Goal: Information Seeking & Learning: Find specific page/section

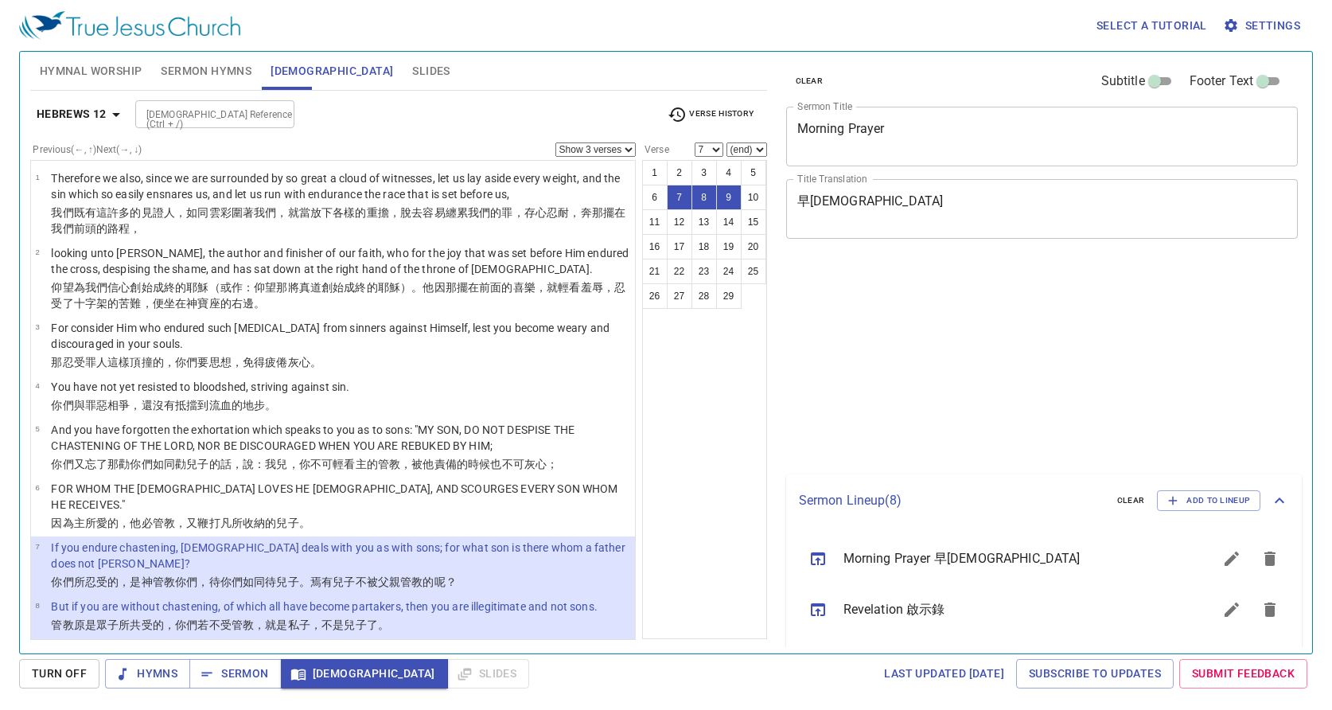
select select "3"
select select "7"
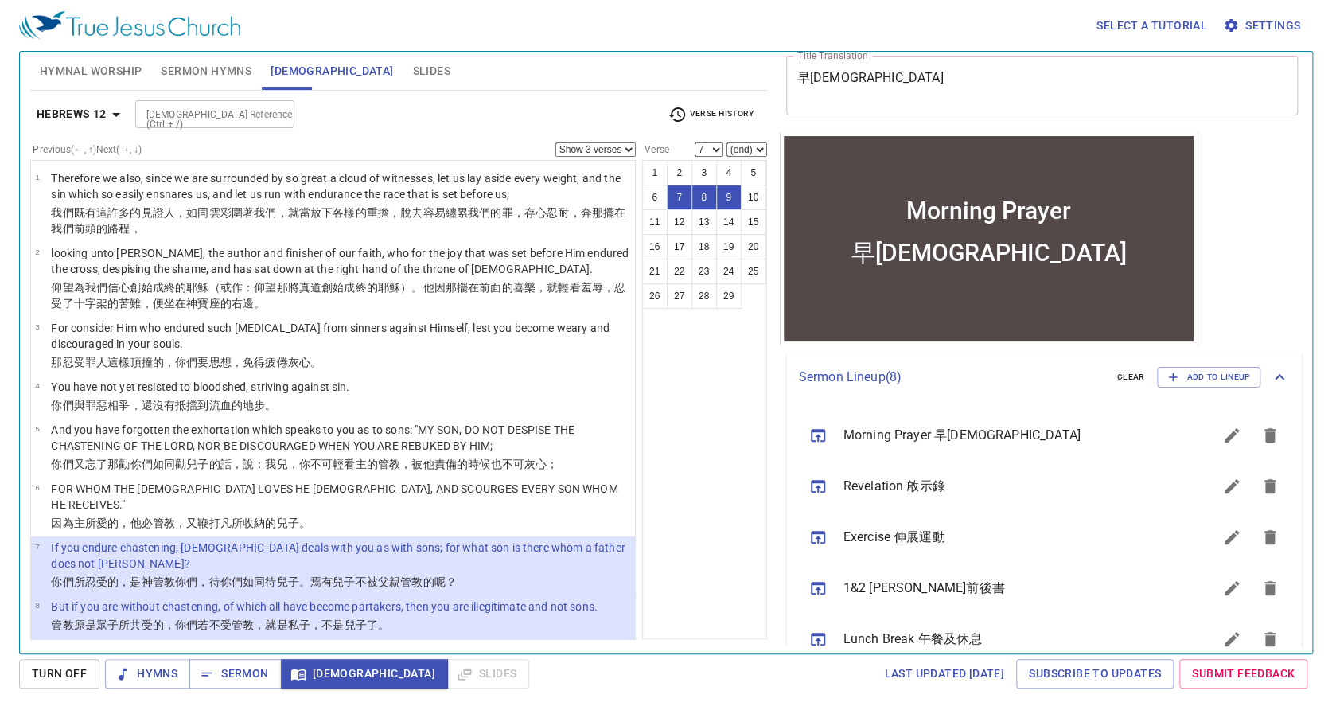
scroll to position [127, 0]
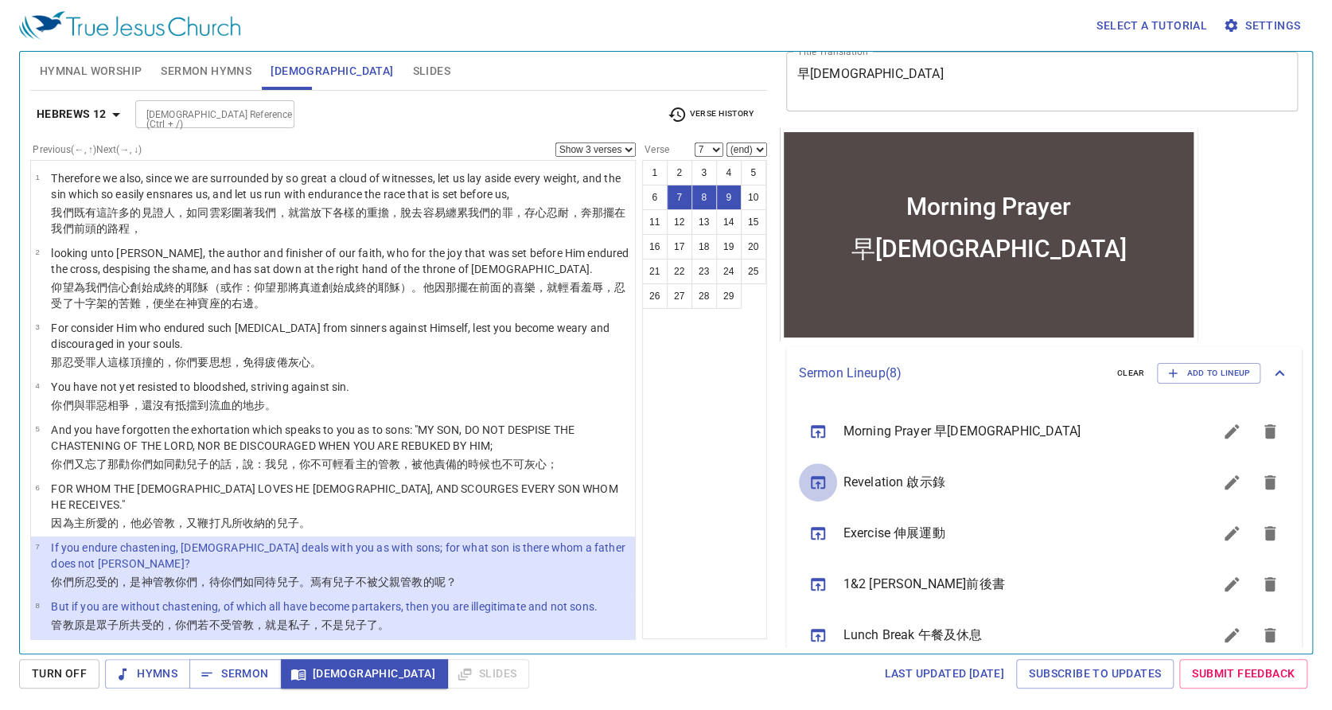
click at [812, 479] on icon "sermon lineup list" at bounding box center [818, 482] width 14 height 13
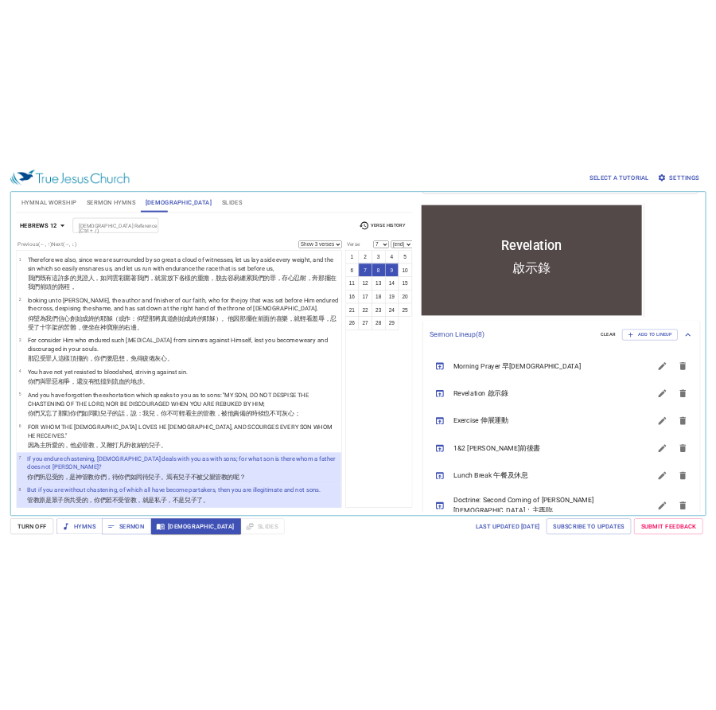
scroll to position [191, 0]
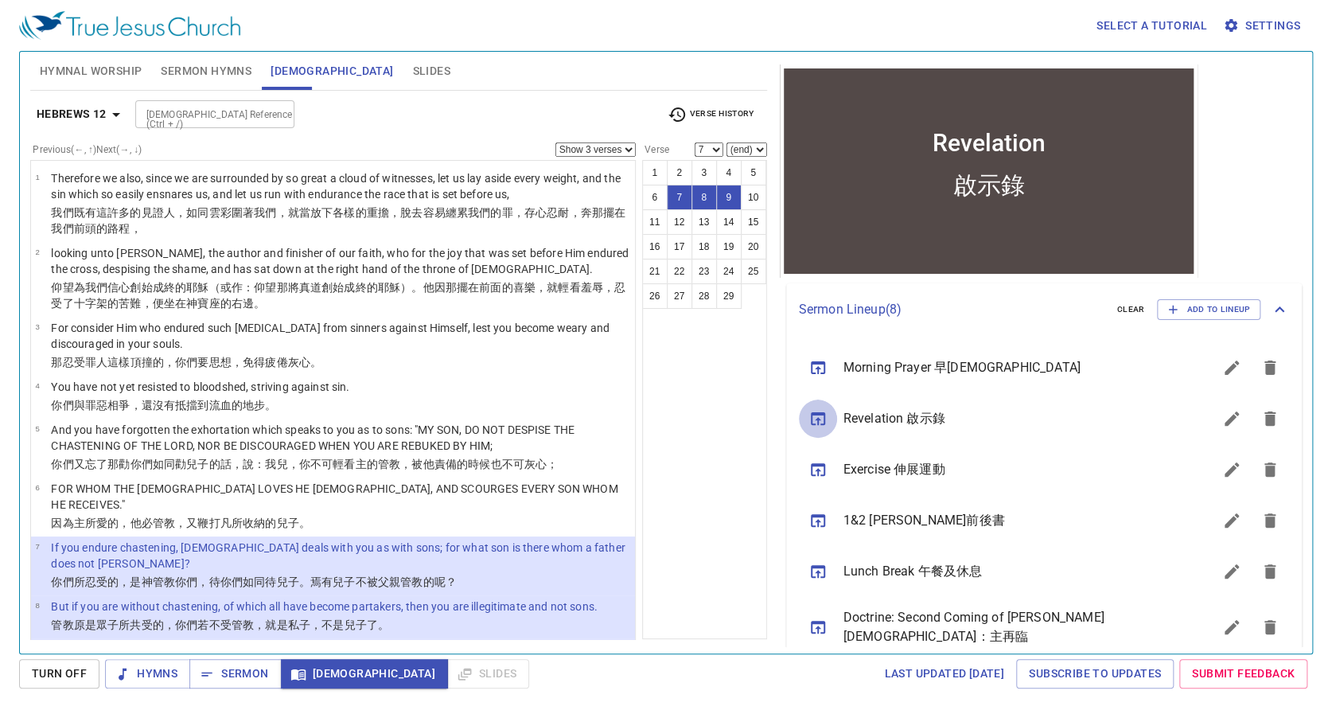
click at [815, 416] on icon "sermon lineup list" at bounding box center [818, 418] width 19 height 19
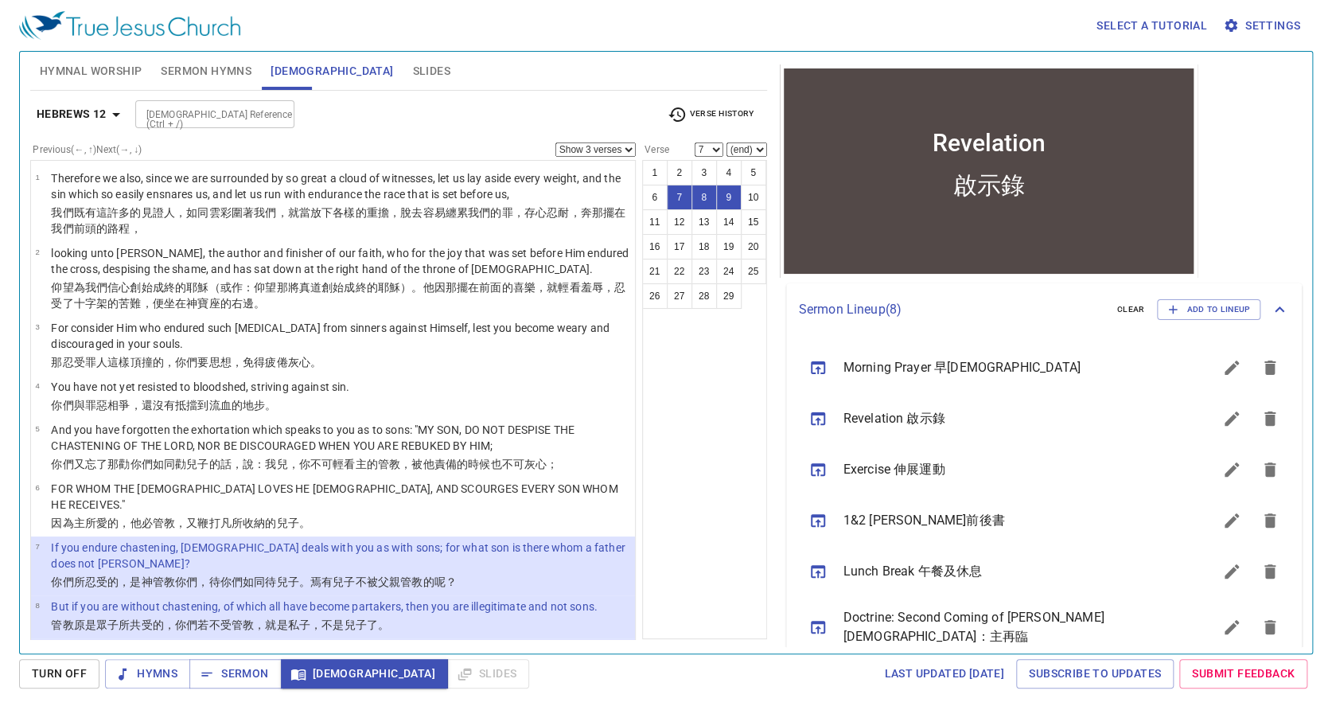
click at [894, 189] on div "啟示錄" at bounding box center [988, 196] width 410 height 72
click at [236, 674] on span "Sermon" at bounding box center [235, 674] width 66 height 20
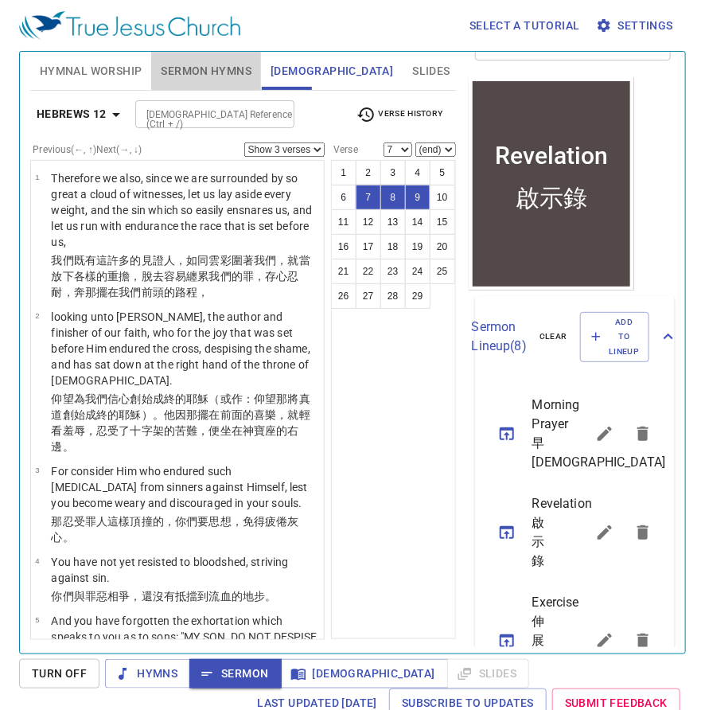
click at [206, 68] on span "Sermon Hymns" at bounding box center [206, 71] width 91 height 20
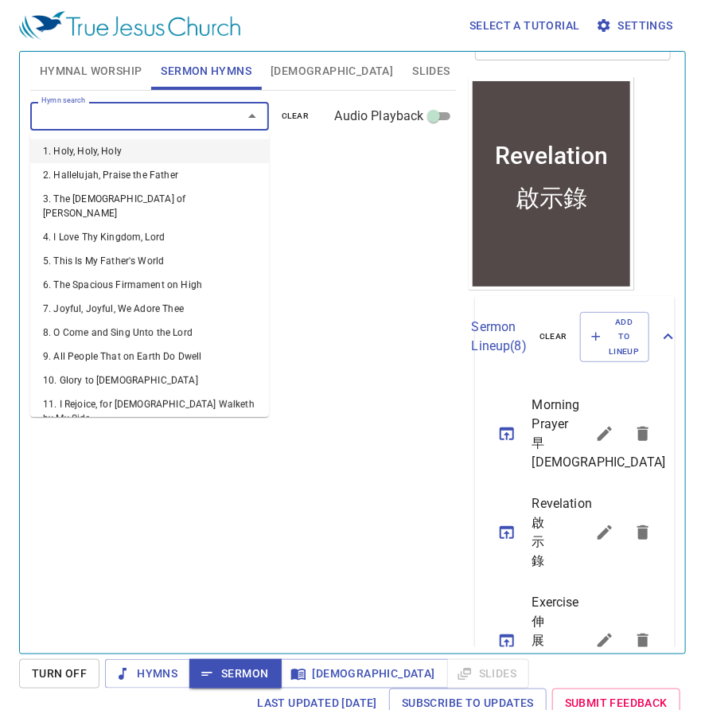
click at [107, 114] on input "Hymn search" at bounding box center [126, 116] width 182 height 18
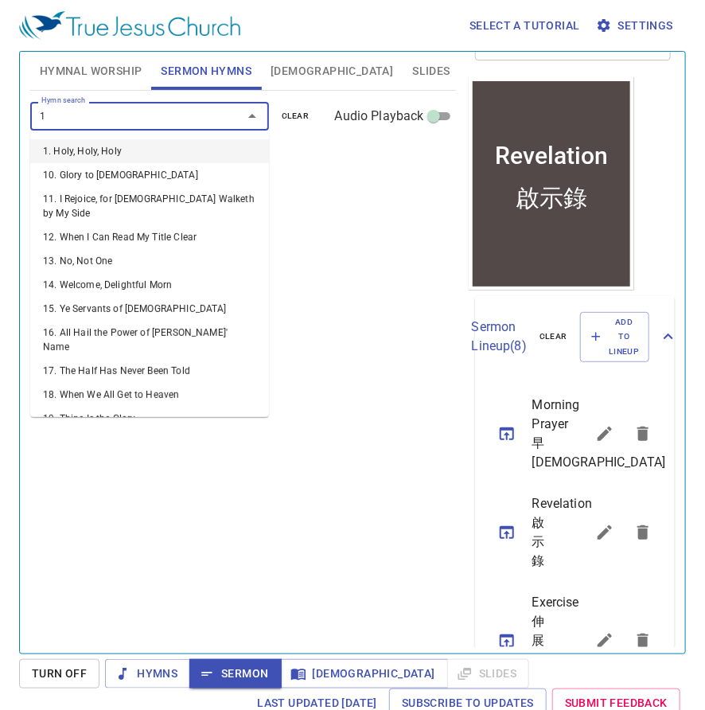
type input "13"
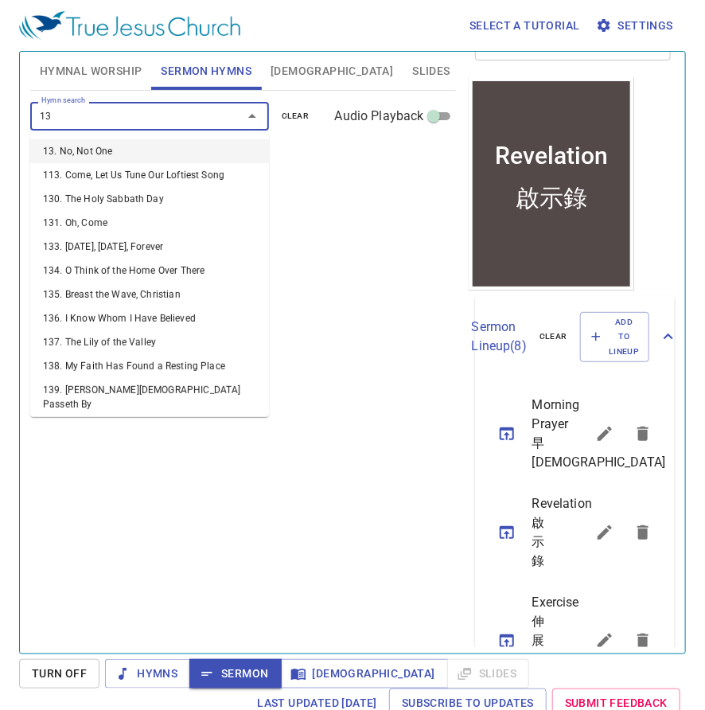
click at [88, 154] on li "13. No, Not One" at bounding box center [149, 151] width 239 height 24
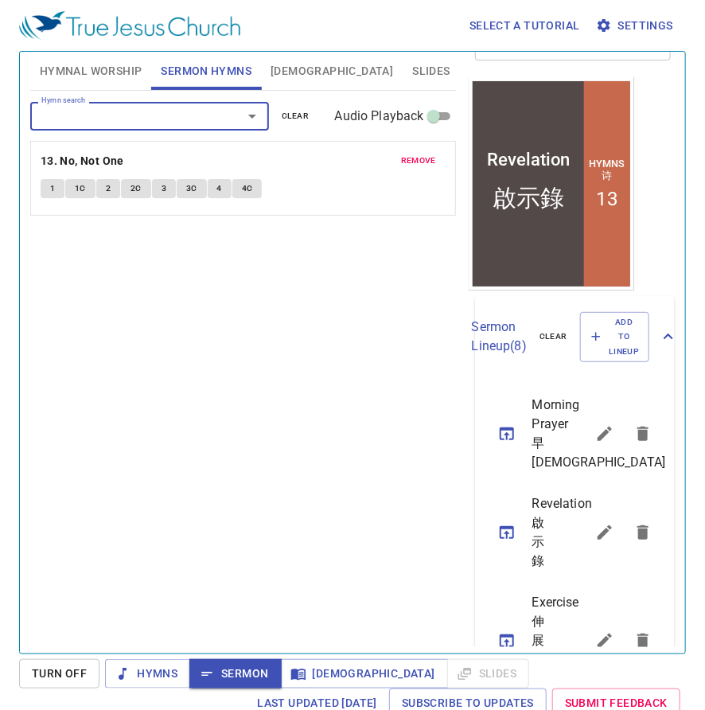
click at [54, 187] on button "1" at bounding box center [53, 188] width 24 height 19
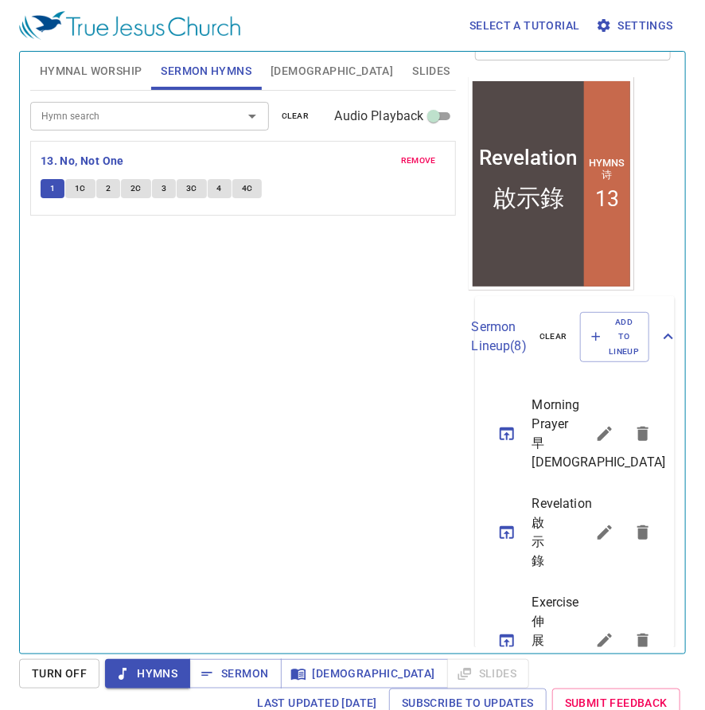
click at [80, 188] on span "1C" at bounding box center [80, 188] width 11 height 14
click at [110, 188] on button "2" at bounding box center [108, 188] width 24 height 19
click at [135, 187] on span "2C" at bounding box center [136, 188] width 11 height 14
click at [162, 185] on span "3" at bounding box center [164, 188] width 5 height 14
click at [189, 185] on span "3C" at bounding box center [191, 188] width 11 height 14
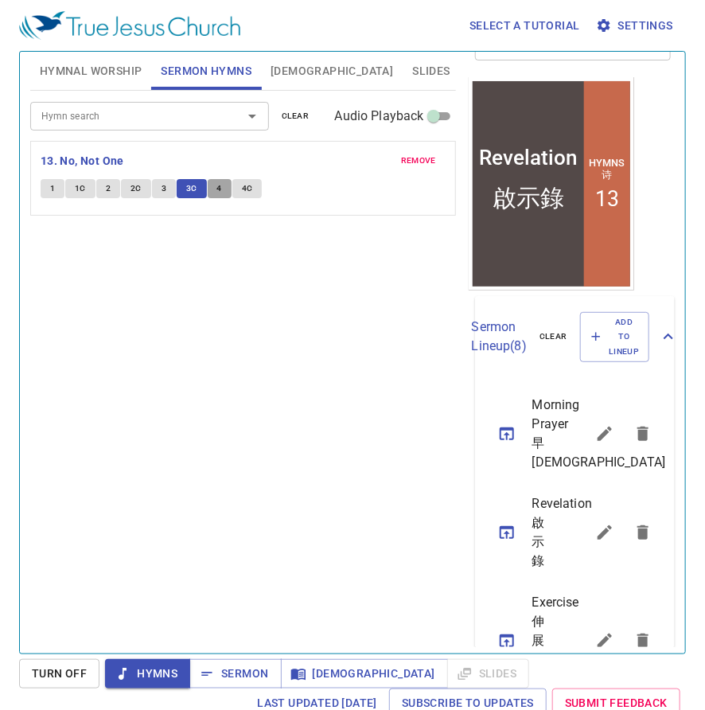
click at [219, 186] on span "4" at bounding box center [219, 188] width 5 height 14
click at [249, 187] on span "4C" at bounding box center [247, 188] width 11 height 14
click at [224, 190] on button "4" at bounding box center [220, 188] width 24 height 19
click at [246, 185] on span "4C" at bounding box center [247, 188] width 11 height 14
click at [419, 158] on span "remove" at bounding box center [418, 161] width 35 height 14
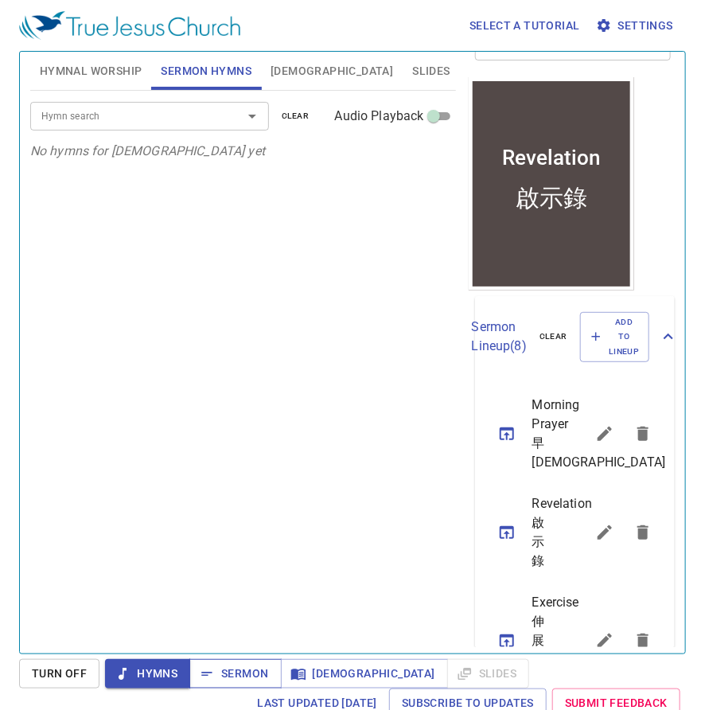
click at [229, 681] on span "Sermon" at bounding box center [235, 674] width 66 height 20
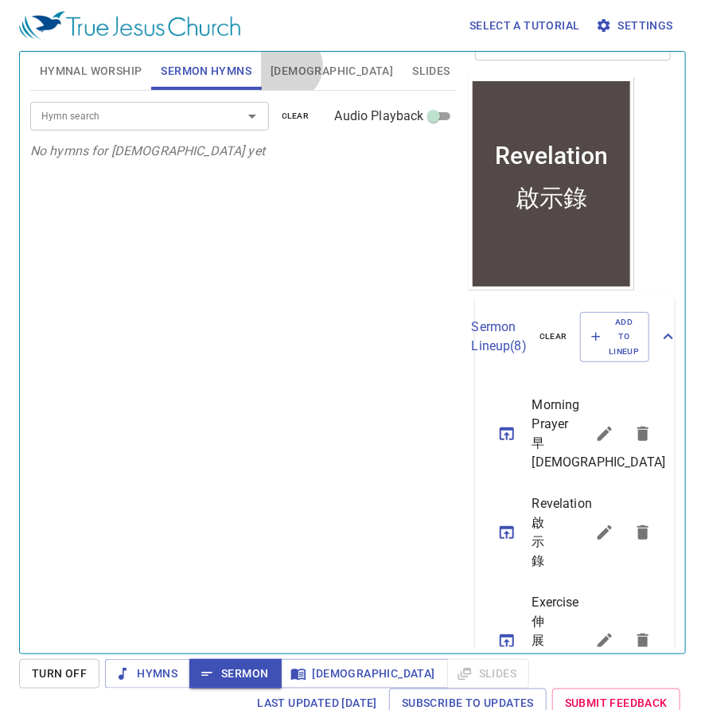
click at [287, 66] on span "[DEMOGRAPHIC_DATA]" at bounding box center [332, 71] width 123 height 20
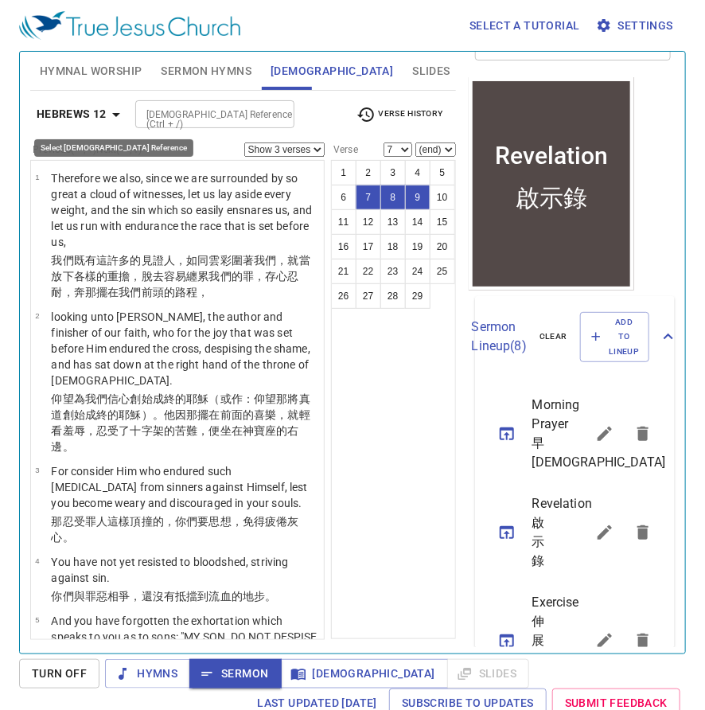
click at [123, 114] on icon "button" at bounding box center [116, 114] width 19 height 19
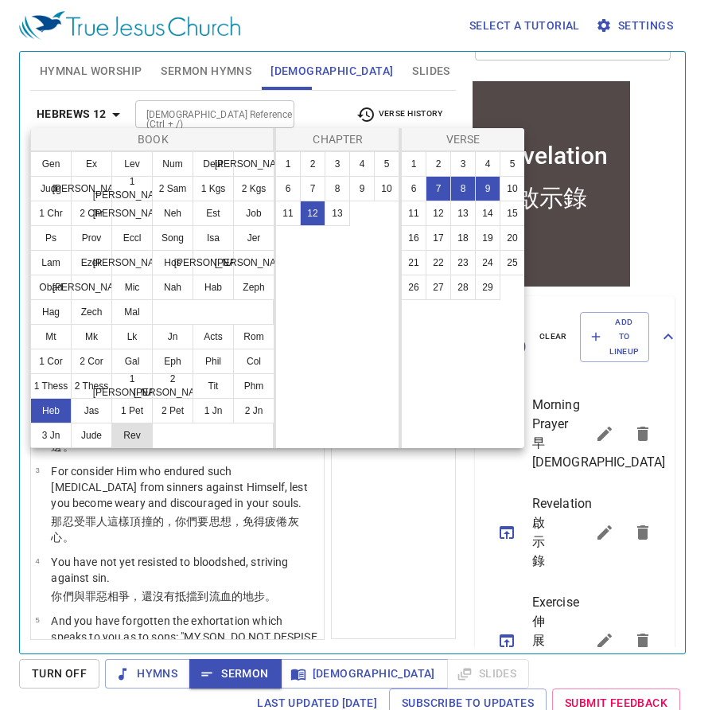
click at [136, 435] on button "Rev" at bounding box center [131, 435] width 41 height 25
select select "1"
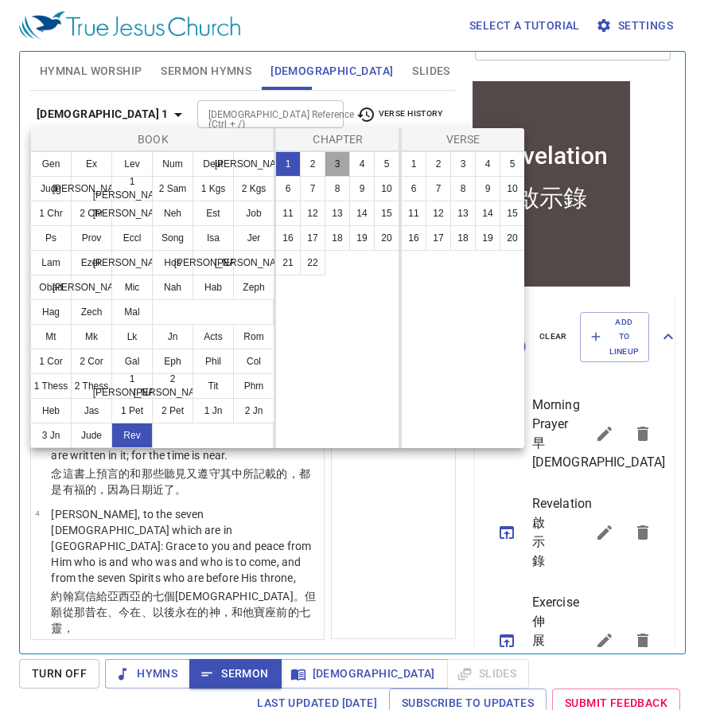
click at [339, 159] on button "3" at bounding box center [337, 163] width 25 height 25
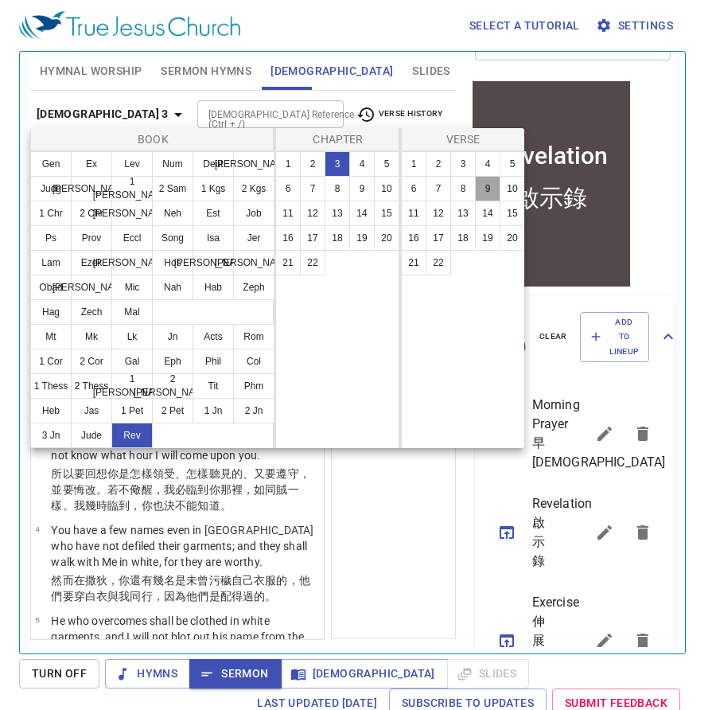
click at [486, 187] on button "9" at bounding box center [487, 188] width 25 height 25
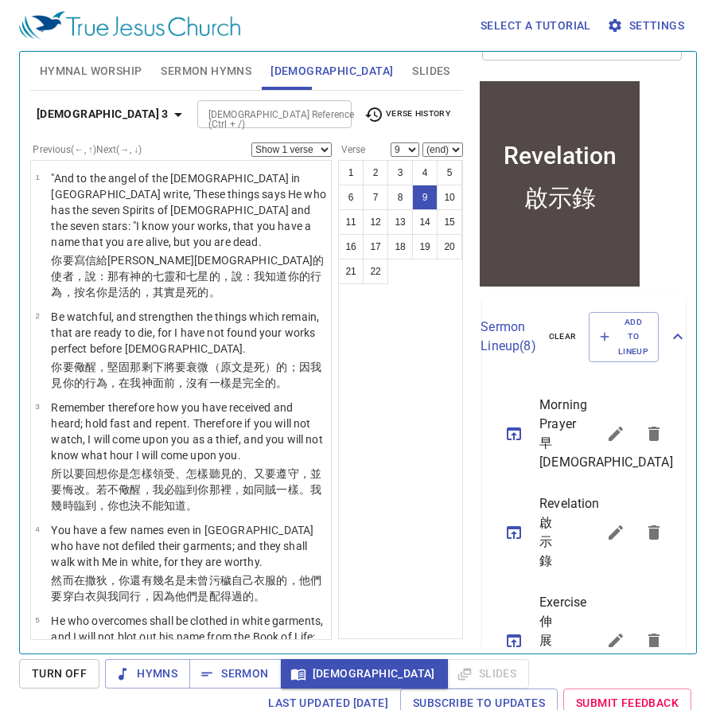
scroll to position [729, 0]
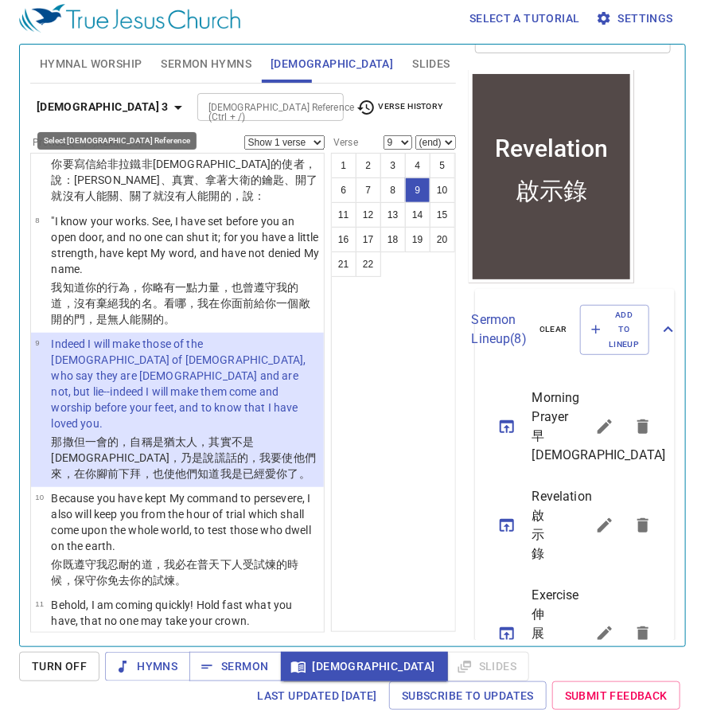
click at [169, 103] on icon "button" at bounding box center [178, 107] width 19 height 19
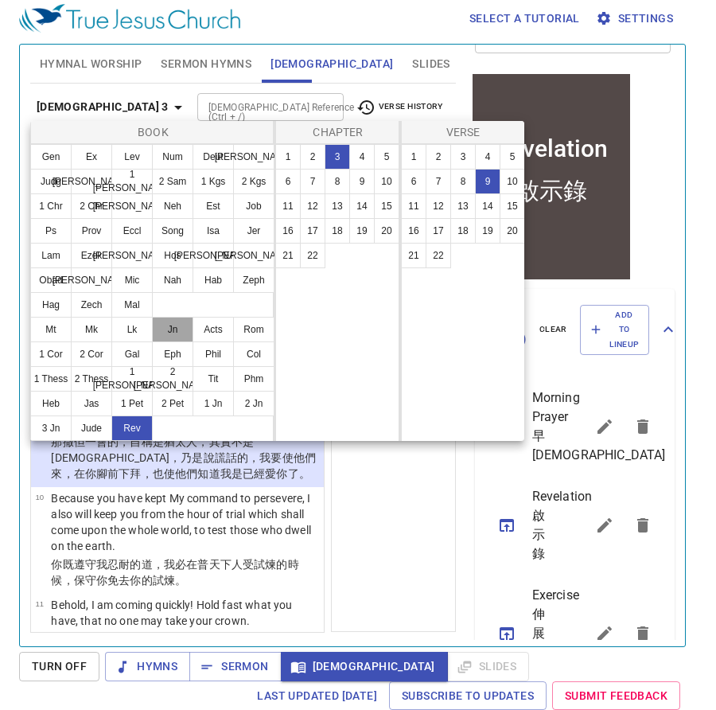
click at [175, 328] on button "Jn" at bounding box center [172, 329] width 41 height 25
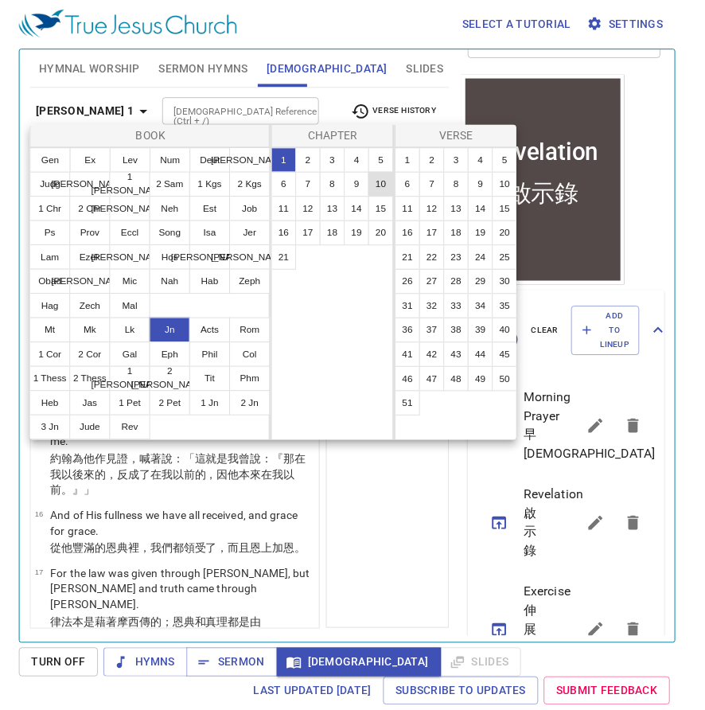
scroll to position [0, 0]
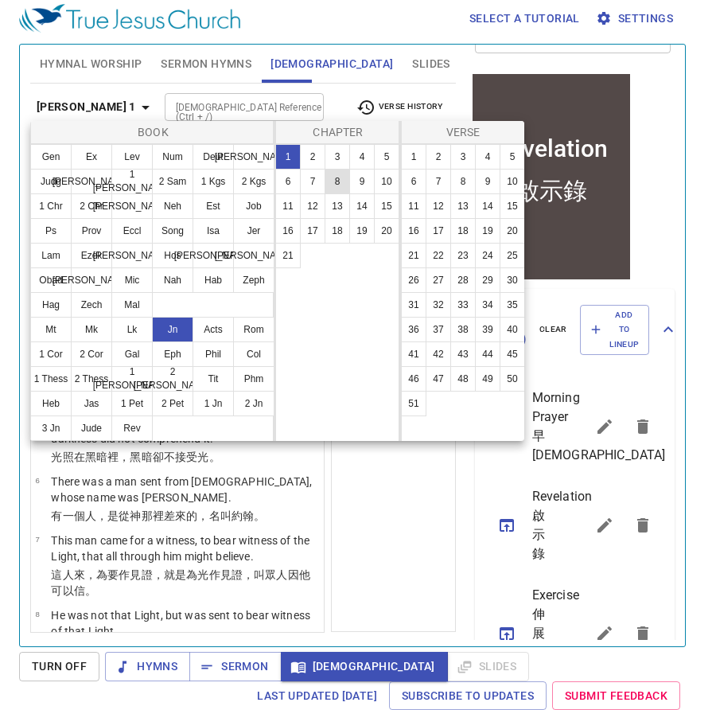
click at [339, 180] on button "8" at bounding box center [337, 181] width 25 height 25
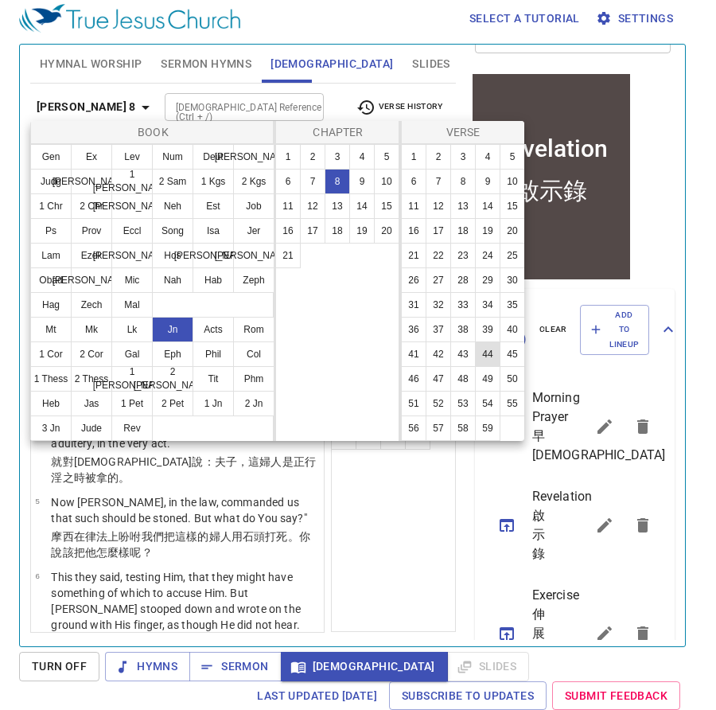
click at [484, 353] on button "44" at bounding box center [487, 353] width 25 height 25
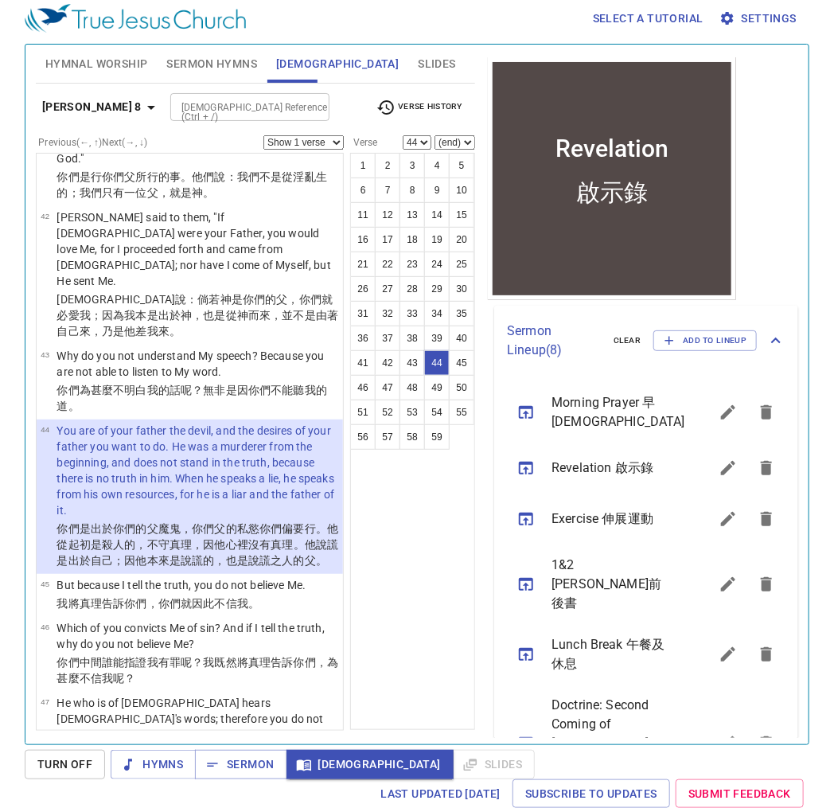
scroll to position [3357, 0]
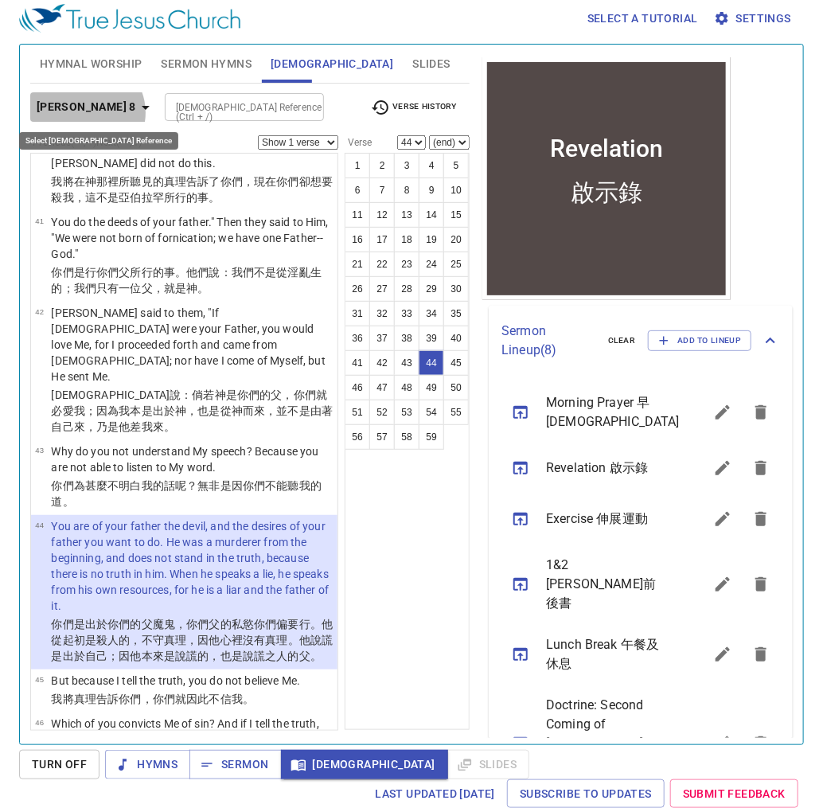
click at [136, 111] on icon "button" at bounding box center [145, 107] width 19 height 19
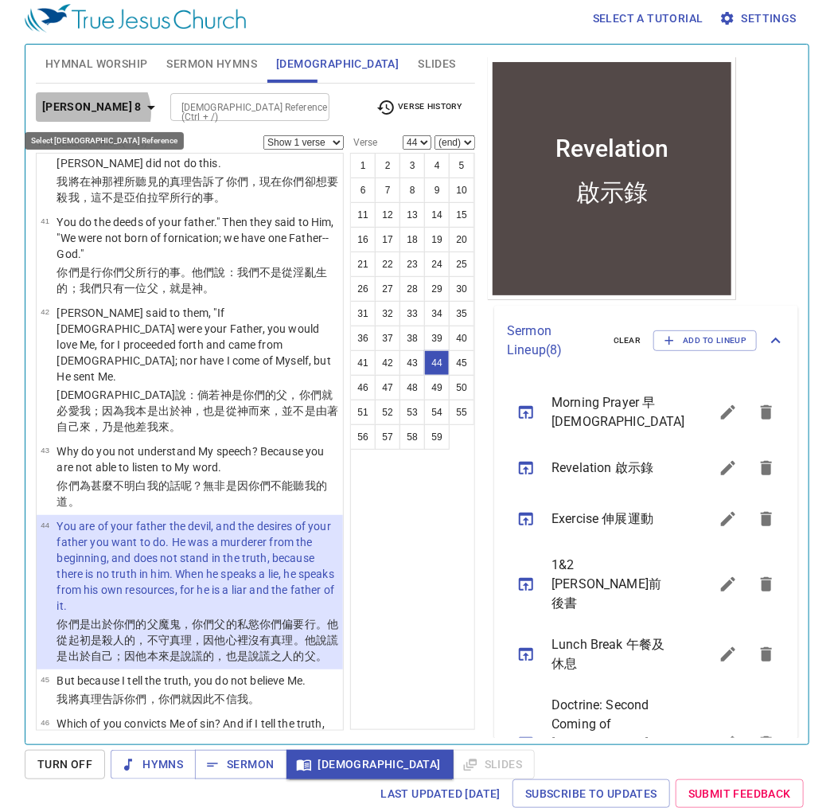
scroll to position [3373, 0]
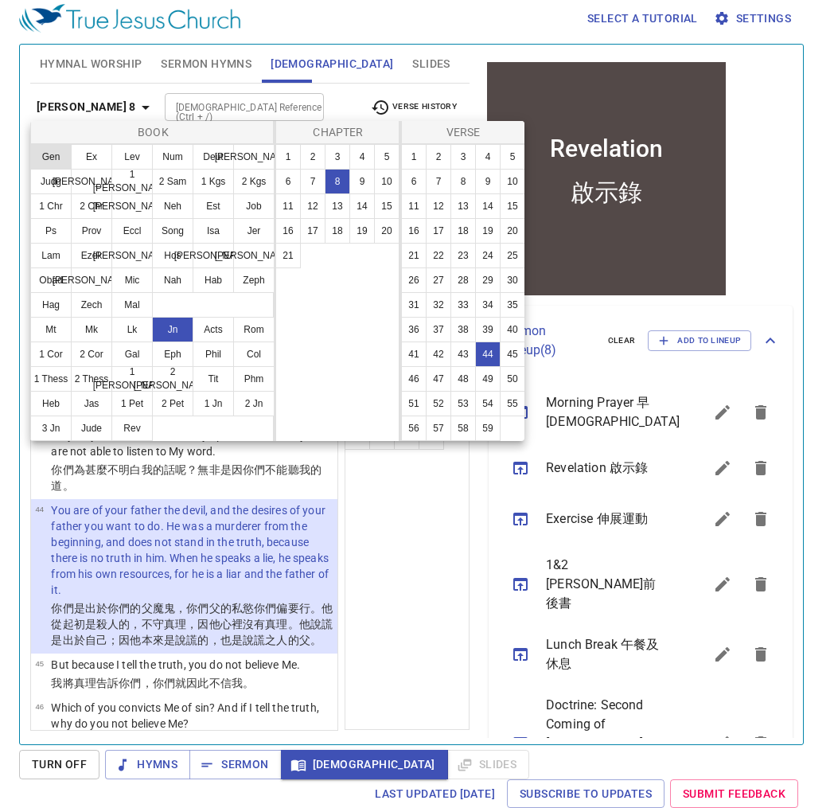
click at [54, 162] on button "Gen" at bounding box center [50, 156] width 41 height 25
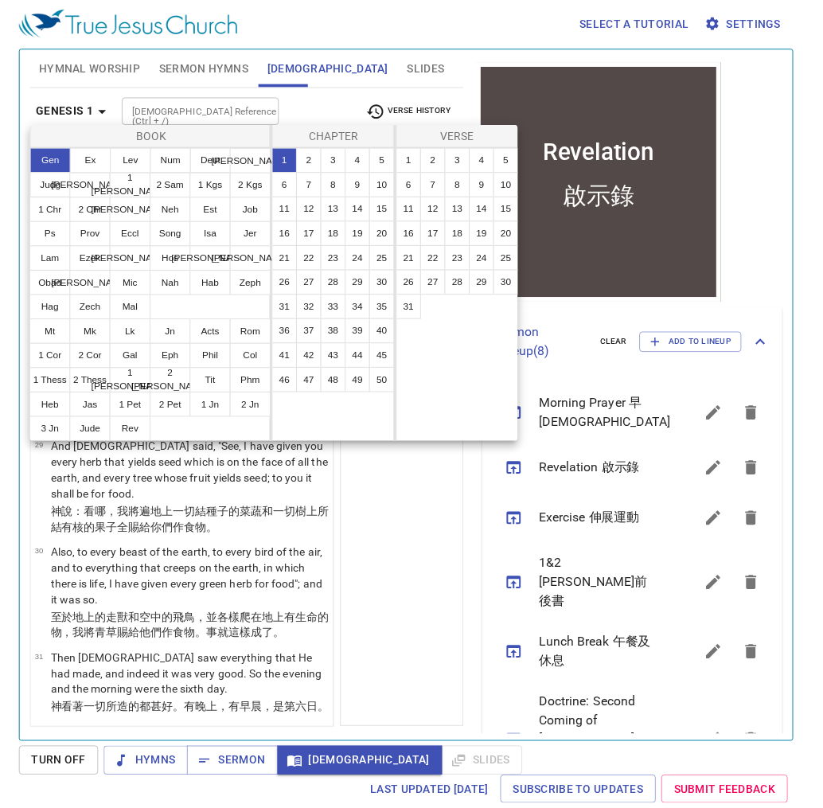
scroll to position [0, 0]
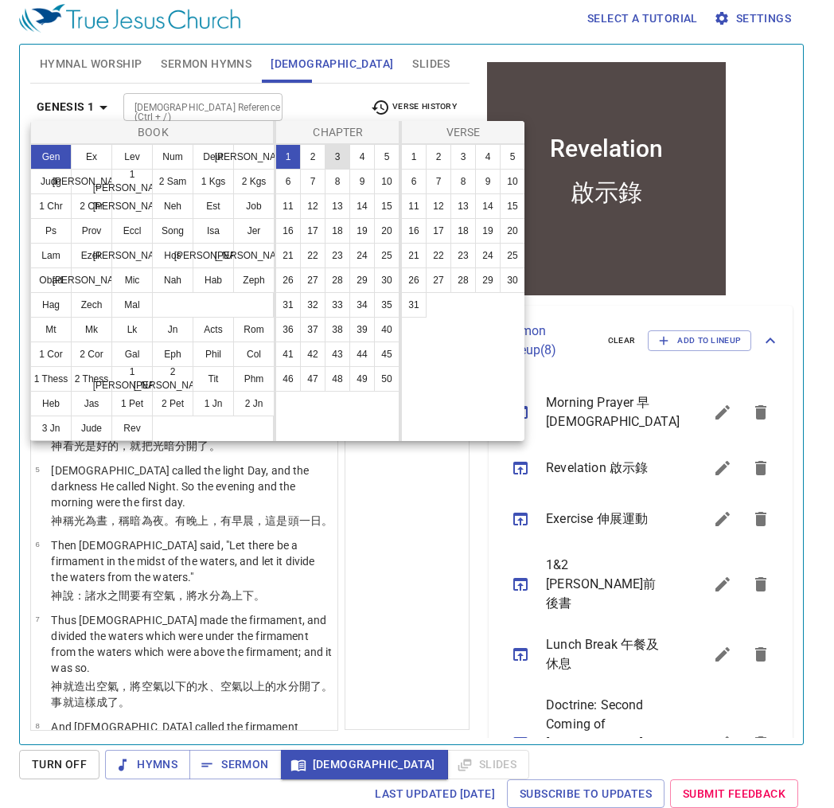
click at [334, 153] on button "3" at bounding box center [337, 156] width 25 height 25
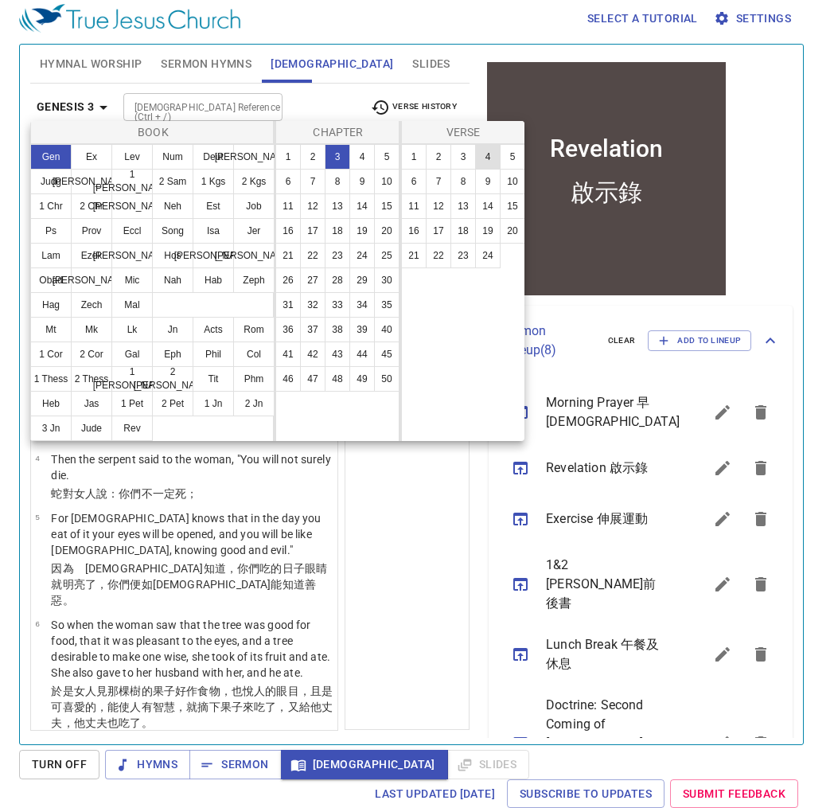
click at [495, 159] on button "4" at bounding box center [487, 156] width 25 height 25
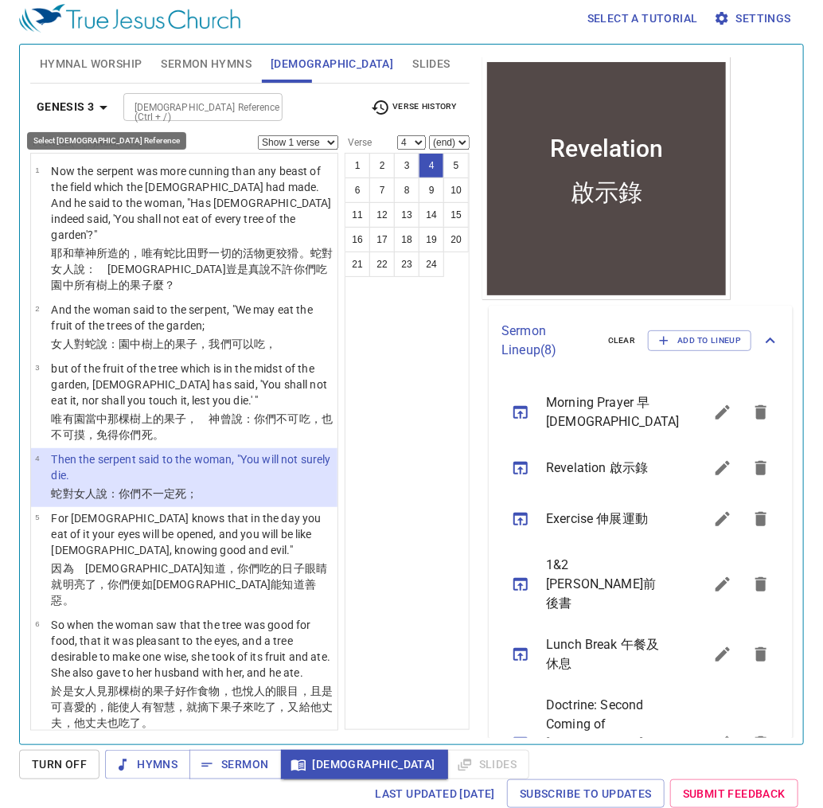
click at [80, 99] on b "Genesis 3" at bounding box center [66, 107] width 58 height 20
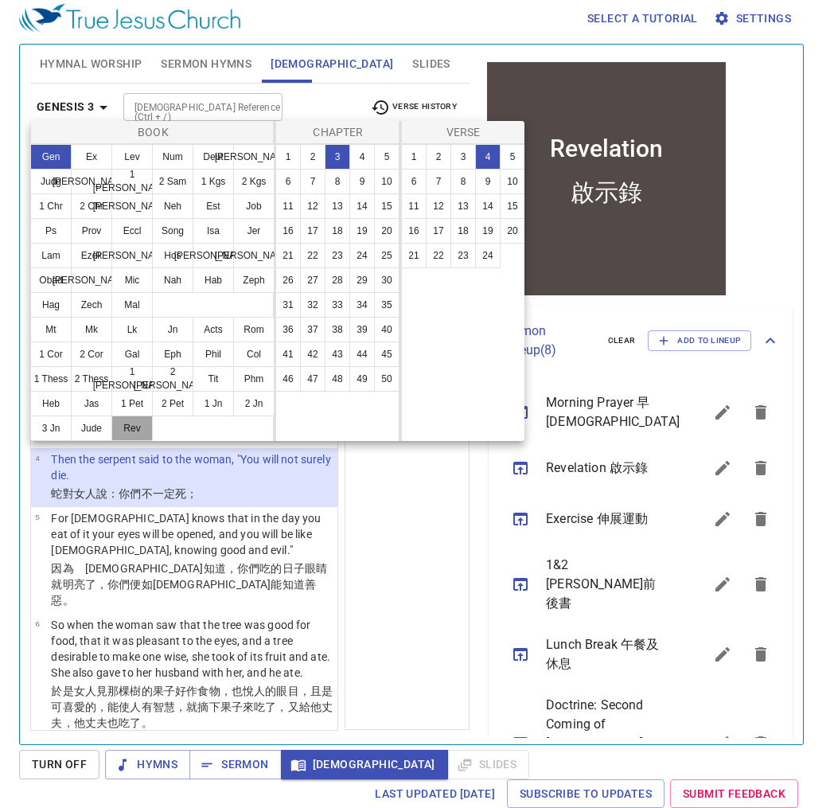
click at [131, 419] on button "Rev" at bounding box center [131, 427] width 41 height 25
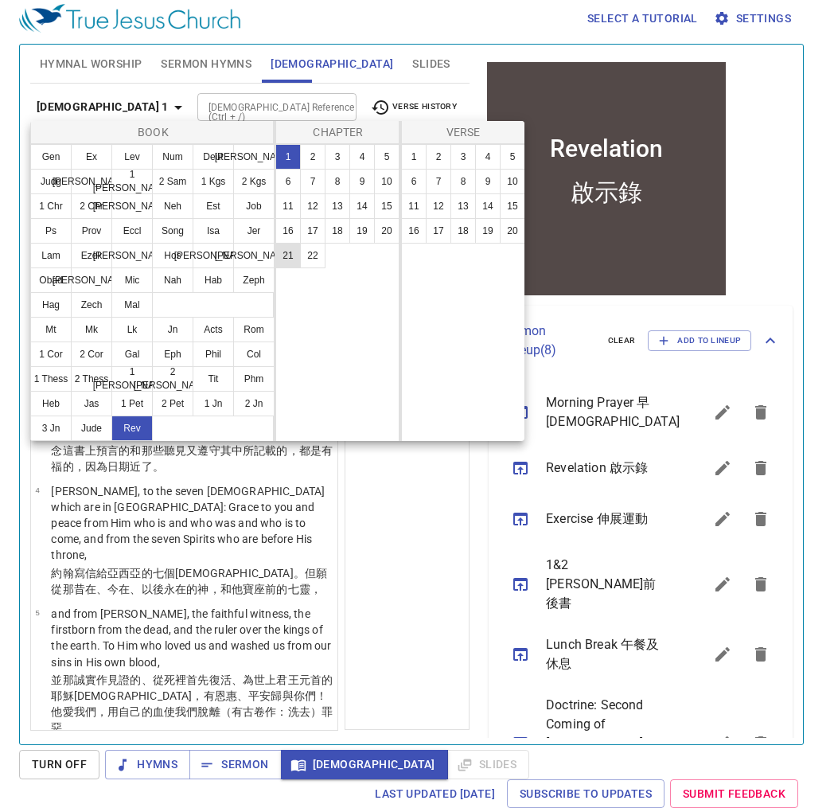
click at [294, 252] on button "21" at bounding box center [287, 255] width 25 height 25
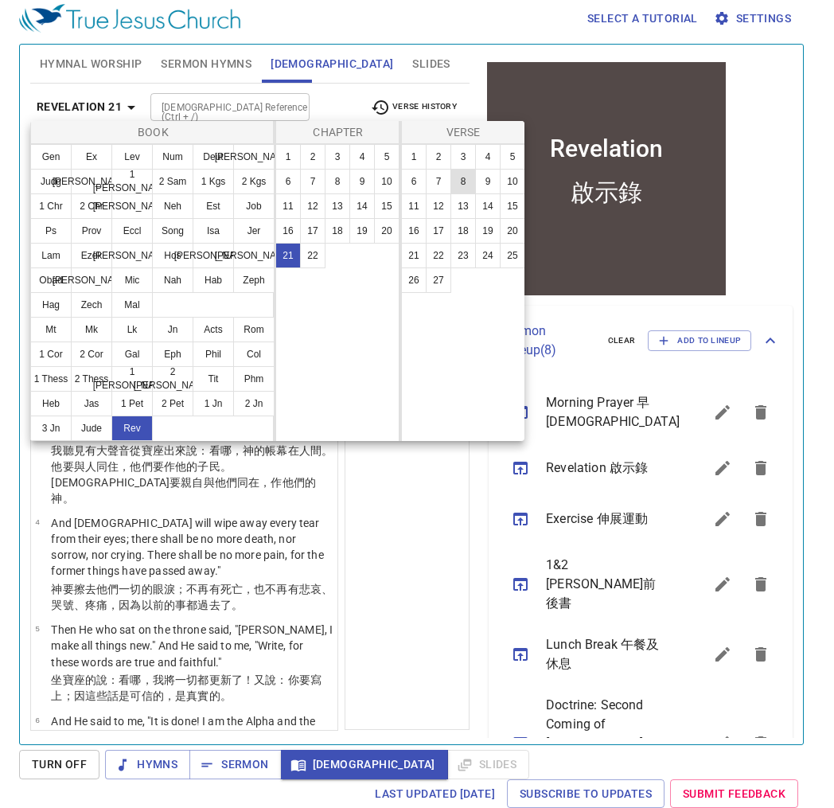
click at [468, 178] on button "8" at bounding box center [463, 181] width 25 height 25
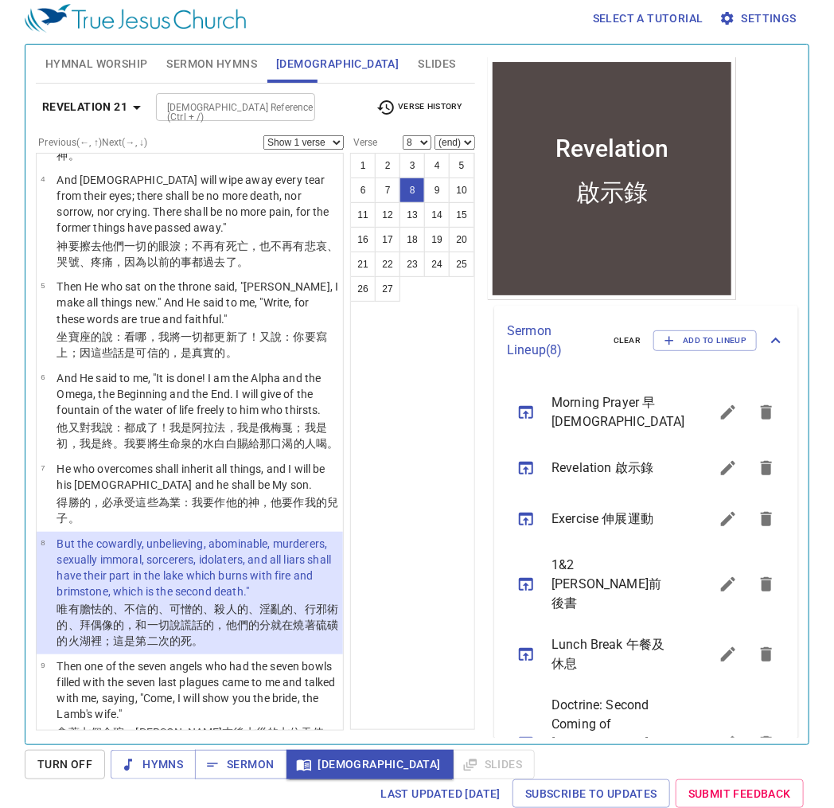
scroll to position [334, 0]
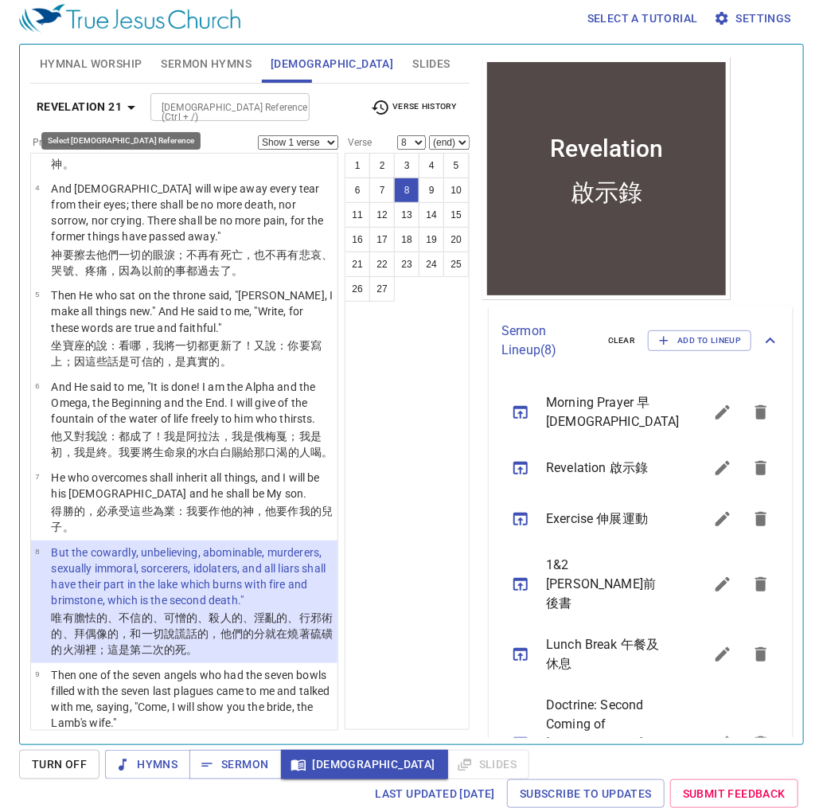
click at [91, 103] on b "Revelation 21" at bounding box center [79, 107] width 85 height 20
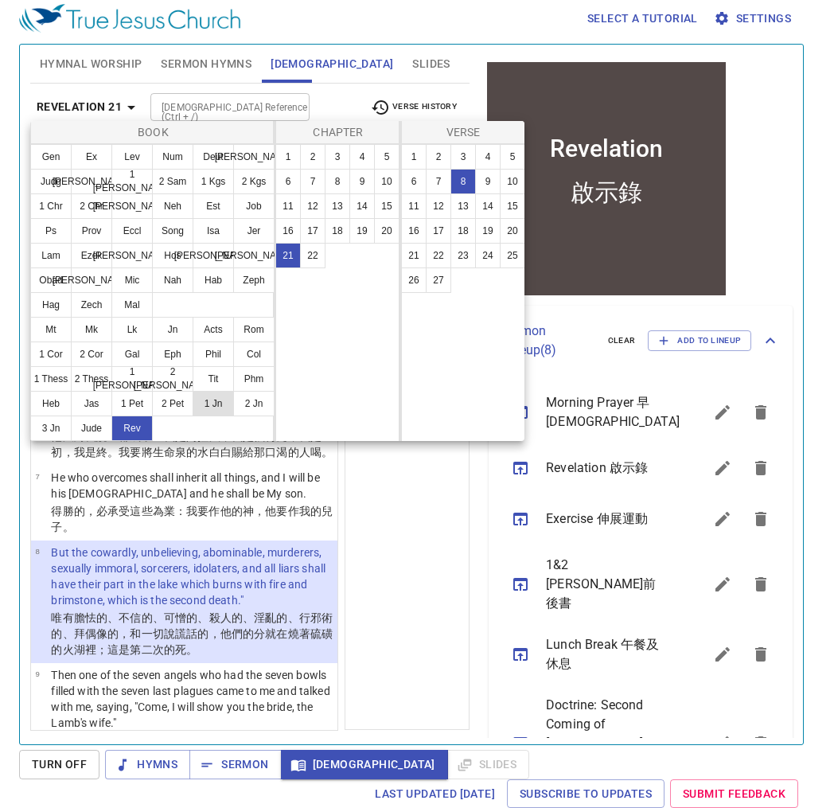
click at [203, 396] on button "1 Jn" at bounding box center [213, 403] width 41 height 25
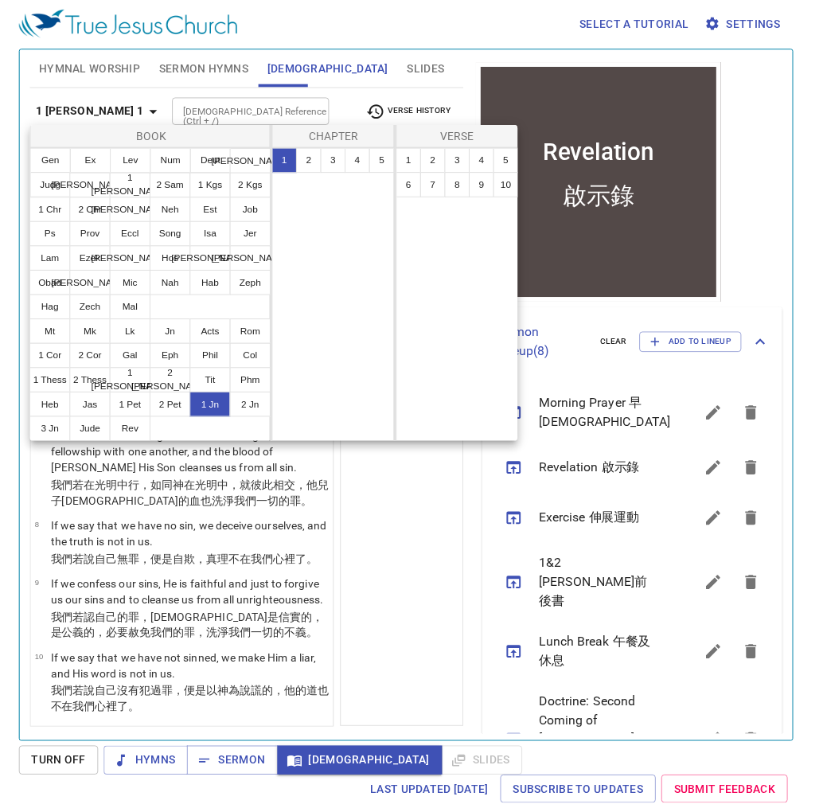
scroll to position [0, 0]
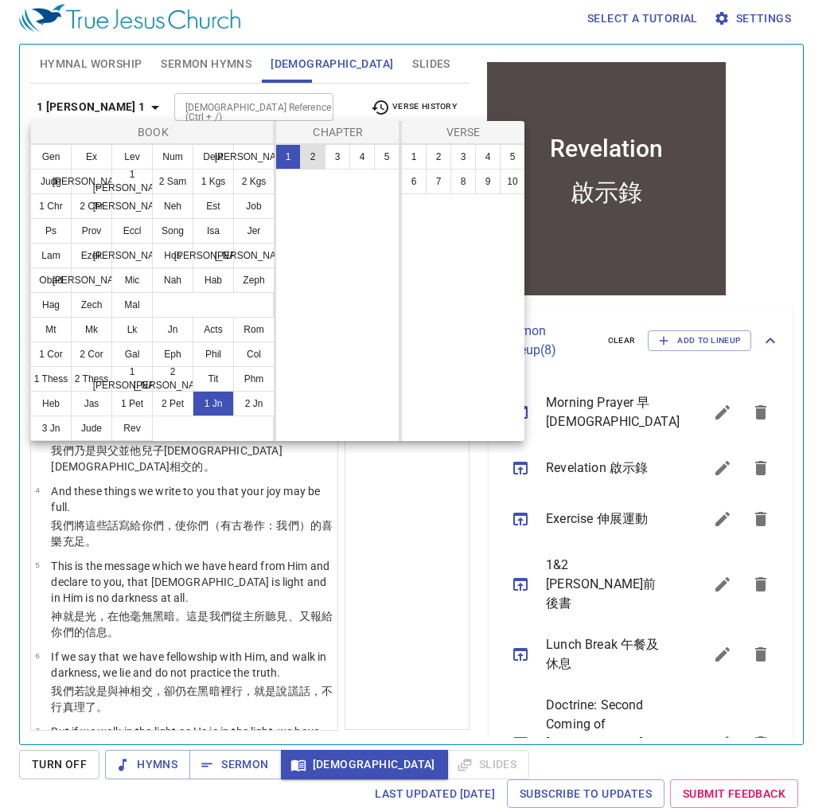
click at [315, 158] on button "2" at bounding box center [312, 156] width 25 height 25
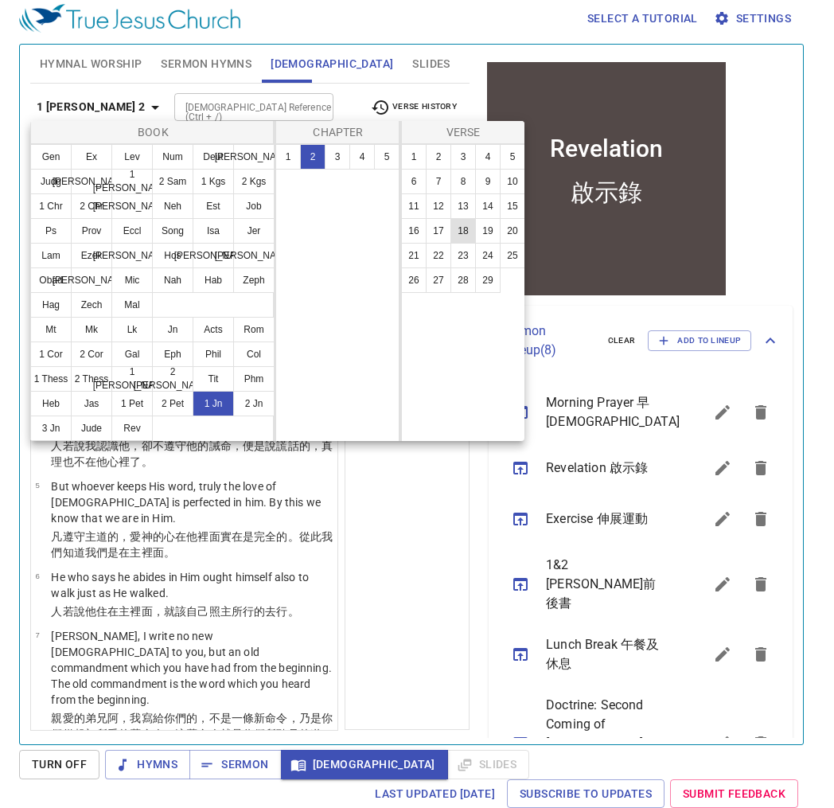
click at [463, 235] on button "18" at bounding box center [463, 230] width 25 height 25
select select "18"
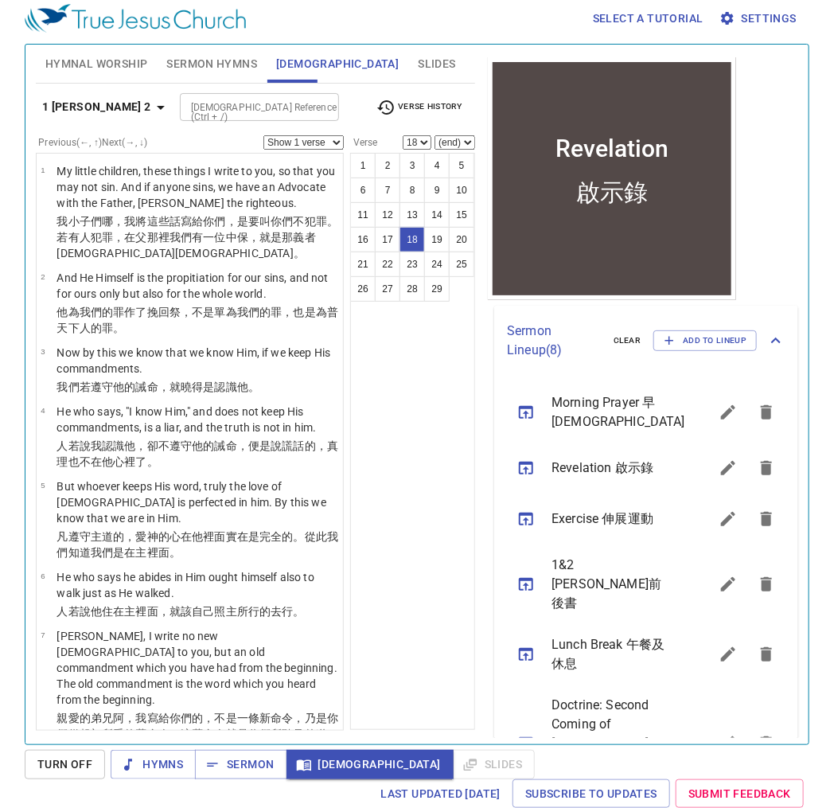
scroll to position [1274, 0]
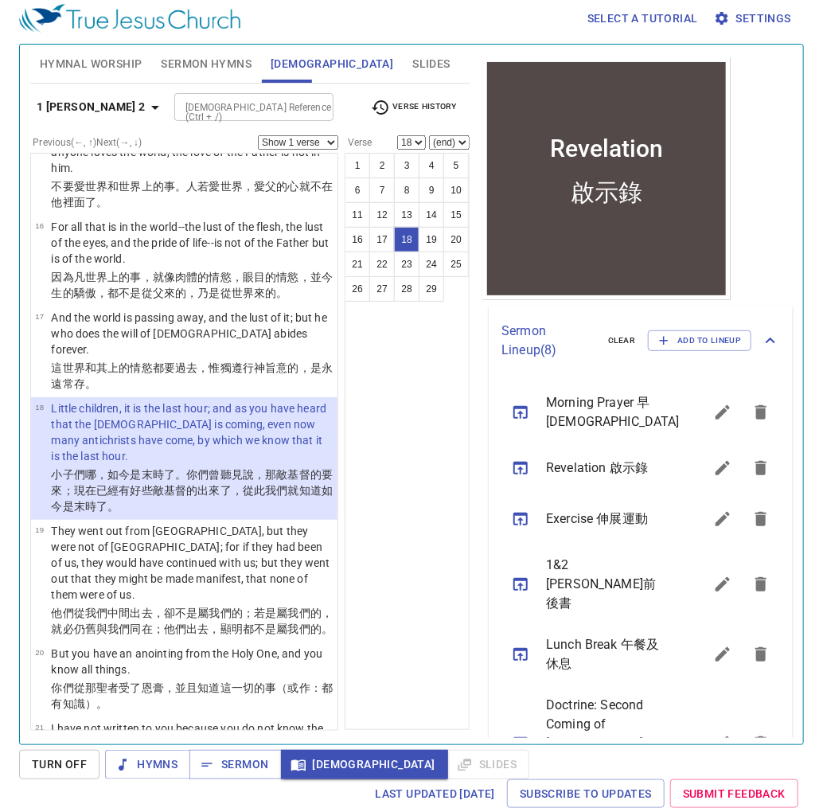
click at [271, 139] on select "Show 1 verse Show 2 verses Show 3 verses Show 4 verses Show 5 verses" at bounding box center [298, 142] width 80 height 14
click at [258, 135] on select "Show 1 verse Show 2 verses Show 3 verses Show 4 verses Show 5 verses" at bounding box center [298, 142] width 80 height 14
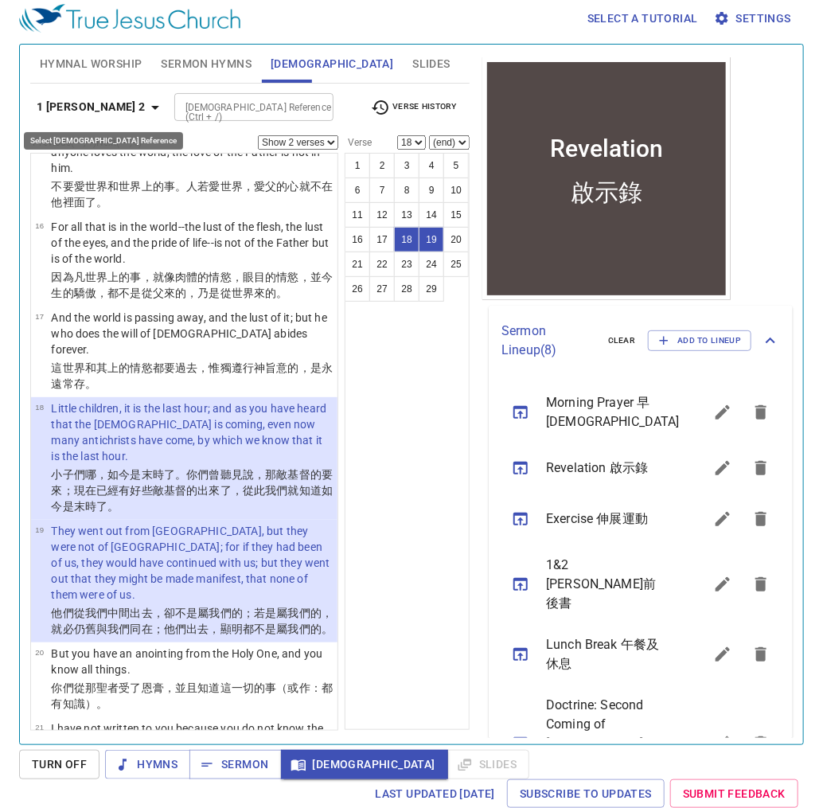
click at [61, 110] on b "1 John 2" at bounding box center [91, 107] width 109 height 20
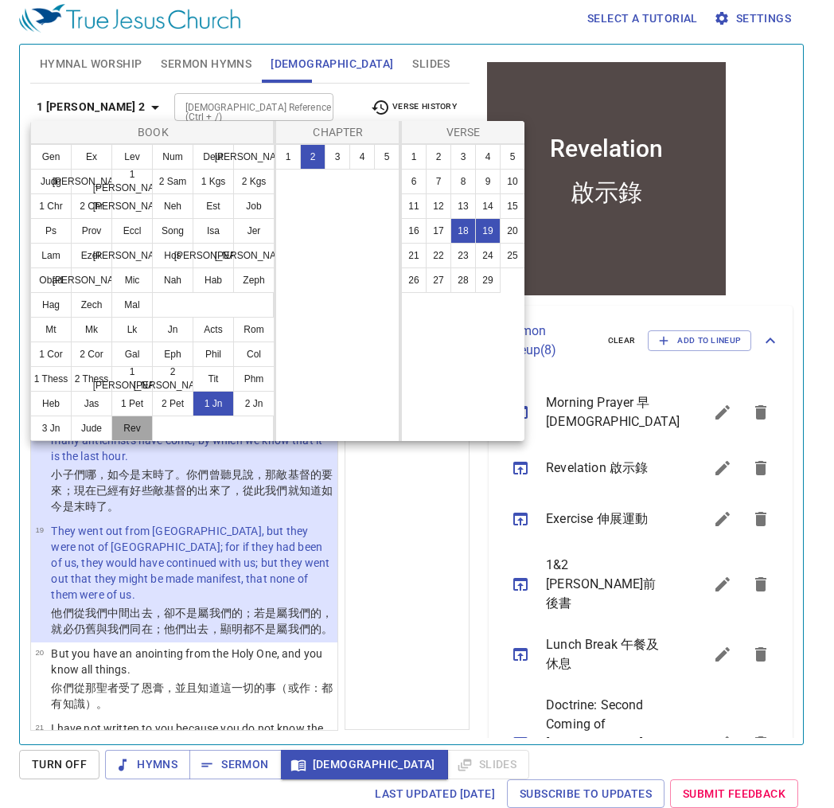
click at [135, 427] on button "Rev" at bounding box center [131, 427] width 41 height 25
select select "1"
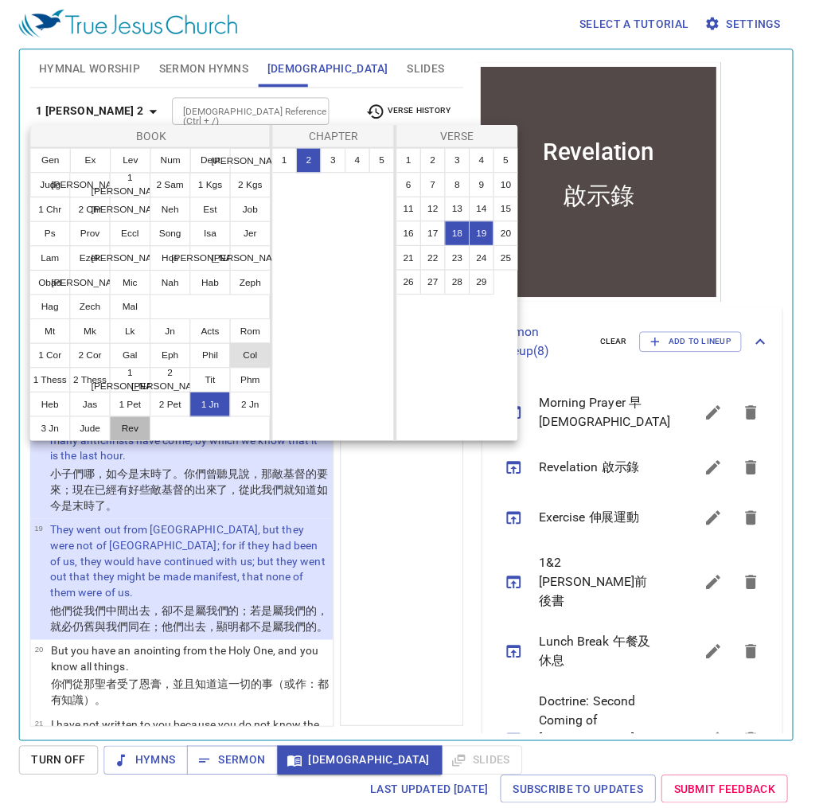
scroll to position [0, 0]
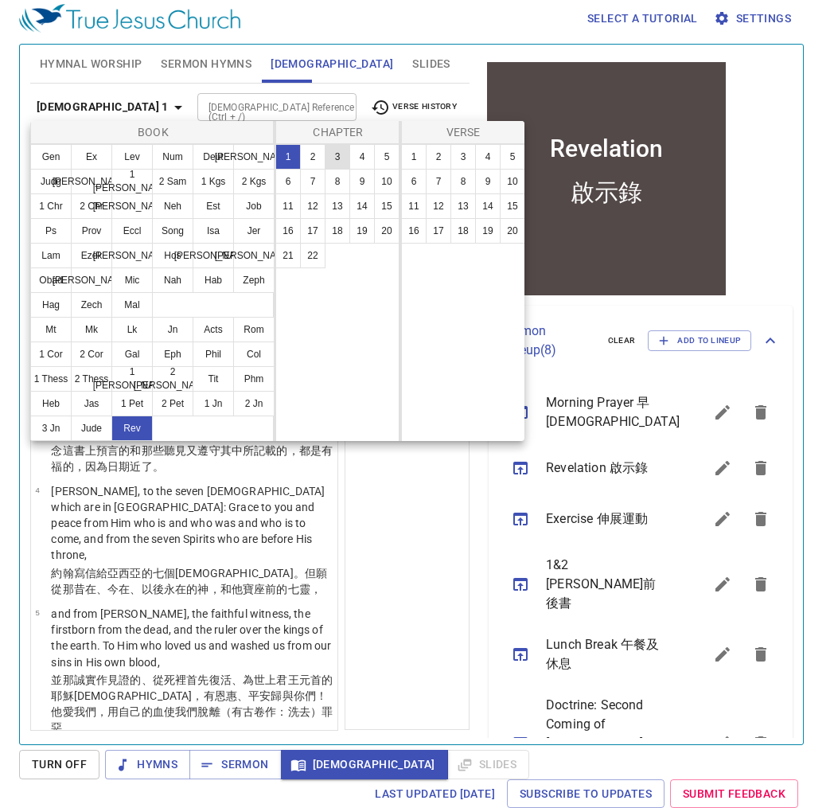
click at [347, 158] on button "3" at bounding box center [337, 156] width 25 height 25
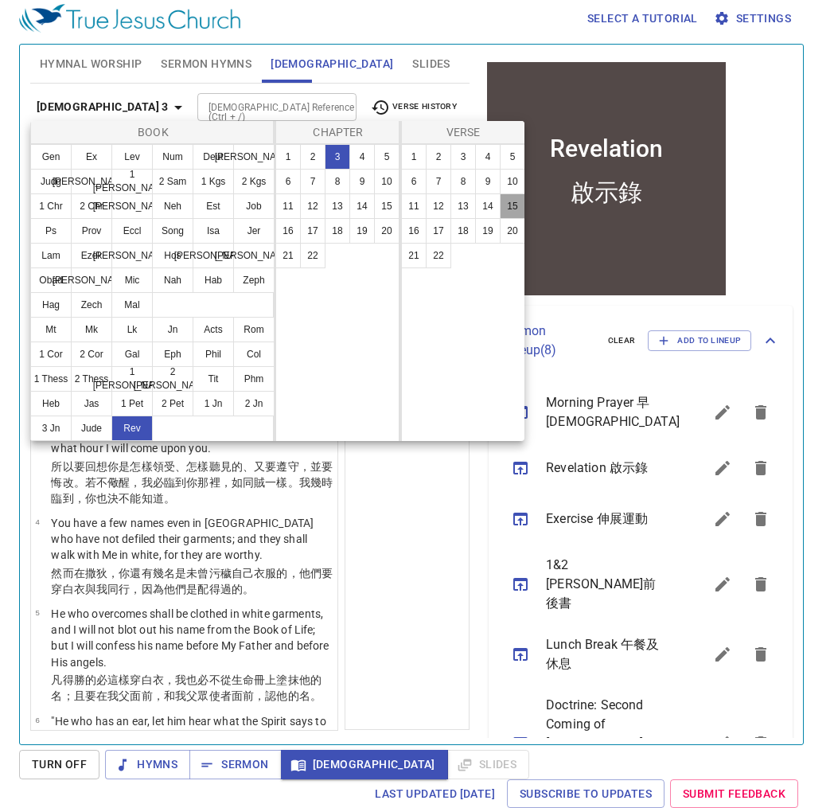
click at [514, 211] on button "15" at bounding box center [512, 205] width 25 height 25
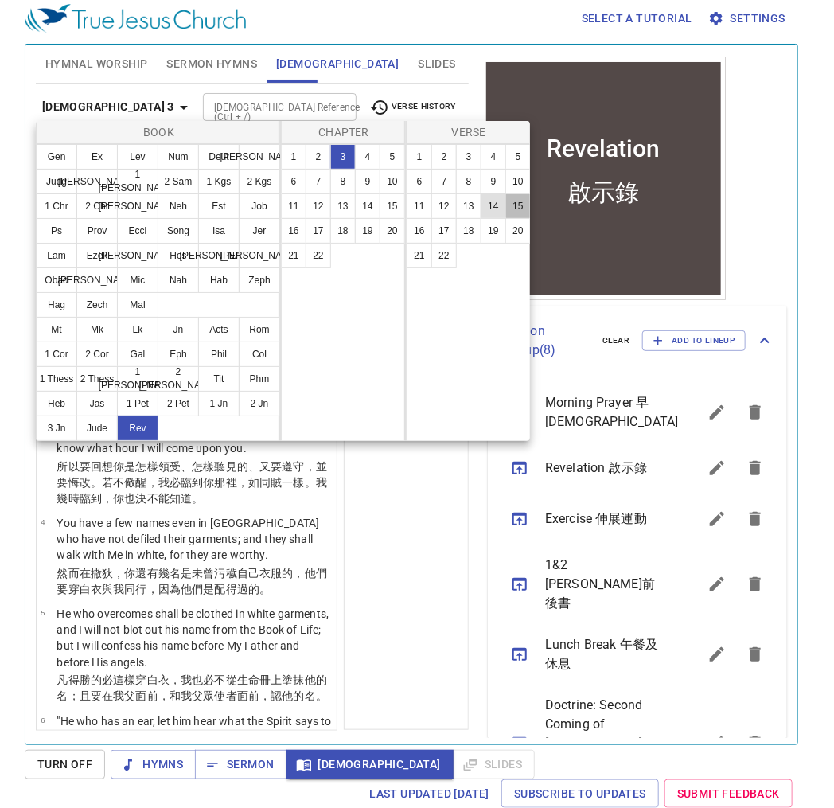
scroll to position [1201, 0]
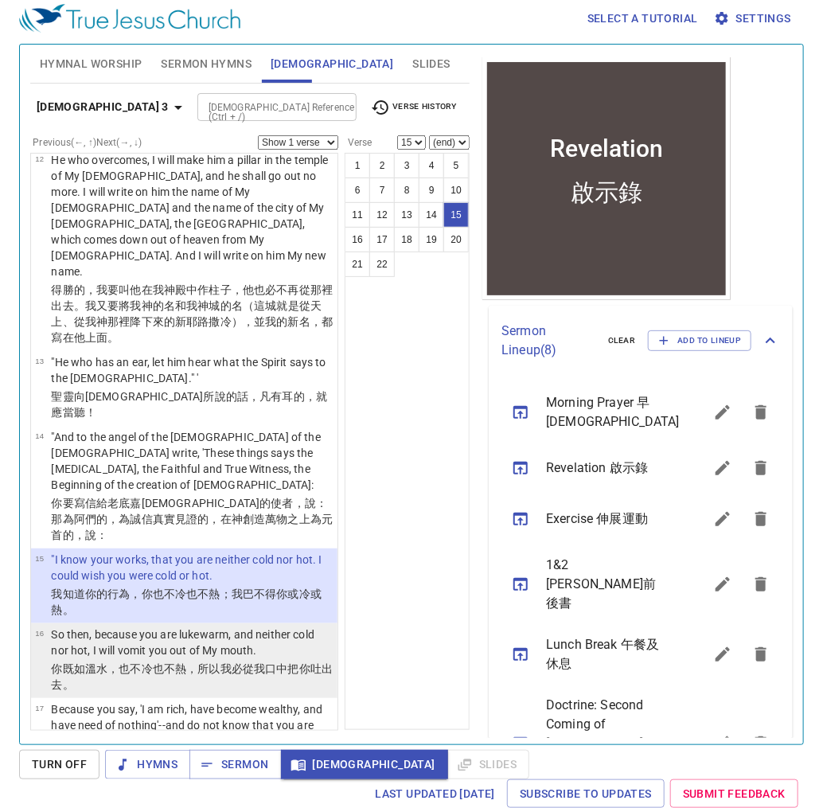
click at [191, 661] on p "你既 如溫水 ，也不 冷 也不 熱 ，所以我必 從 我 口中 把你 吐出去 。" at bounding box center [192, 677] width 282 height 32
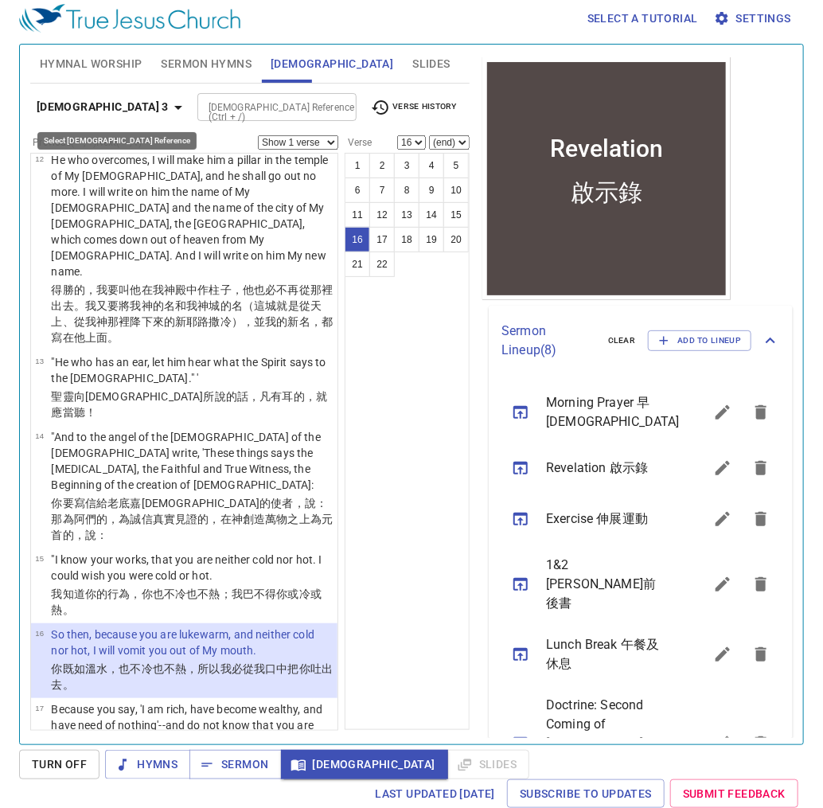
click at [99, 102] on b "Revelation 3" at bounding box center [103, 107] width 132 height 20
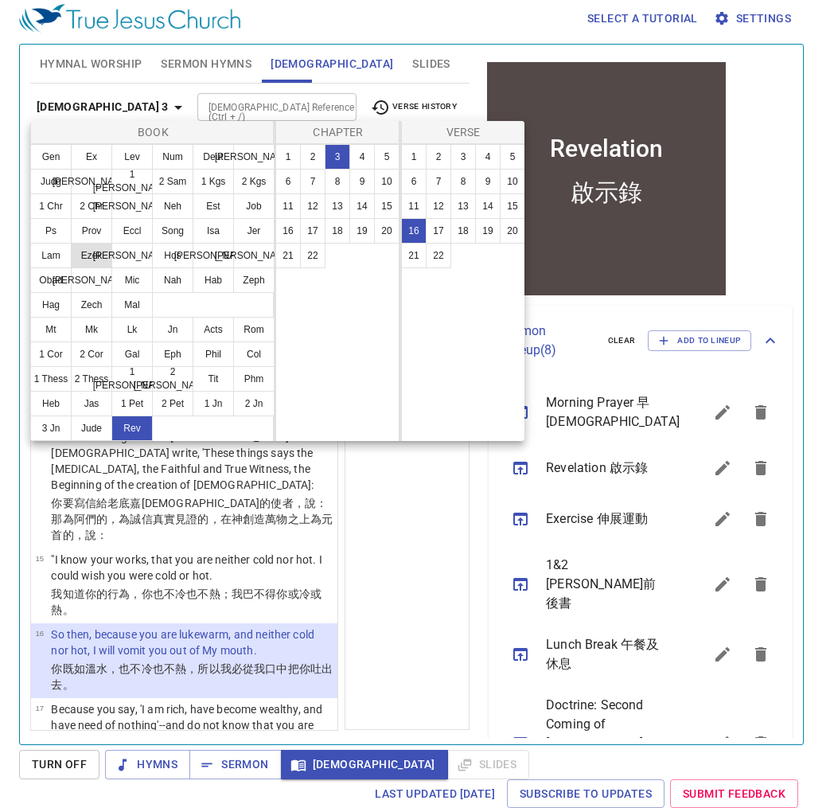
click at [107, 255] on button "Ezek" at bounding box center [91, 255] width 41 height 25
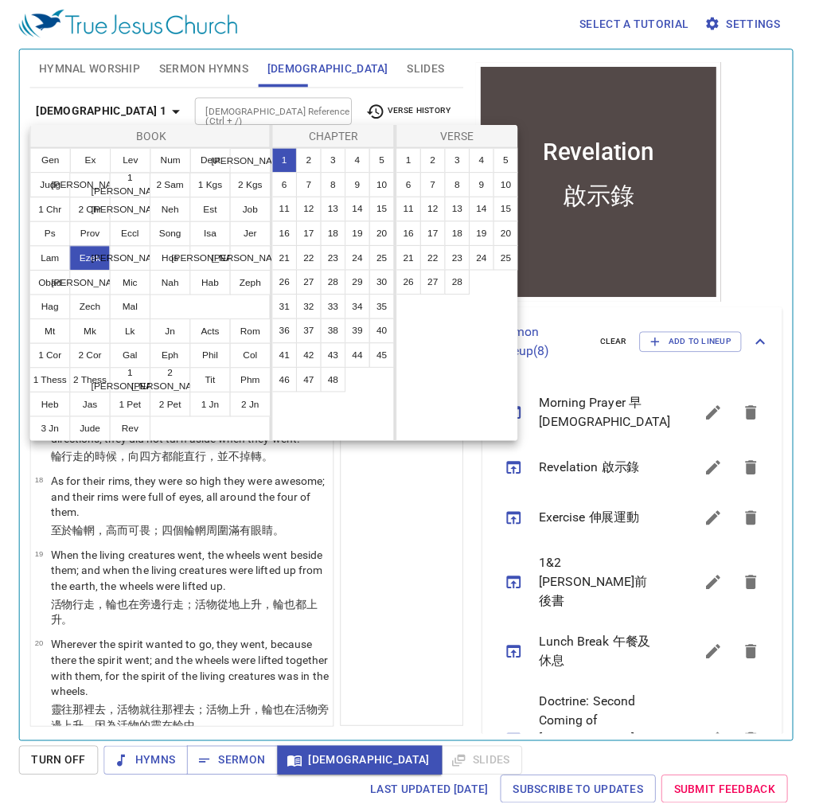
scroll to position [0, 0]
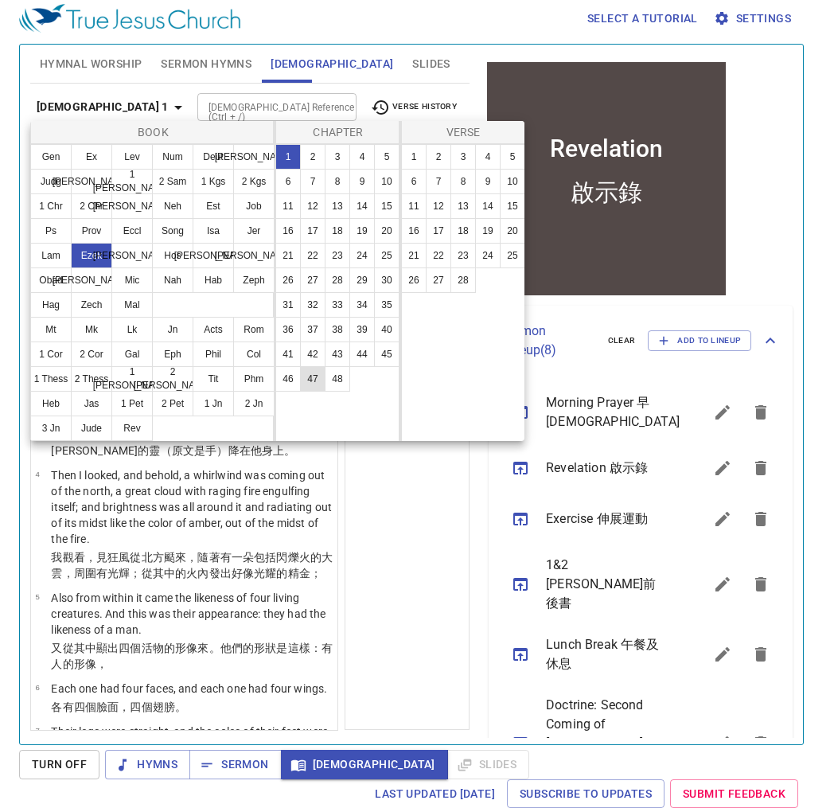
click at [310, 380] on button "47" at bounding box center [312, 378] width 25 height 25
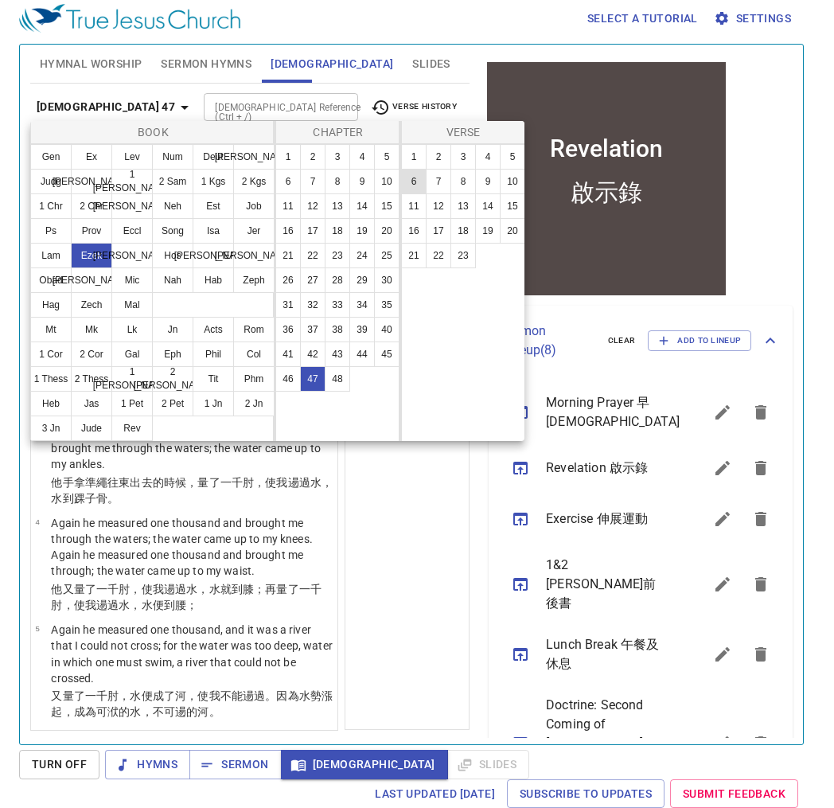
click at [417, 183] on button "6" at bounding box center [413, 181] width 25 height 25
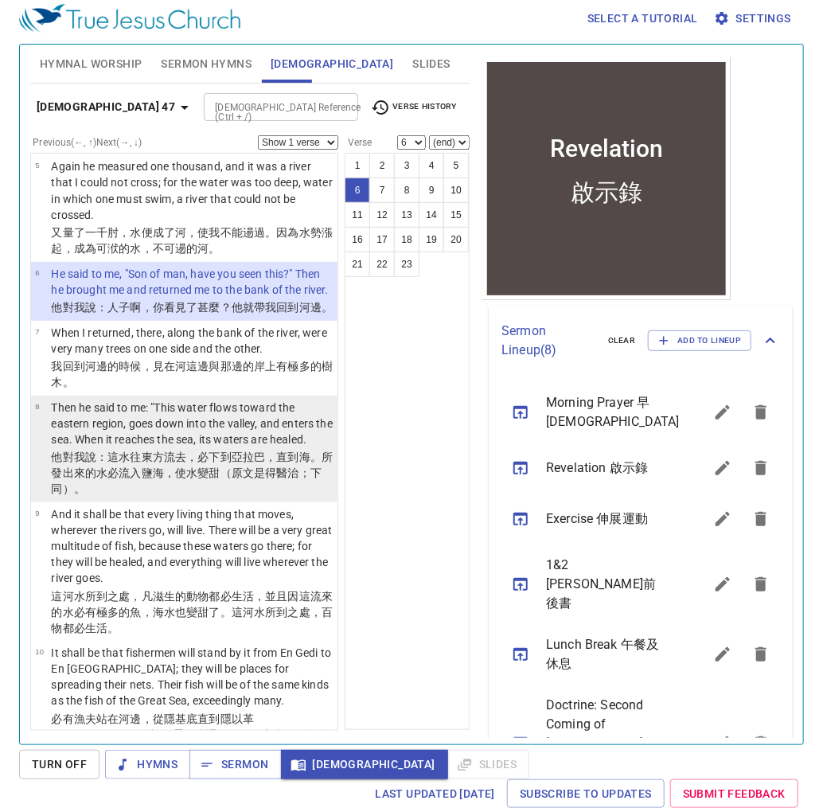
scroll to position [455, 0]
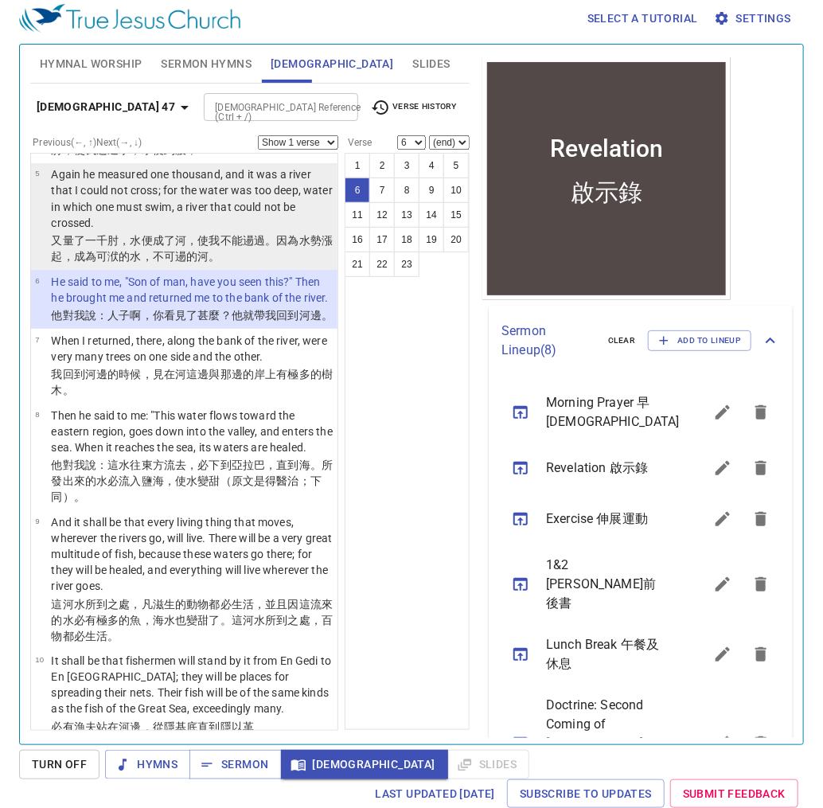
click at [189, 232] on p "又量 了一千 肘，水便成了河 ，使我不能 逿過 。因為水勢 漲起 ，成為可洑 的水 ，不可逿 的河 。" at bounding box center [192, 248] width 282 height 32
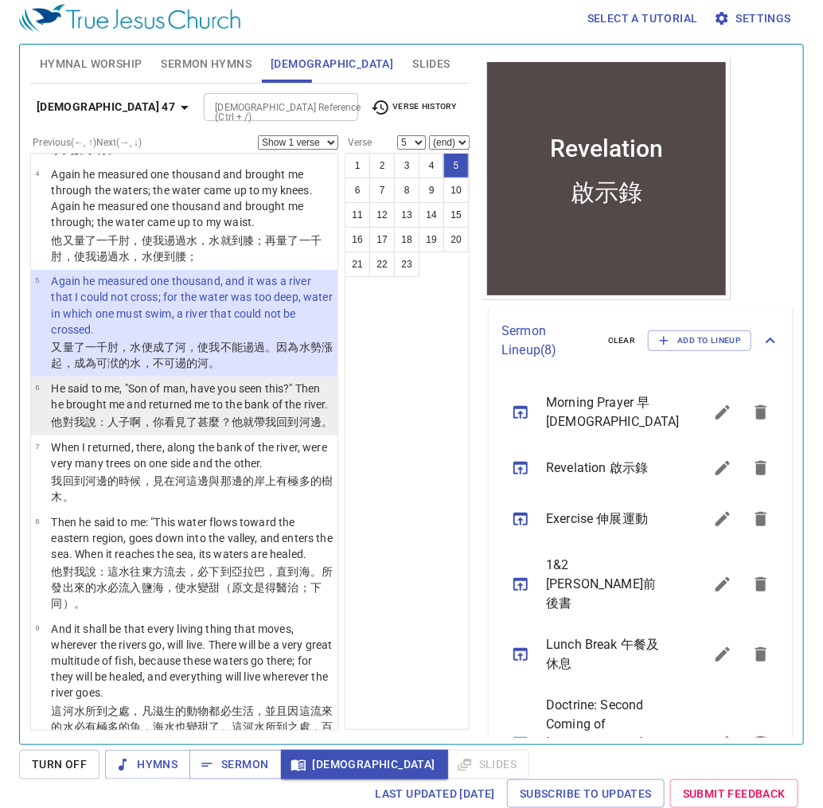
scroll to position [328, 0]
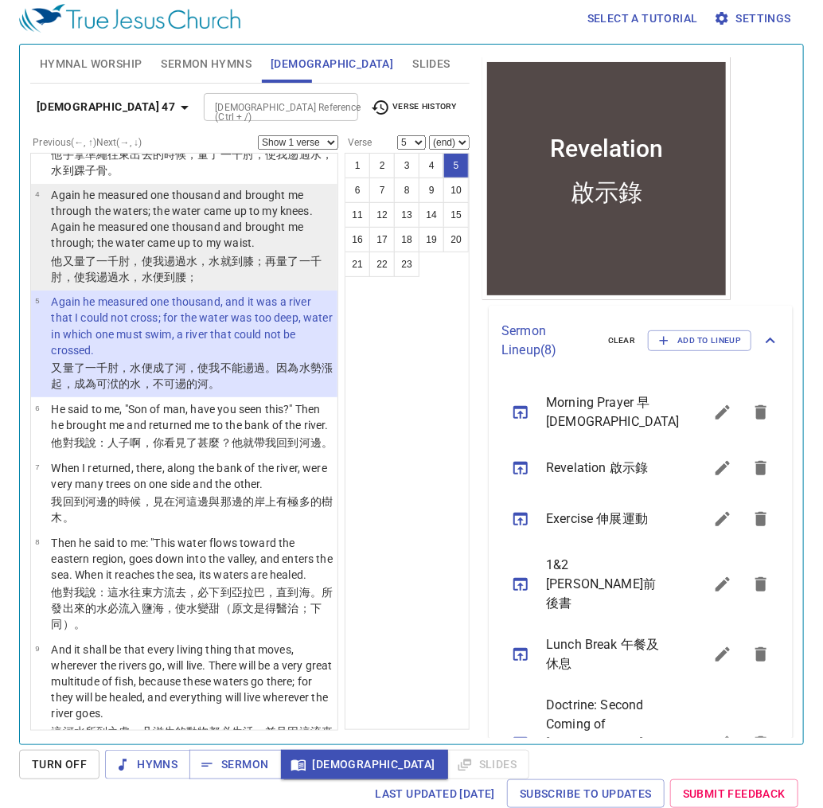
click at [260, 276] on p "他又量 了一千 肘，使我逿過 水 ，水 就到膝 ；再量 了一千 肘，使我逿過 水，水 便到腰 ；" at bounding box center [192, 269] width 282 height 32
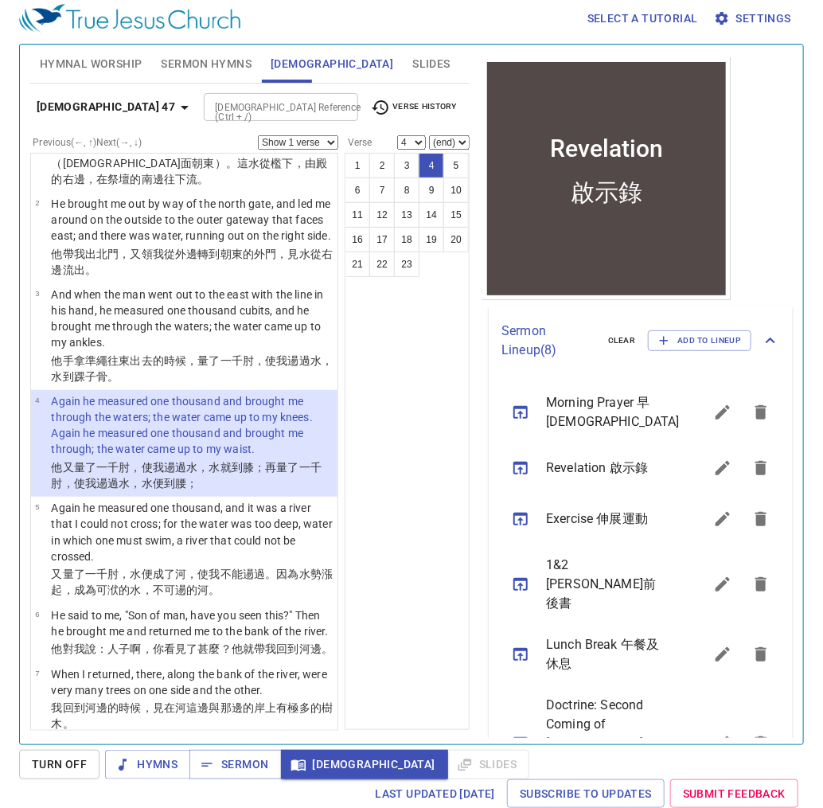
scroll to position [73, 0]
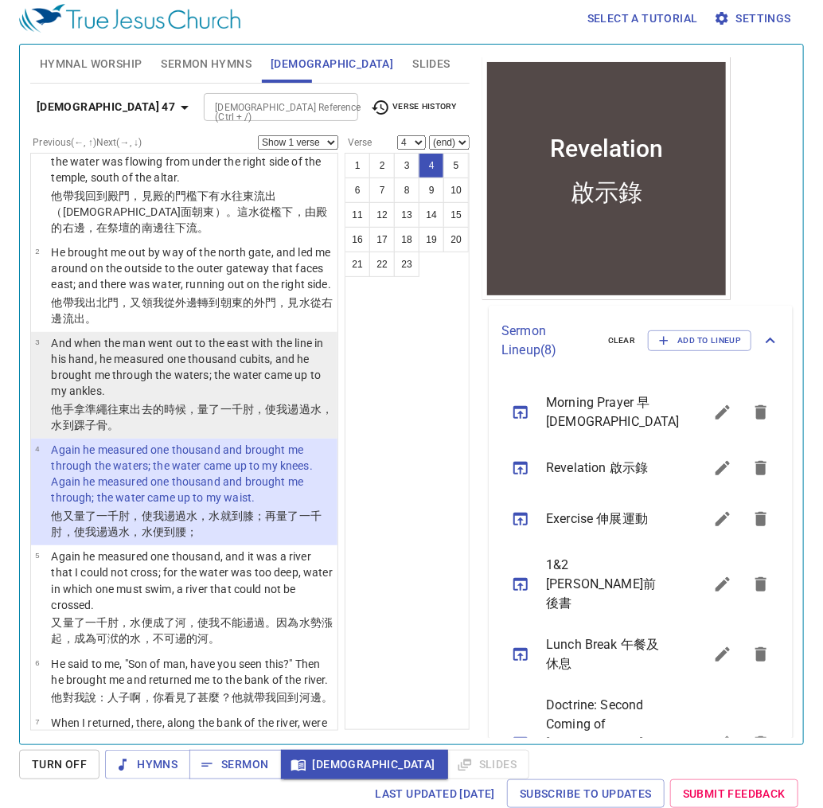
click at [242, 369] on p "And when the man went out to the east with the line in his hand, he measured on…" at bounding box center [192, 367] width 282 height 64
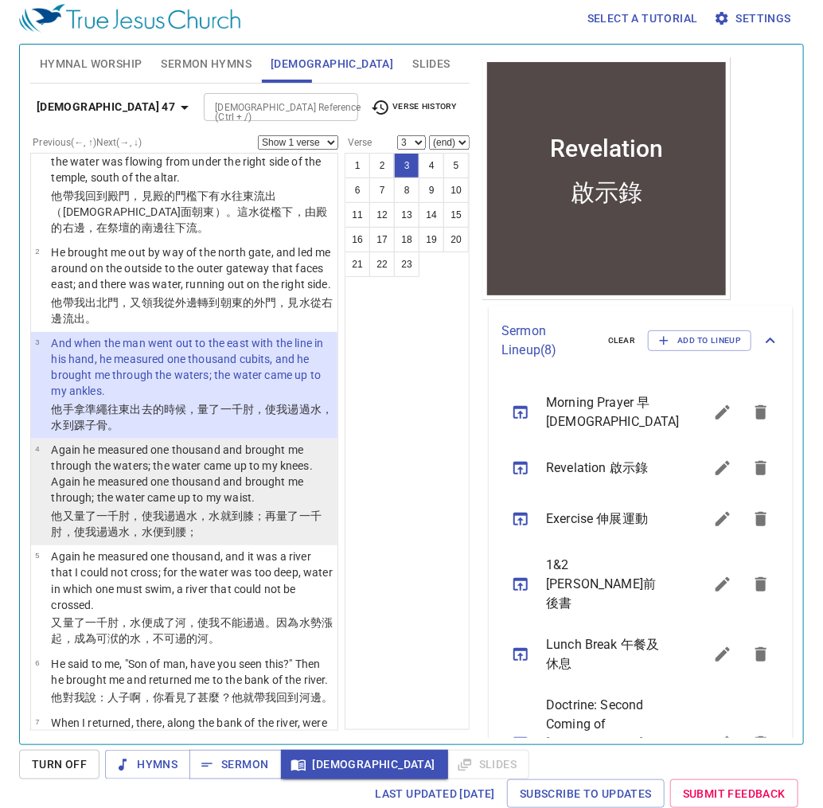
click at [241, 479] on p "Again he measured one thousand and brought me through the waters; the water cam…" at bounding box center [192, 474] width 282 height 64
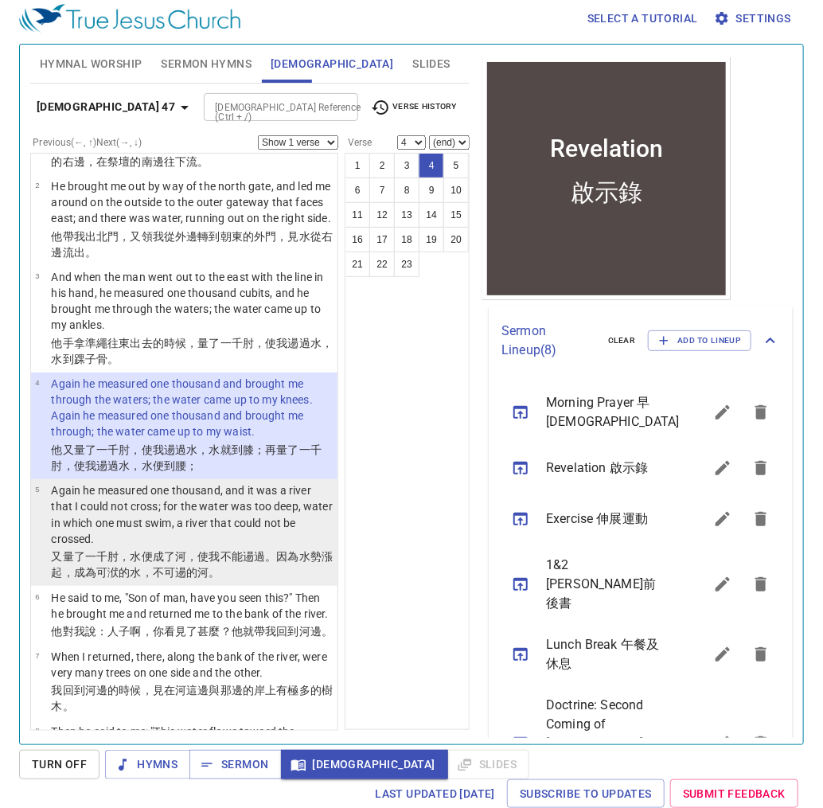
scroll to position [201, 0]
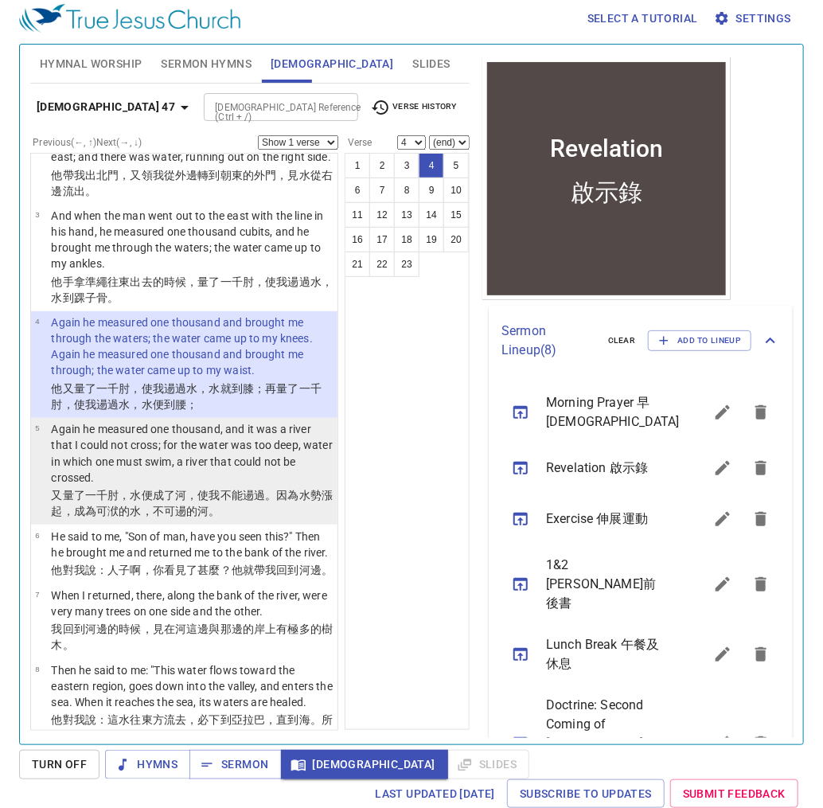
click at [228, 467] on p "Again he measured one thousand, and it was a river that I could not cross; for …" at bounding box center [192, 453] width 282 height 64
select select "5"
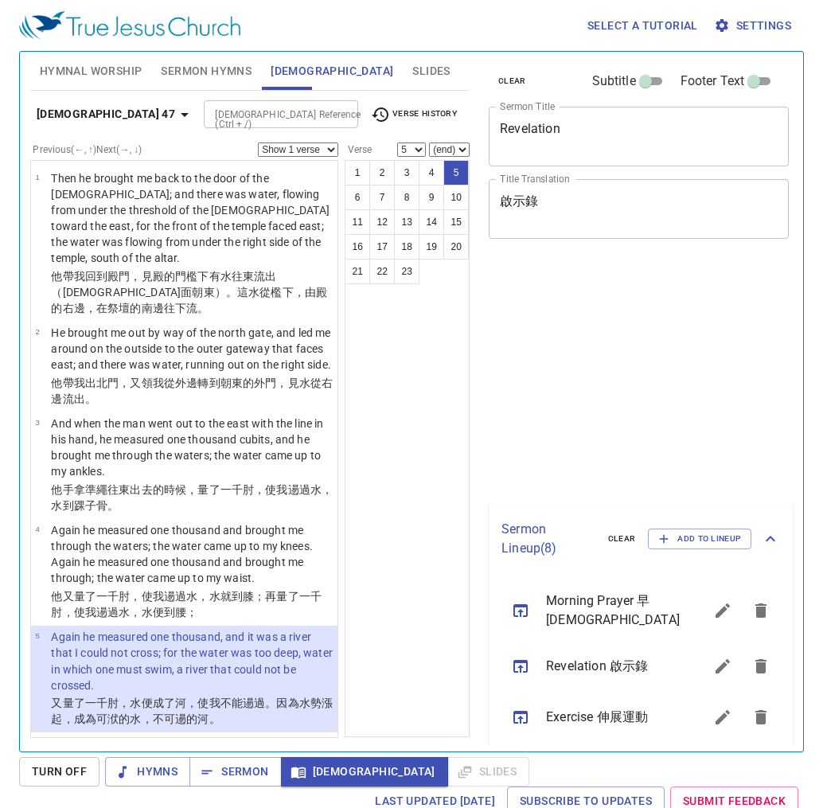
select select "5"
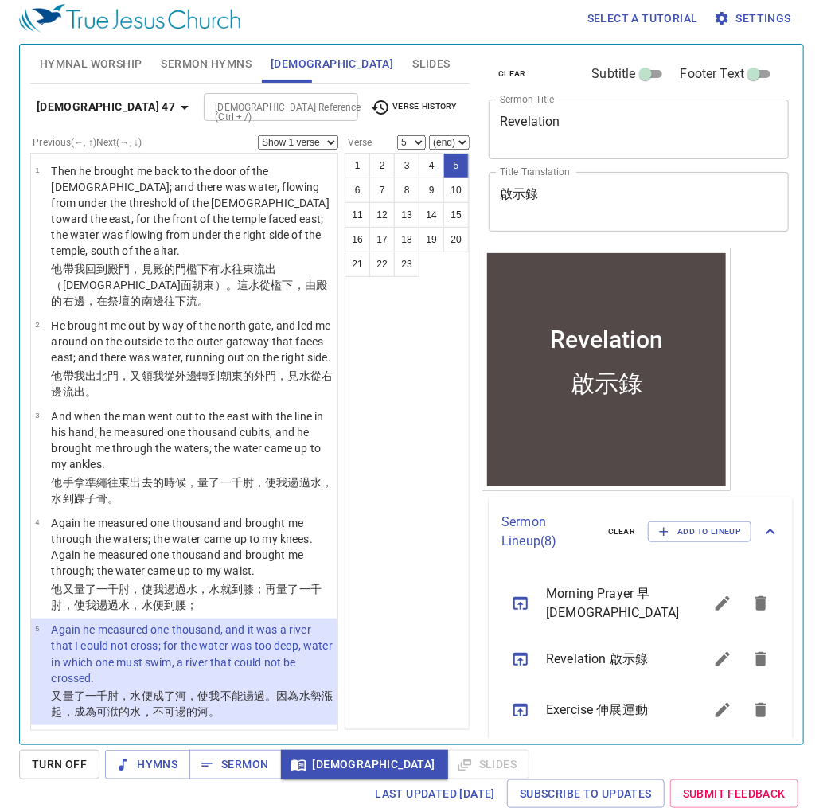
scroll to position [191, 0]
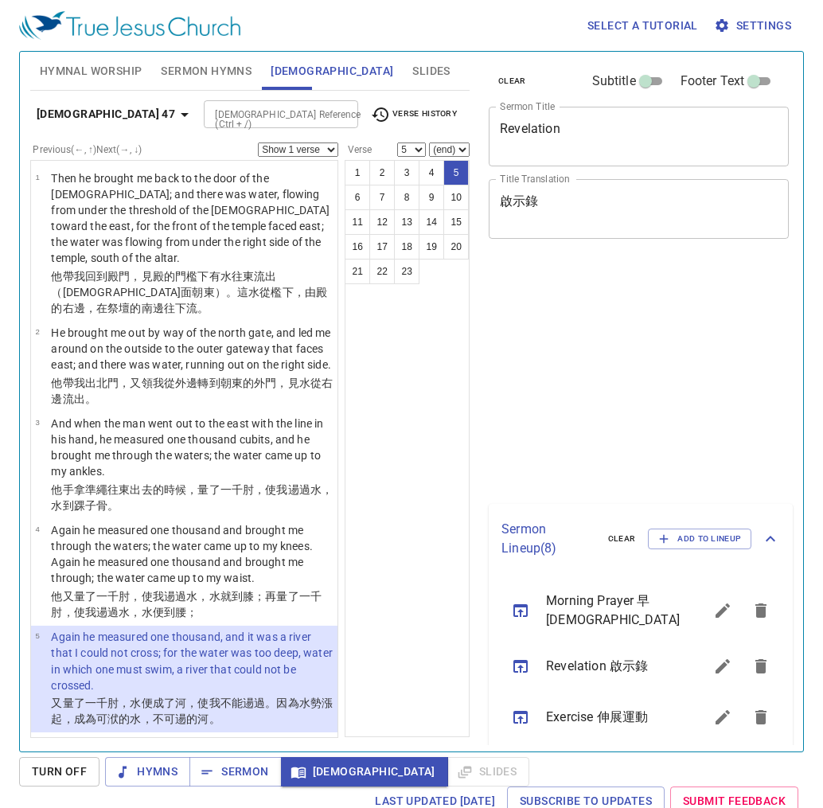
select select "5"
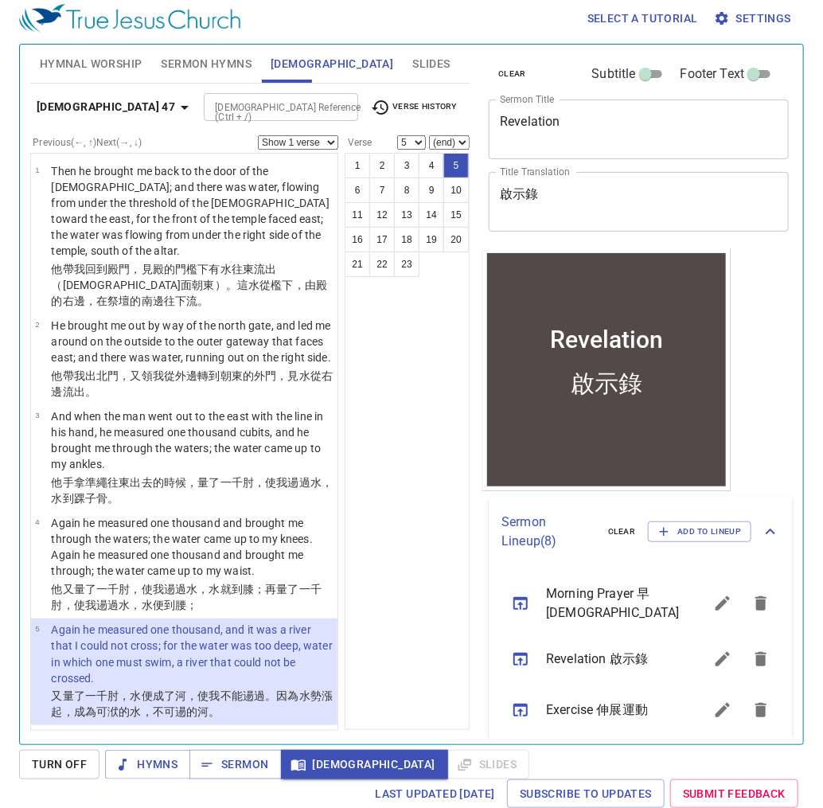
scroll to position [191, 0]
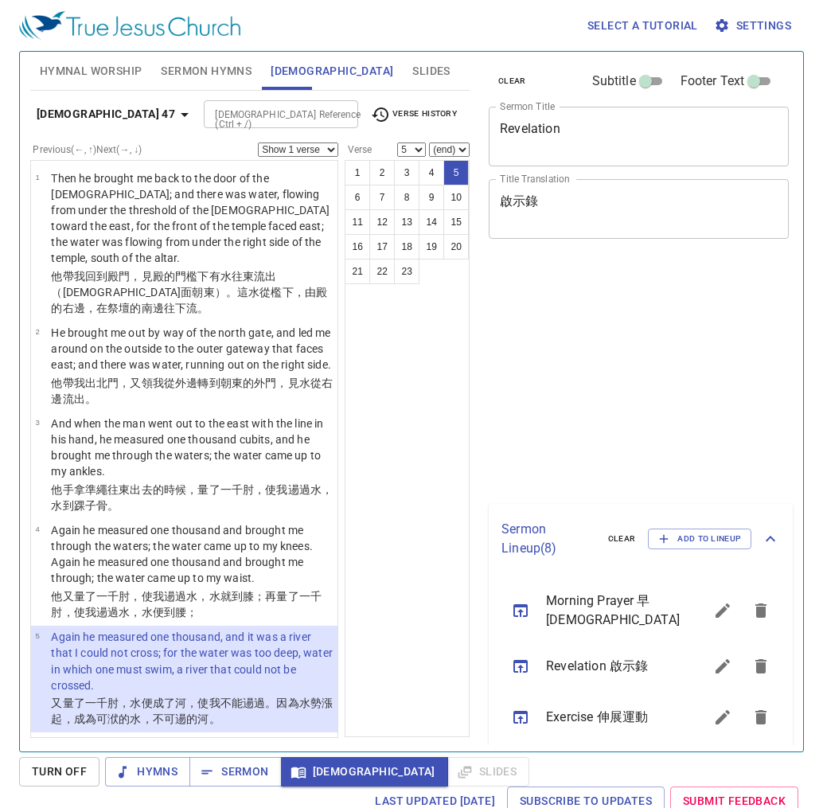
select select "5"
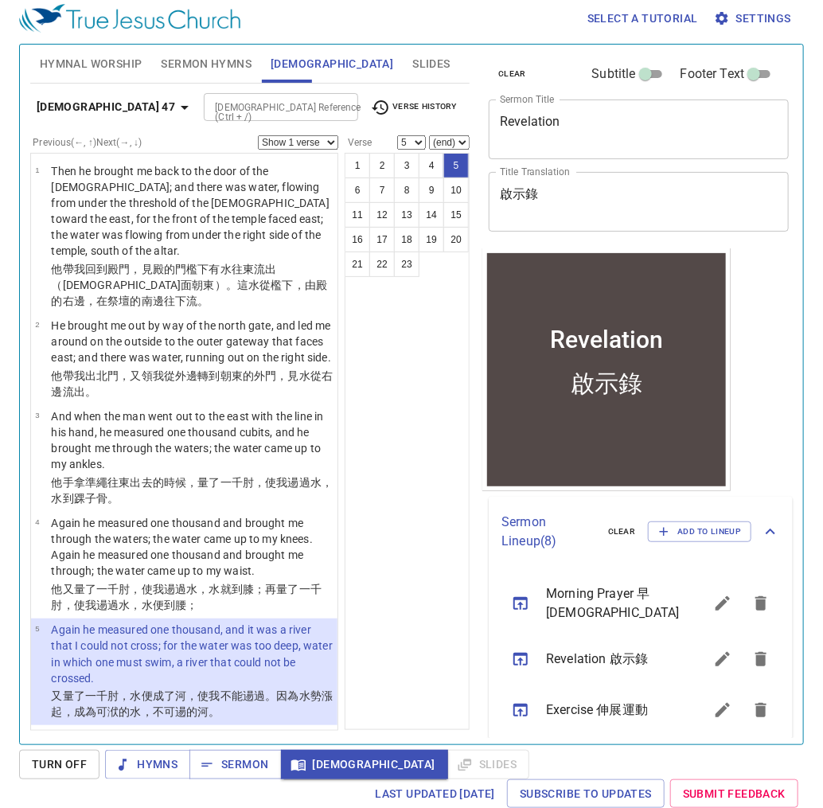
scroll to position [191, 0]
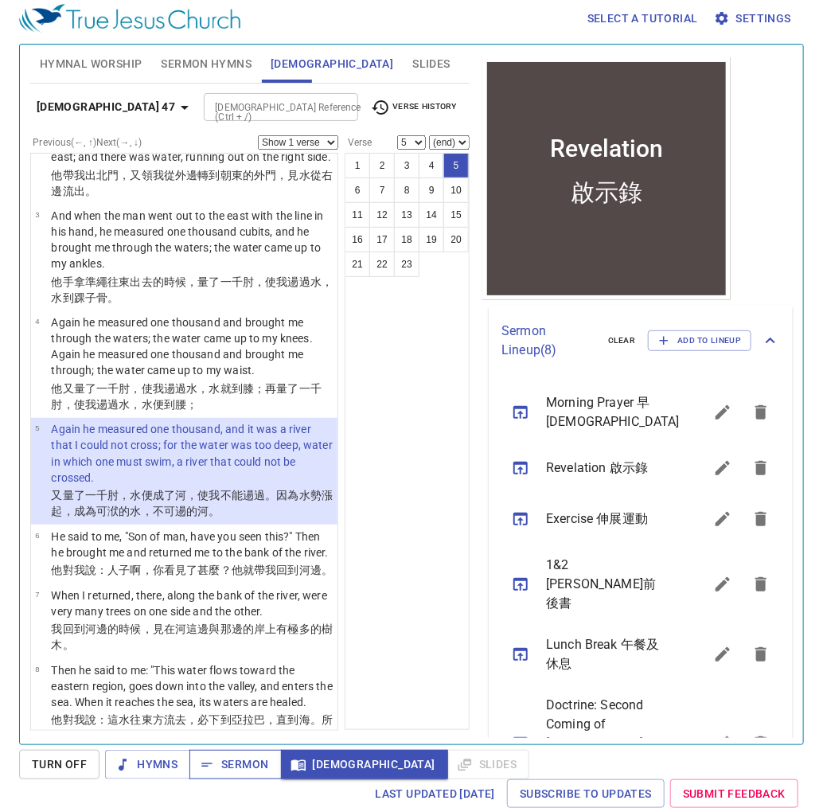
click at [263, 767] on span "Sermon" at bounding box center [235, 765] width 66 height 20
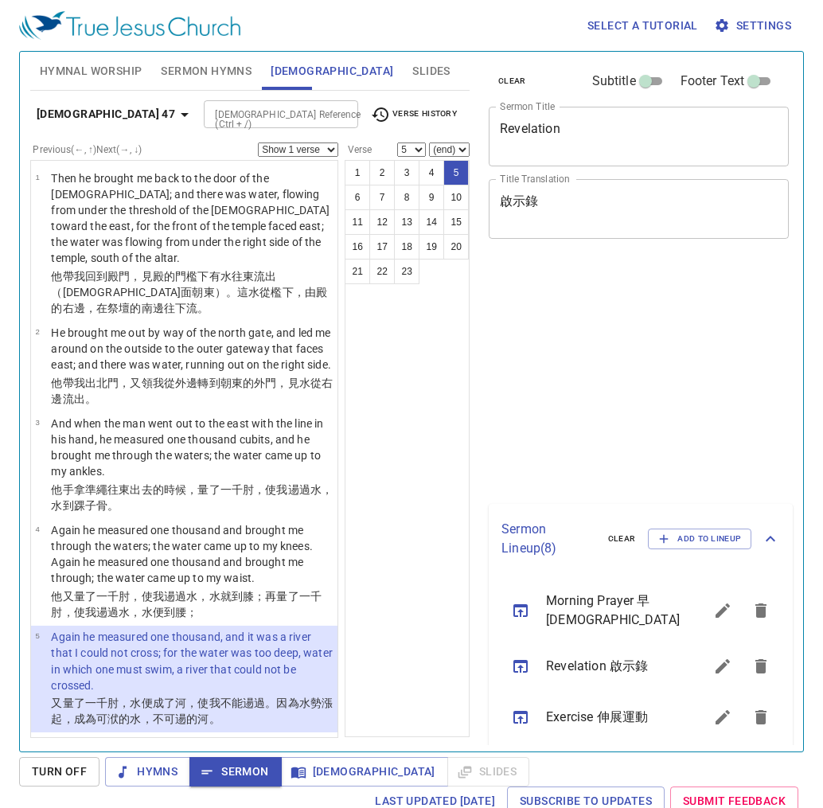
select select "5"
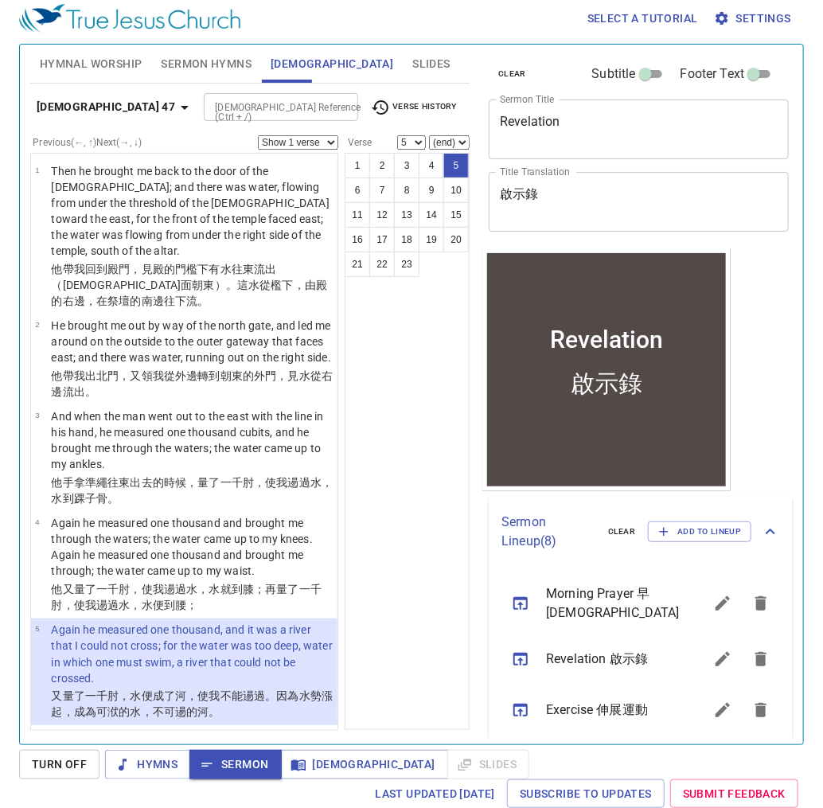
scroll to position [191, 0]
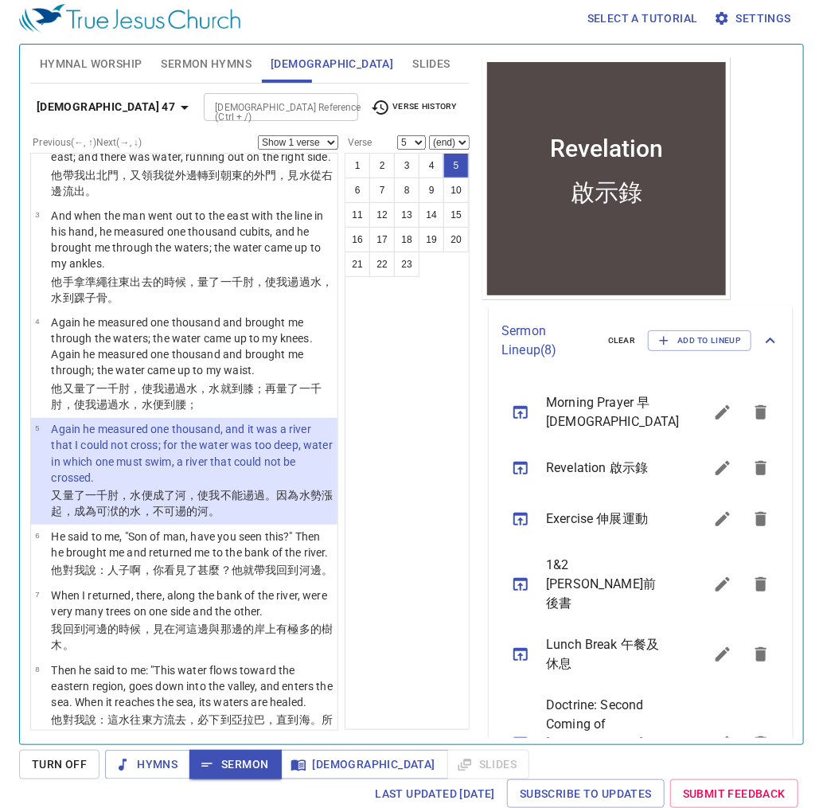
click at [232, 489] on wh5158 "，使我不能 逿過 。因為水勢 漲起 ，成為可洑 的水 ，不可逿 的河 。" at bounding box center [192, 503] width 282 height 29
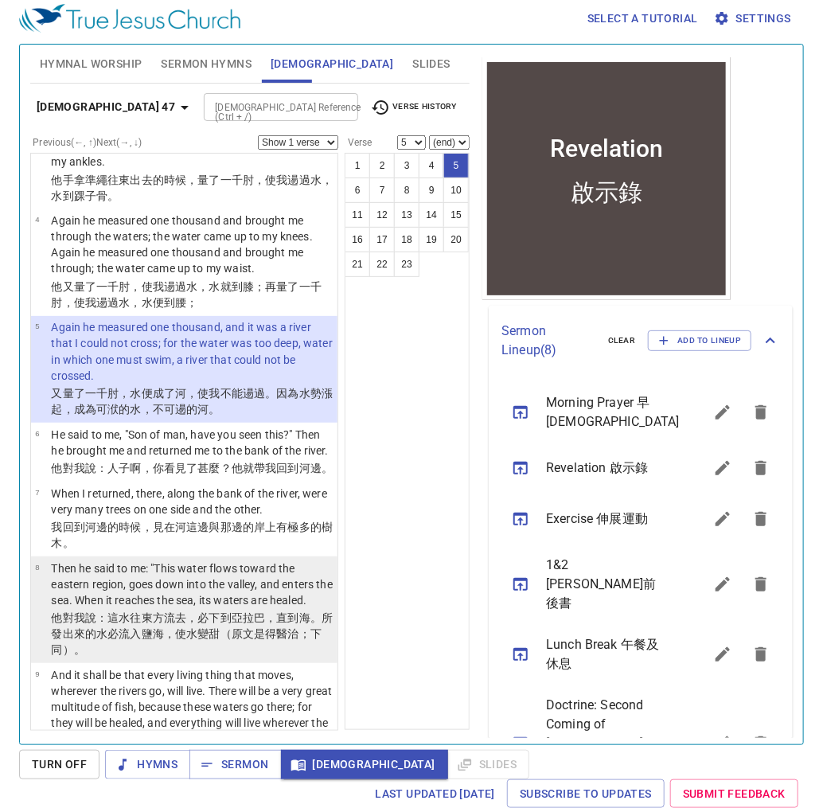
scroll to position [328, 0]
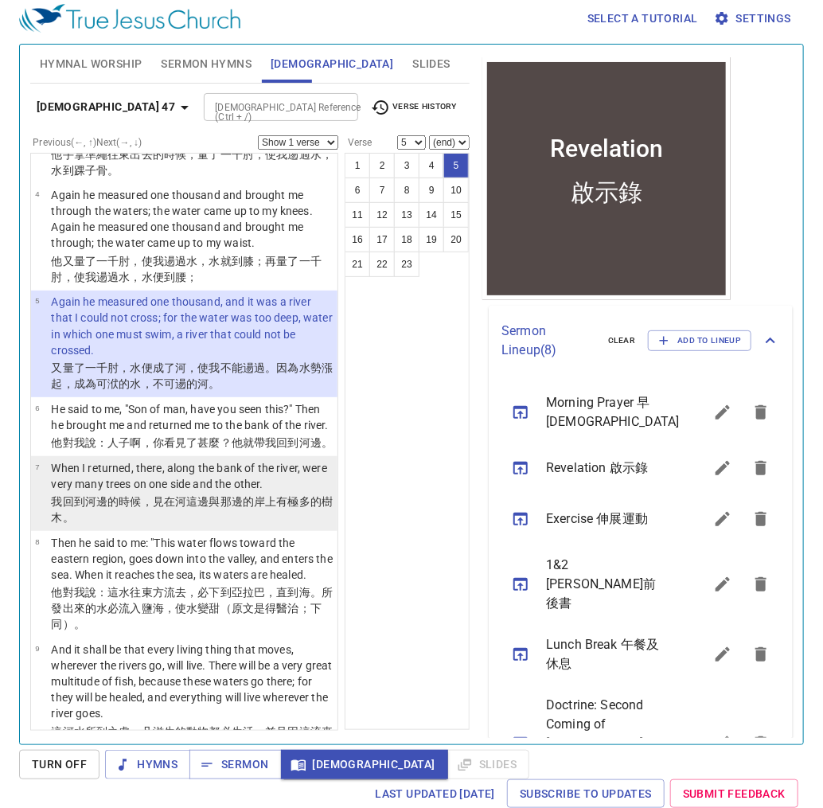
click at [252, 525] on p "我回到 河 邊 的時候，見在河這邊與那邊的岸上有極 多 的樹木 。" at bounding box center [192, 509] width 282 height 32
select select "7"
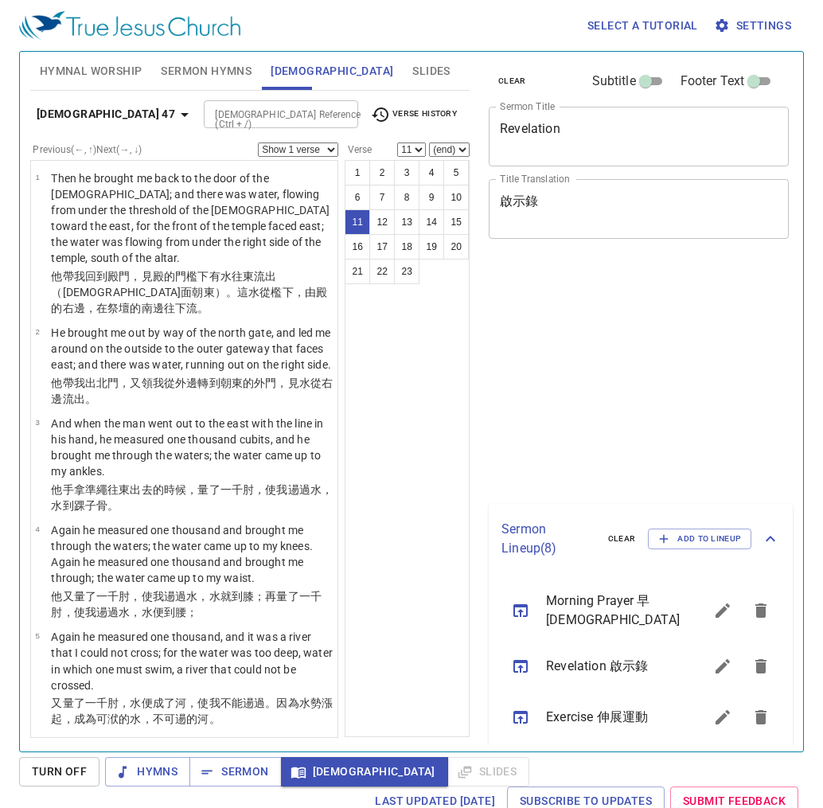
select select "11"
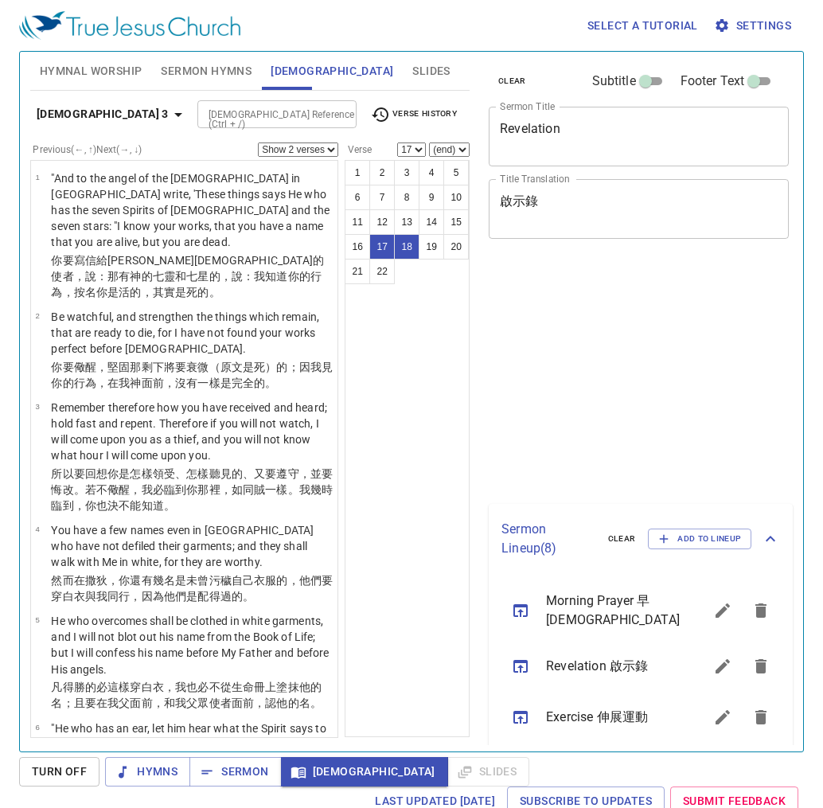
select select "2"
select select "17"
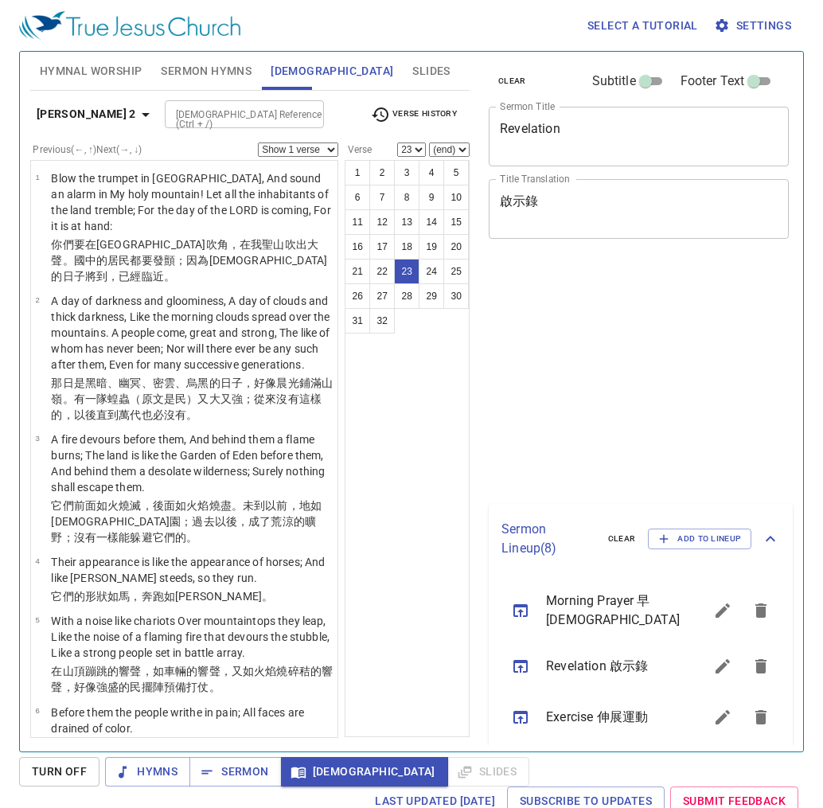
select select "23"
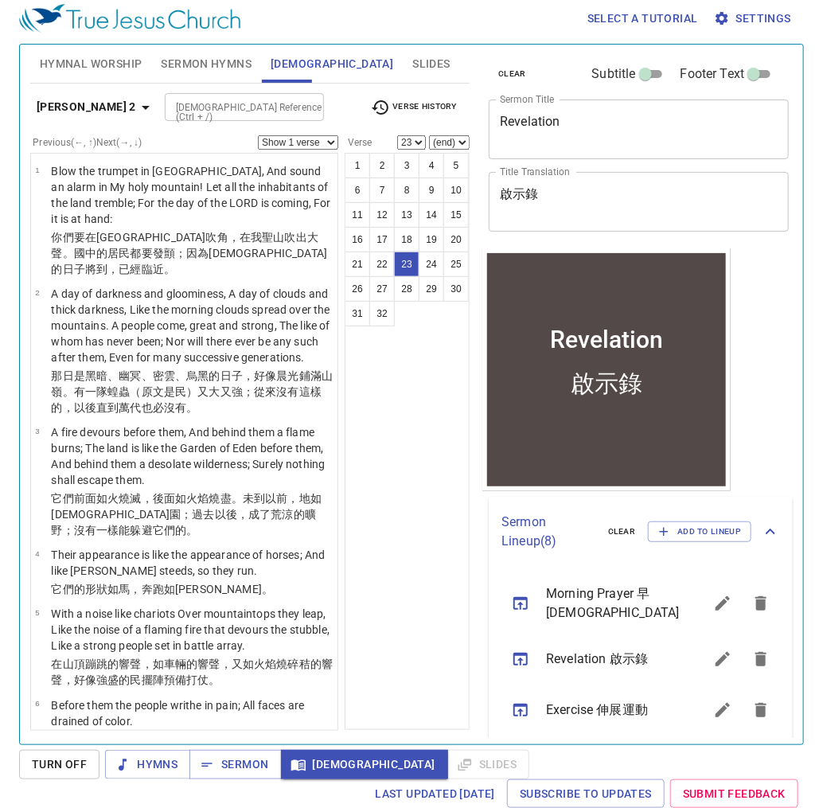
scroll to position [191, 0]
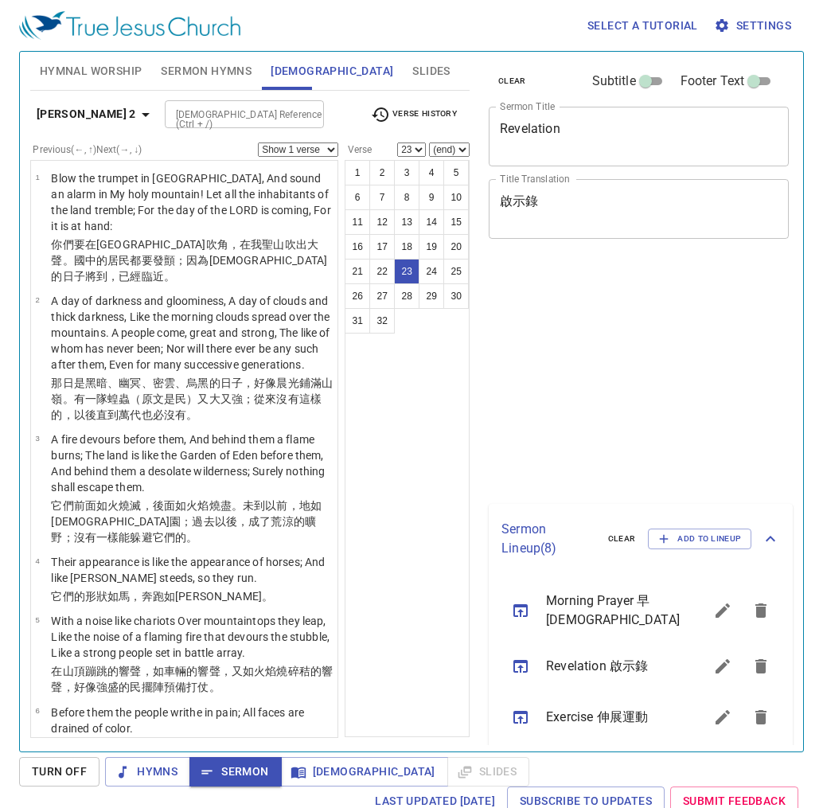
select select "23"
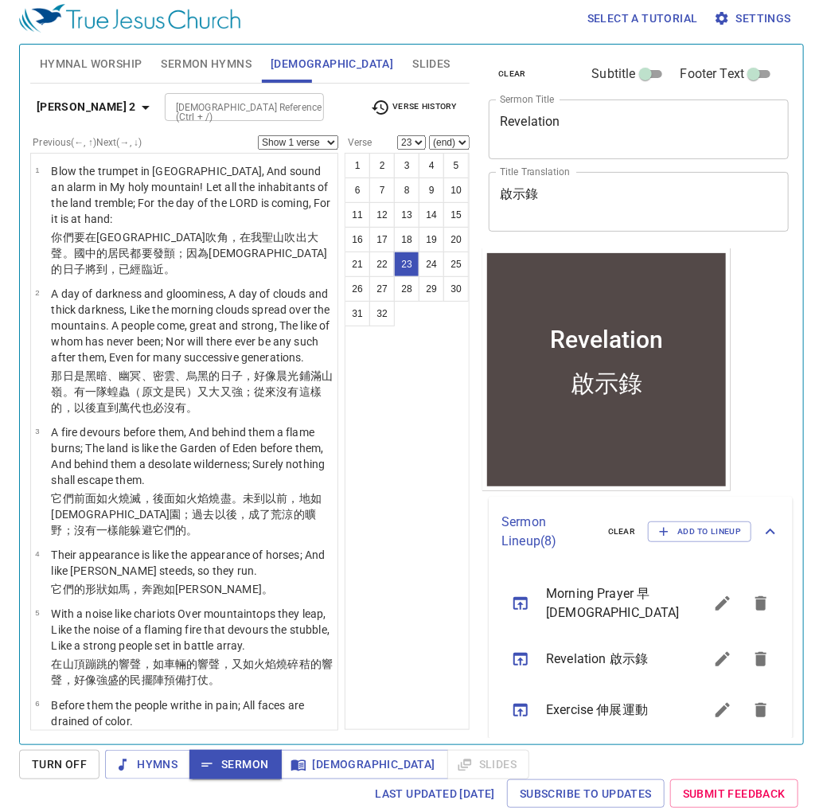
scroll to position [191, 0]
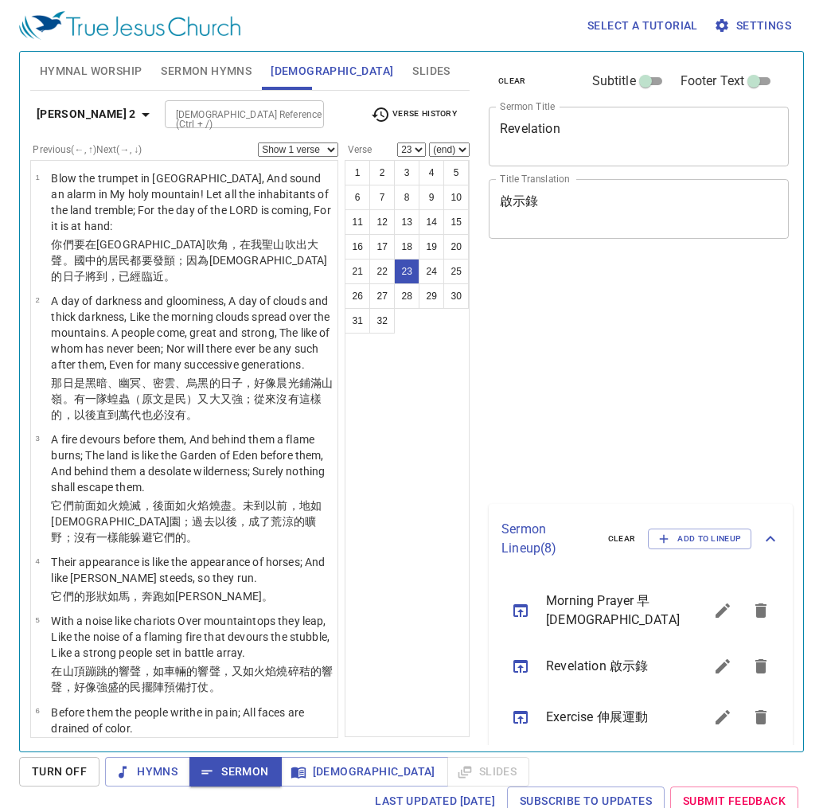
select select "23"
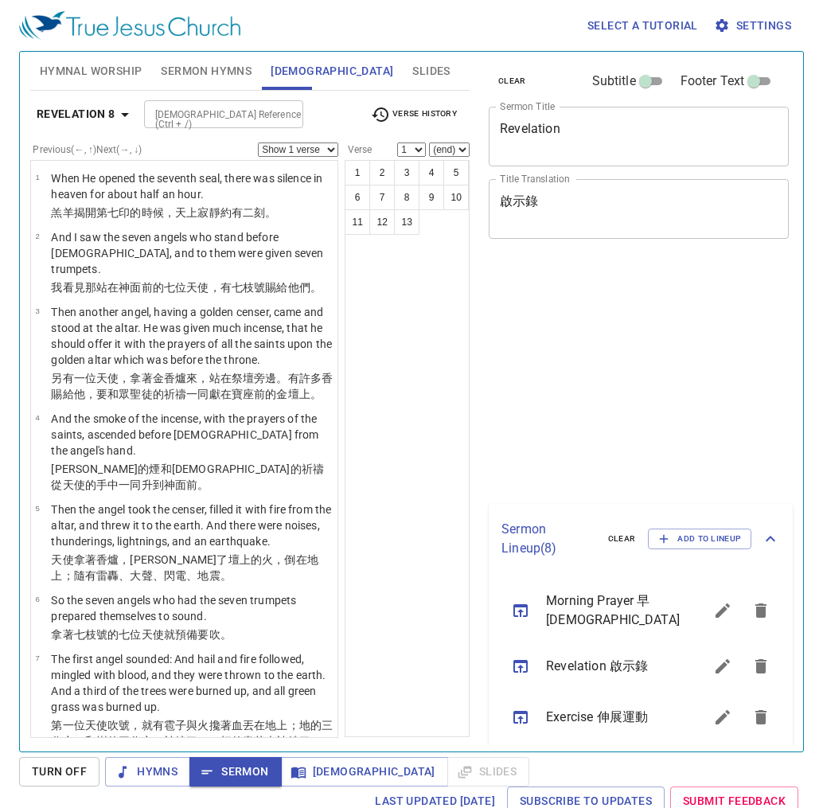
scroll to position [7, 0]
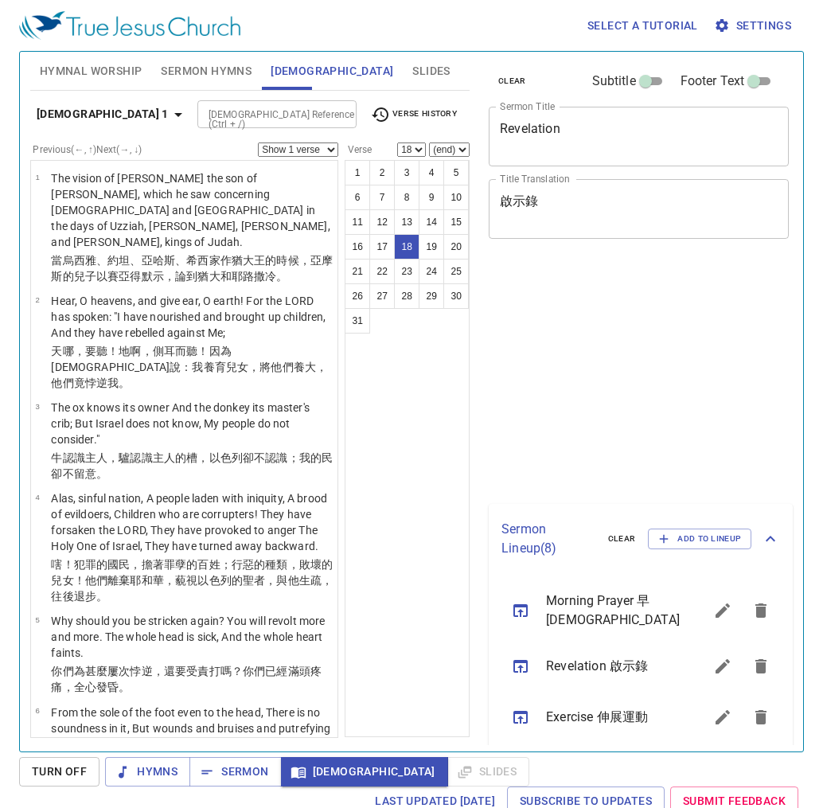
select select "18"
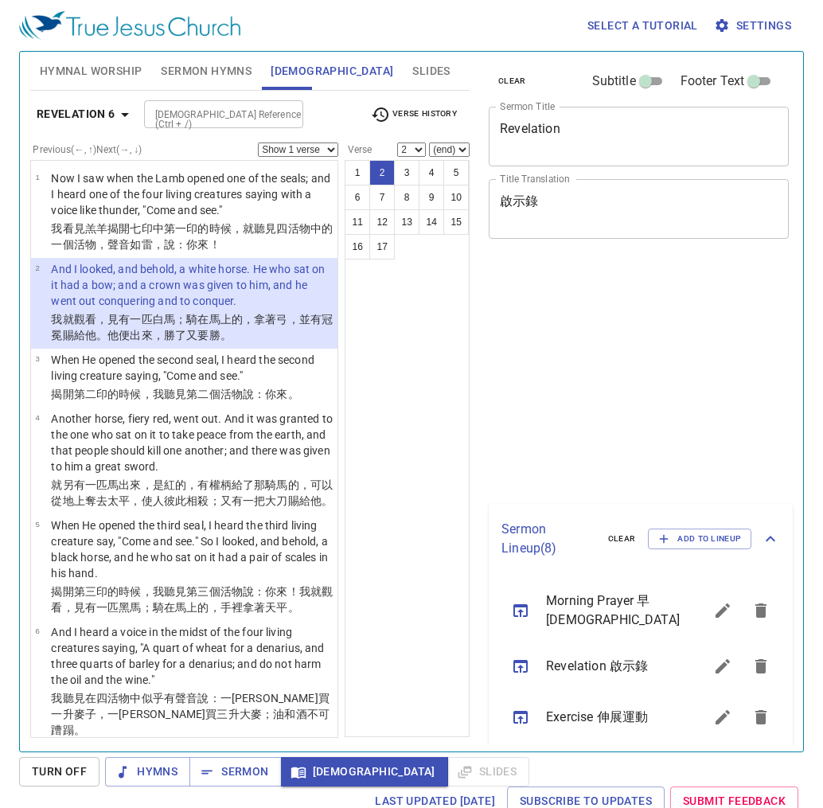
select select "2"
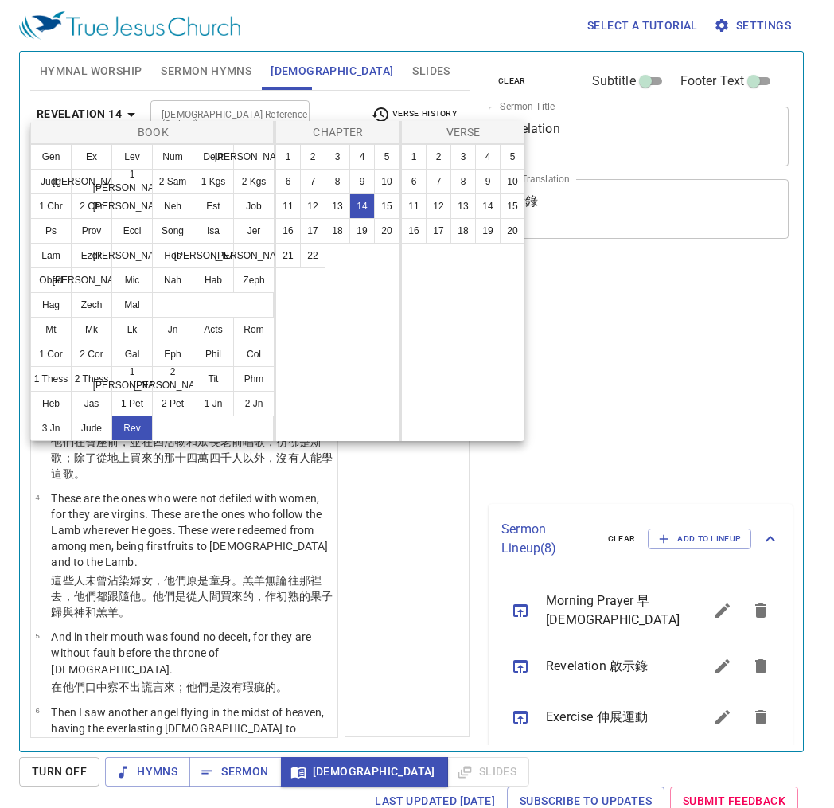
select select "2"
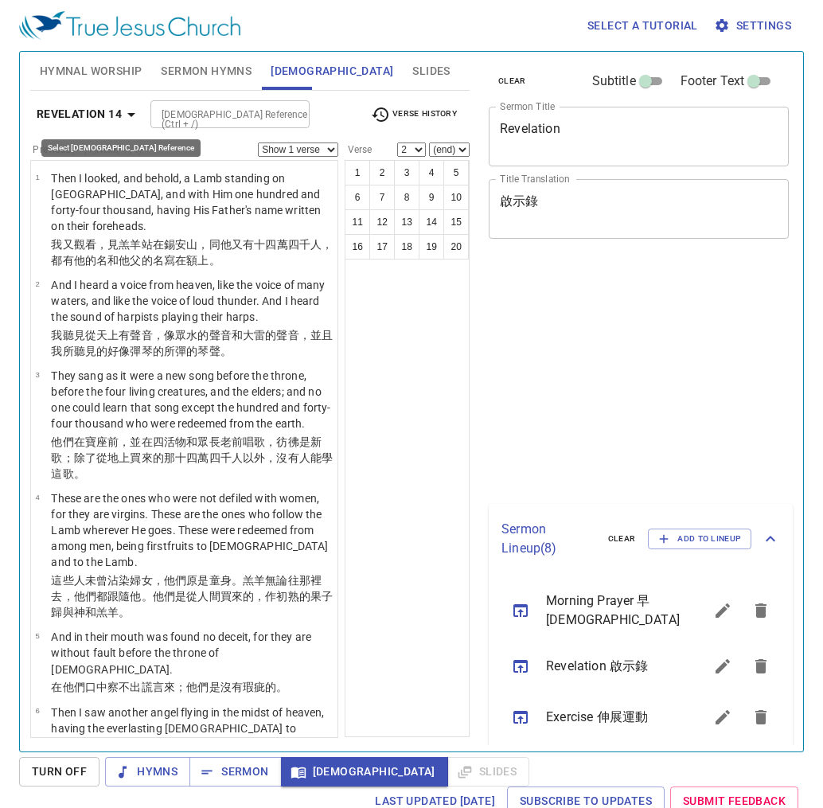
select select "2"
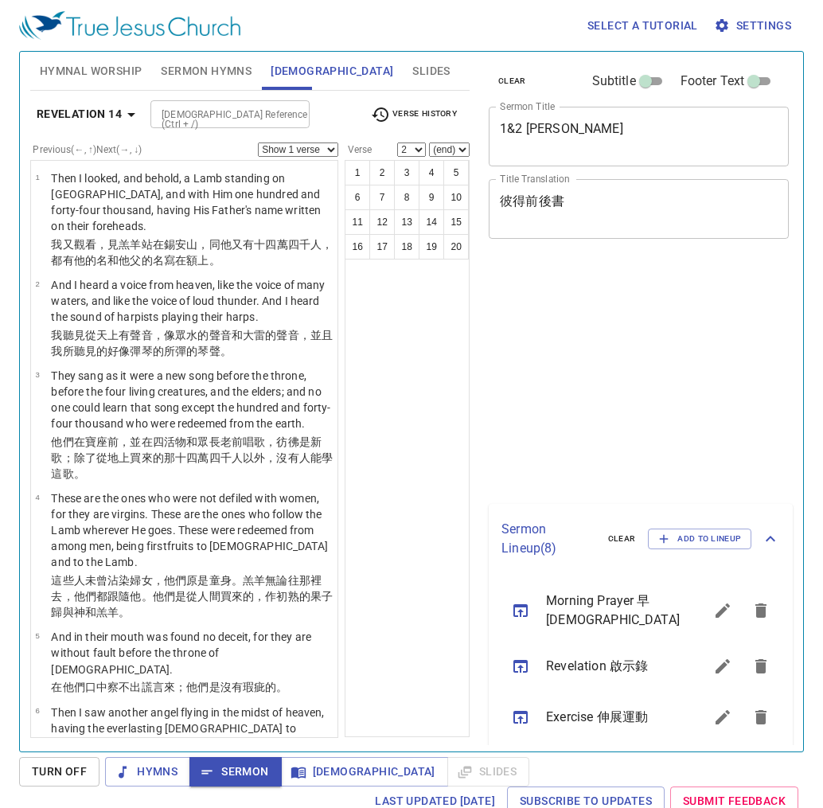
select select "2"
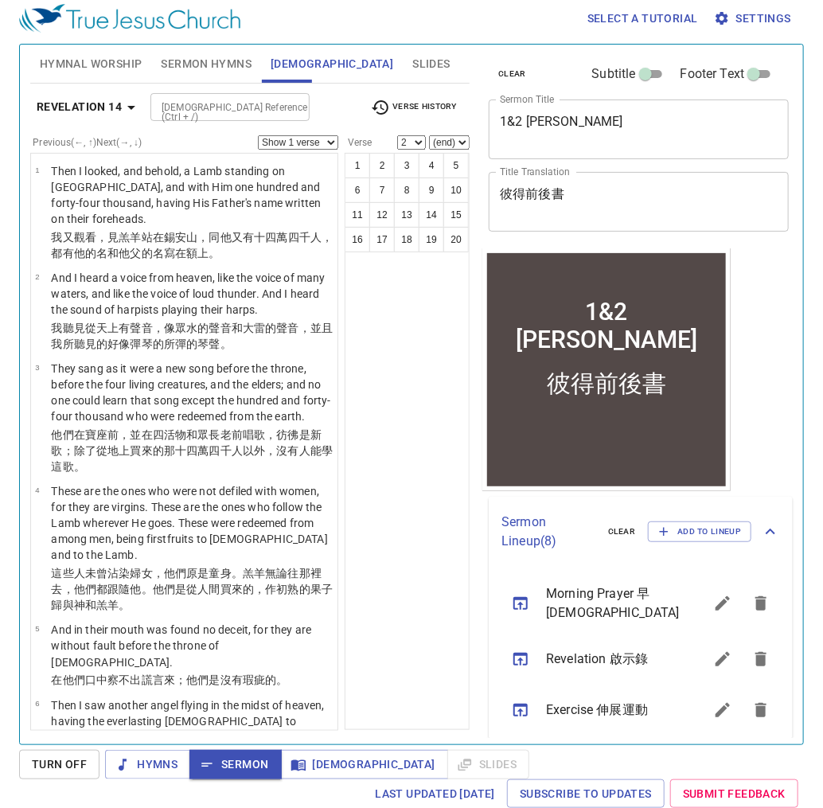
scroll to position [7, 0]
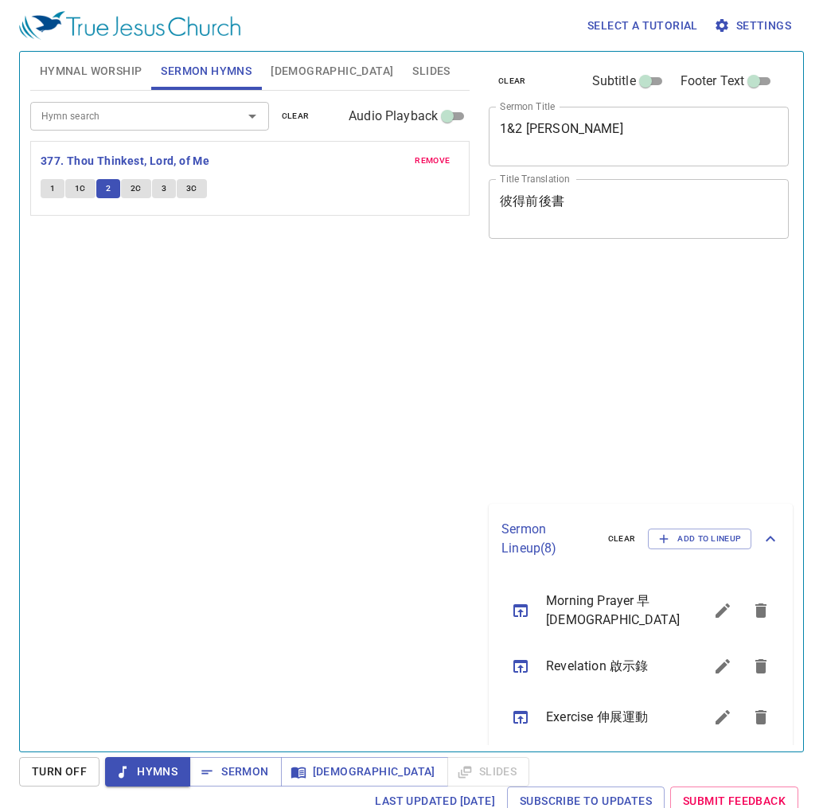
scroll to position [7, 0]
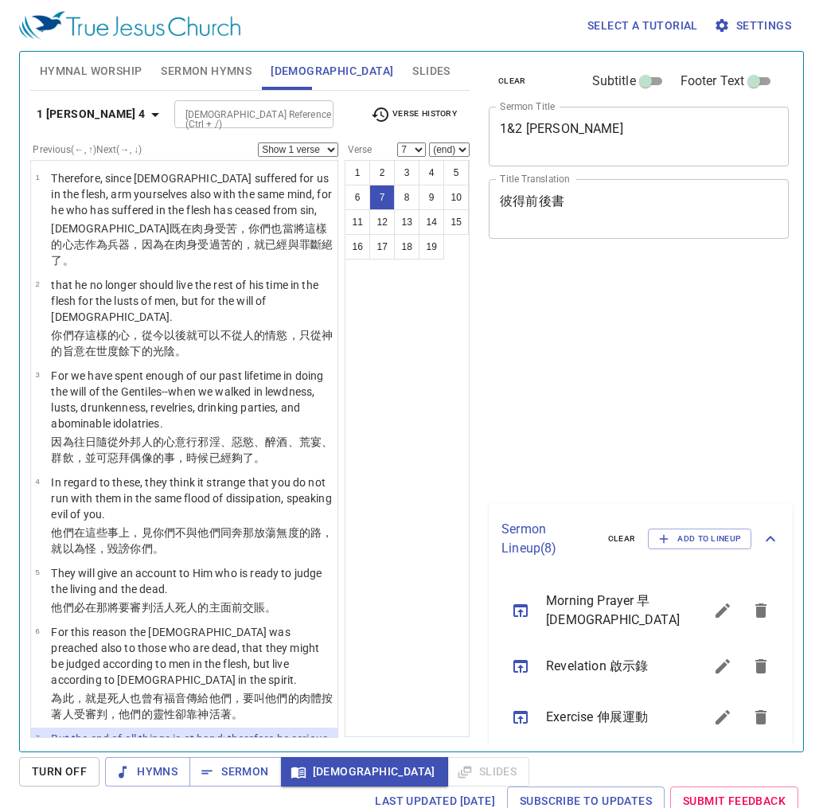
select select "7"
select select "8"
select select "9"
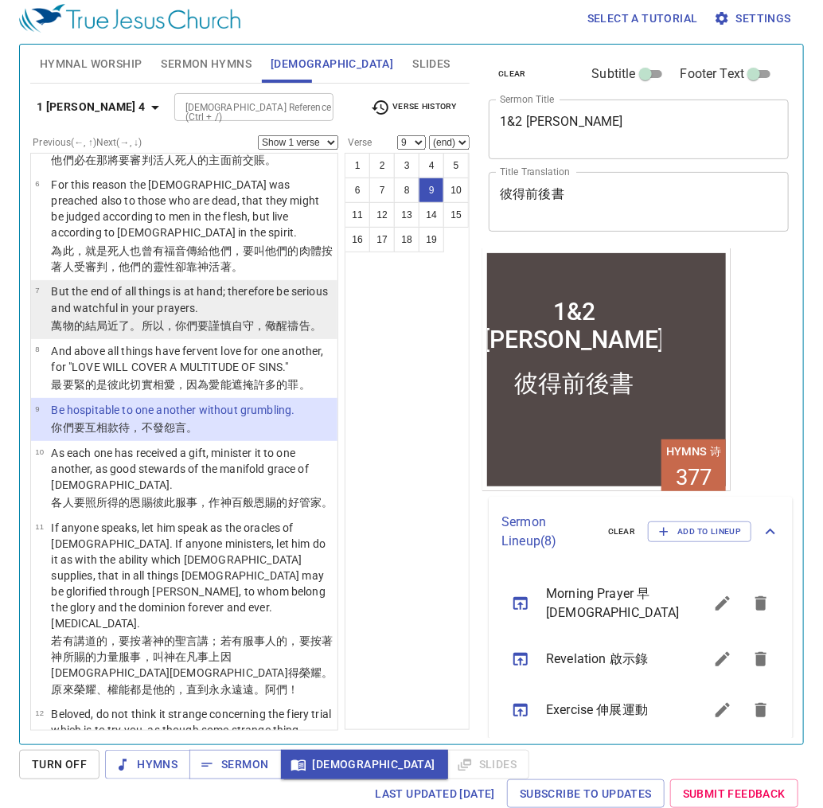
scroll to position [593, 0]
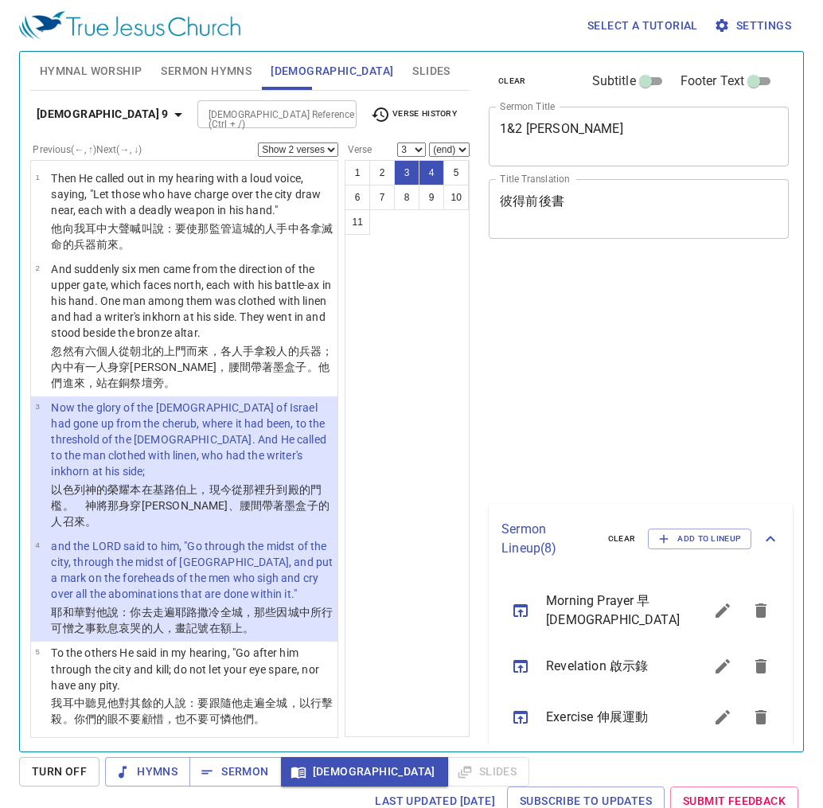
select select "2"
select select "3"
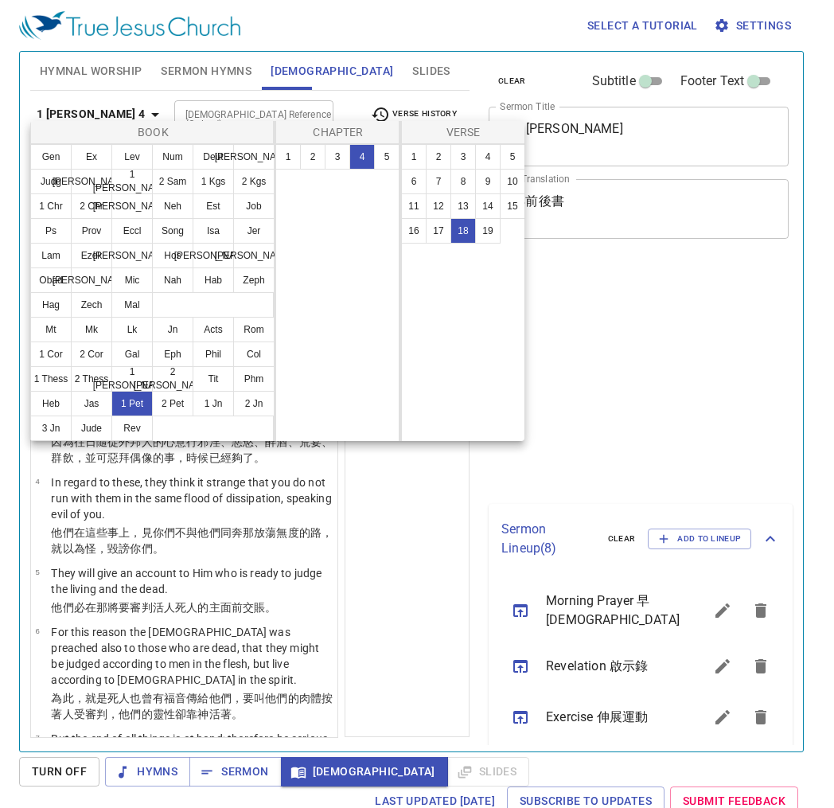
select select "18"
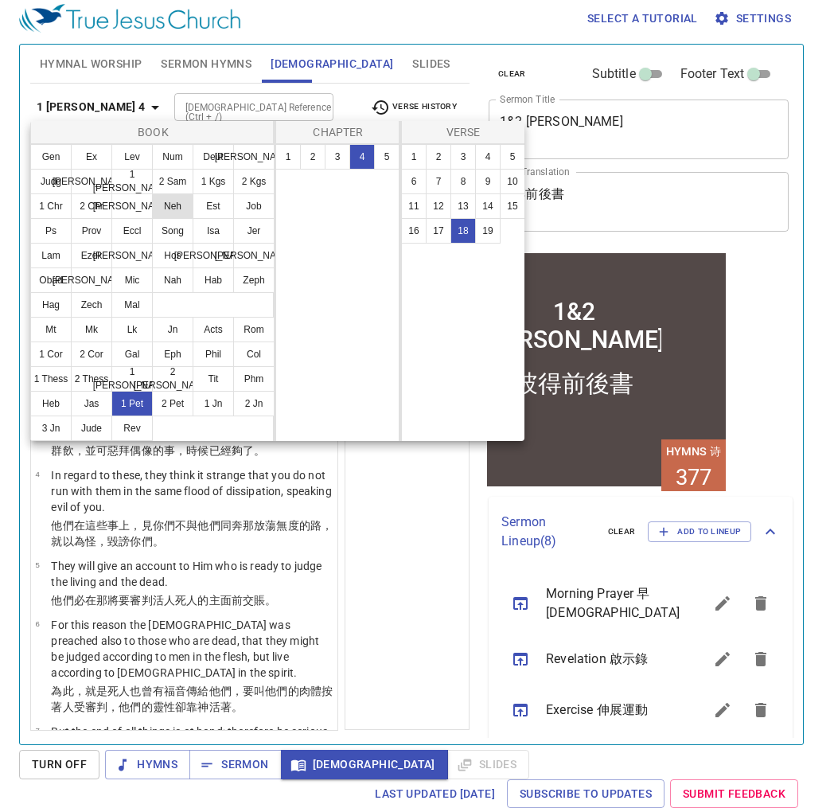
click at [212, 352] on button "Phil" at bounding box center [213, 353] width 41 height 25
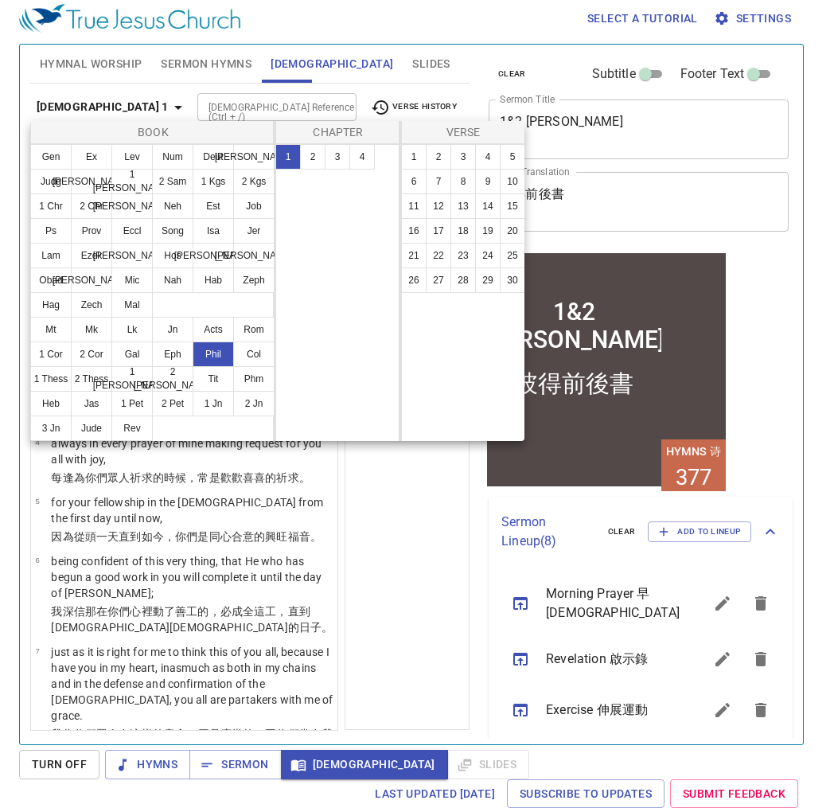
scroll to position [0, 0]
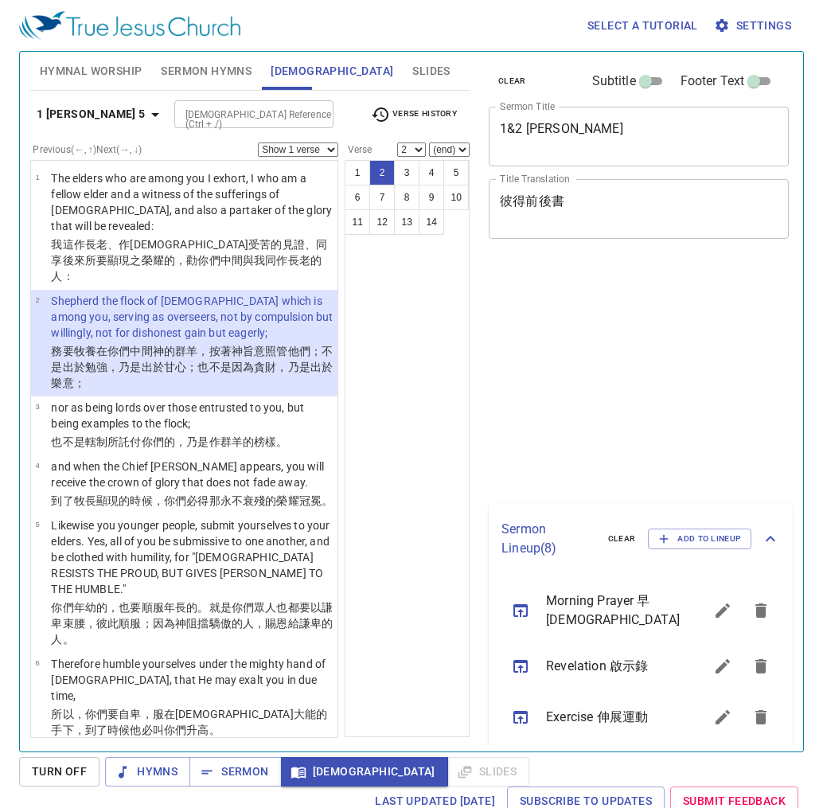
select select "2"
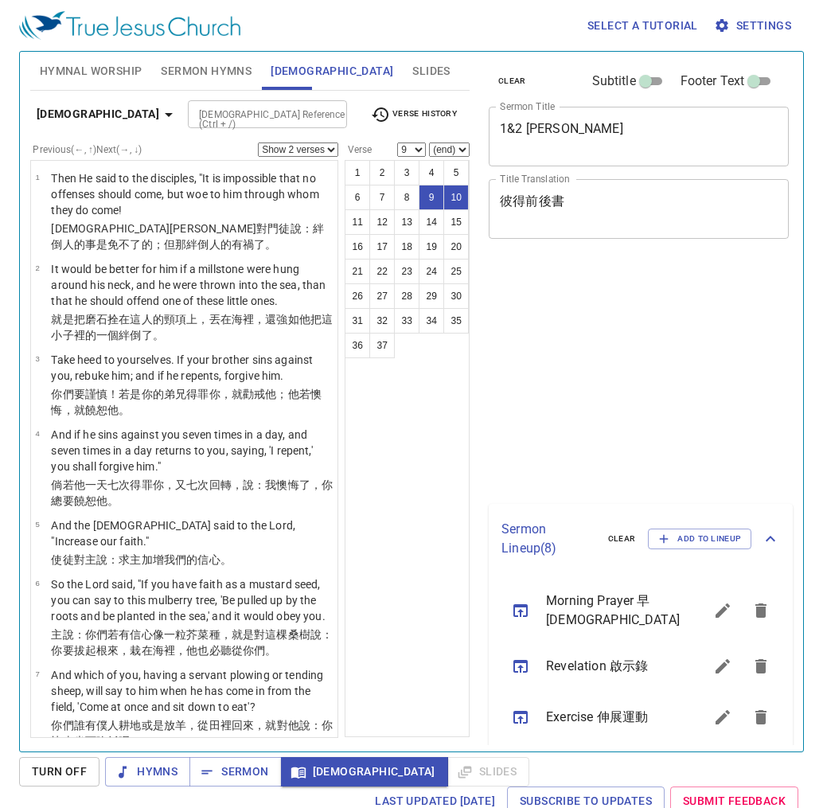
select select "2"
select select "9"
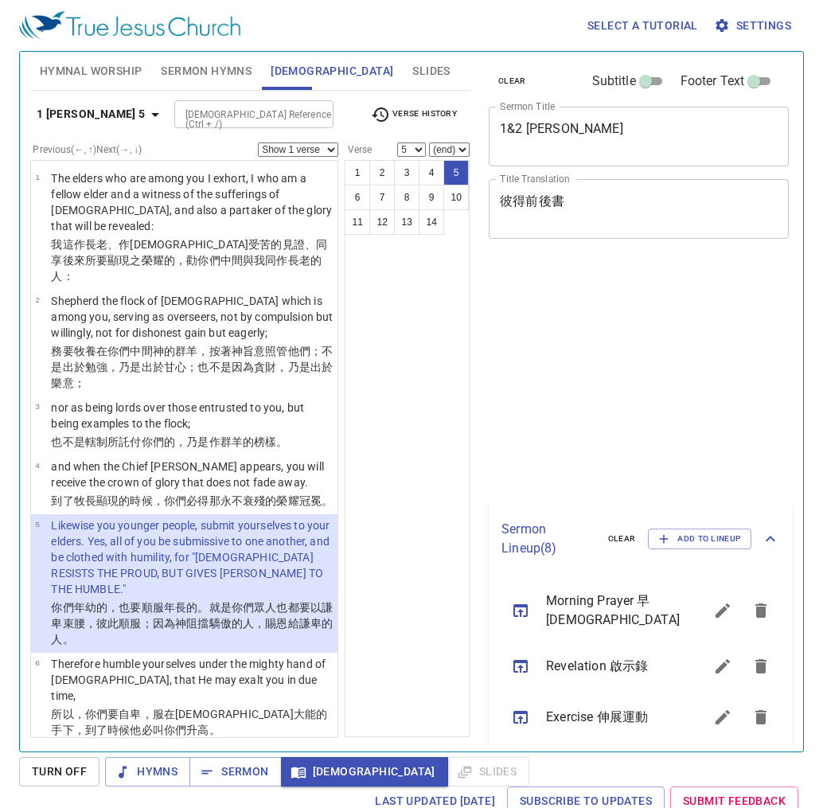
select select "5"
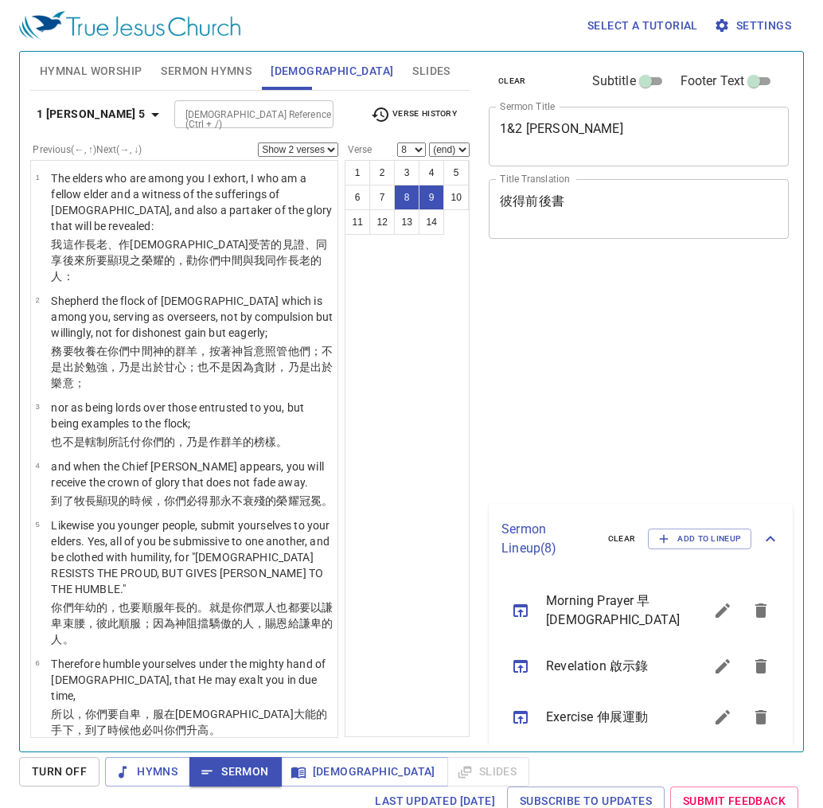
select select "2"
select select "8"
select select "2"
select select "8"
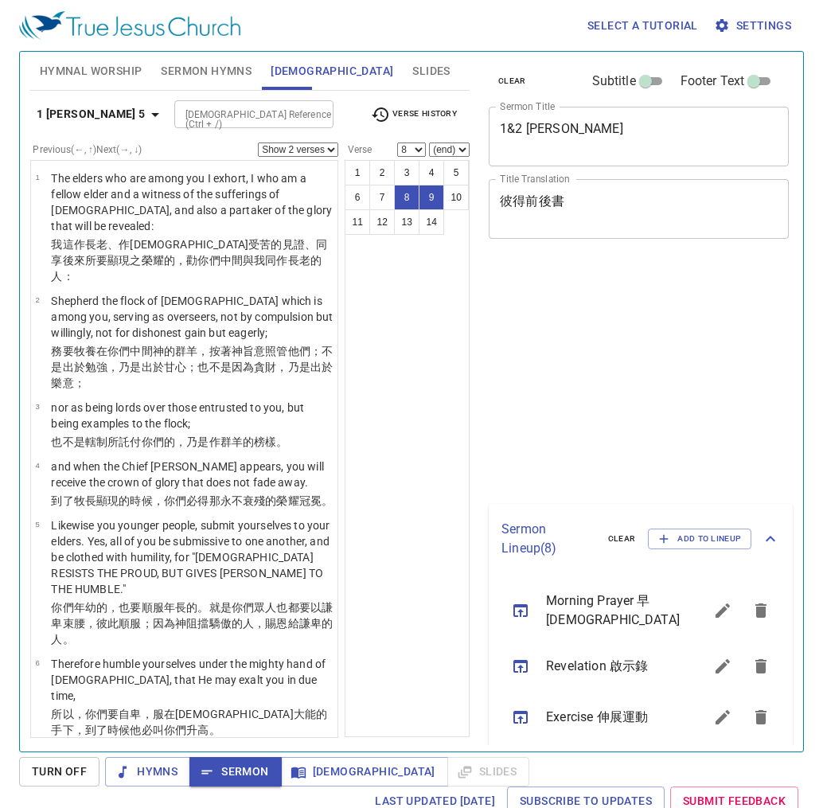
scroll to position [7, 0]
select select "2"
select select "8"
select select "2"
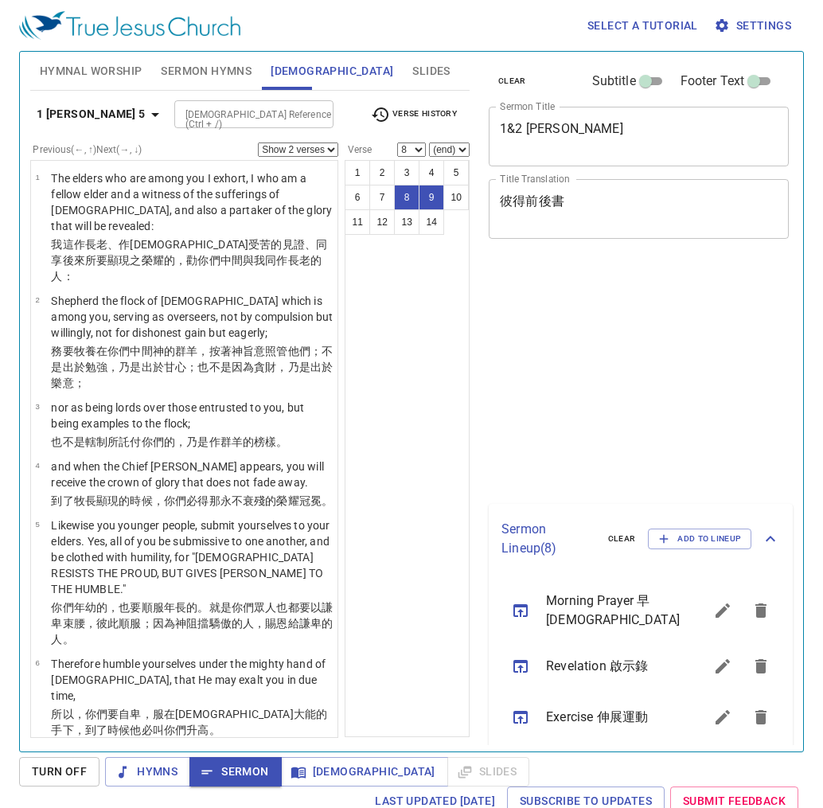
select select "8"
select select "2"
select select "8"
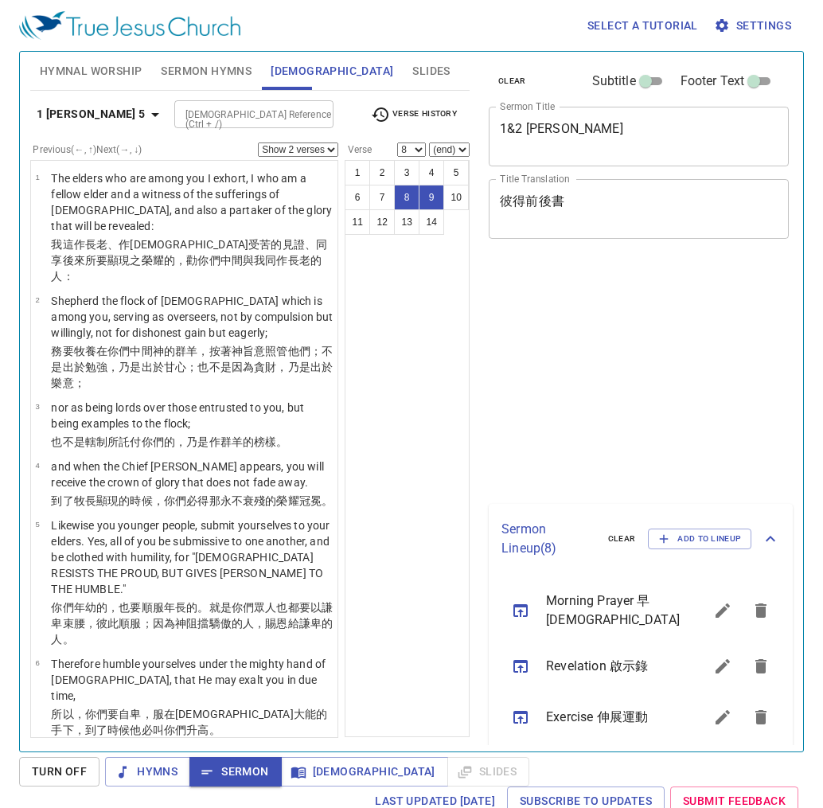
select select "2"
select select "8"
select select "2"
select select "8"
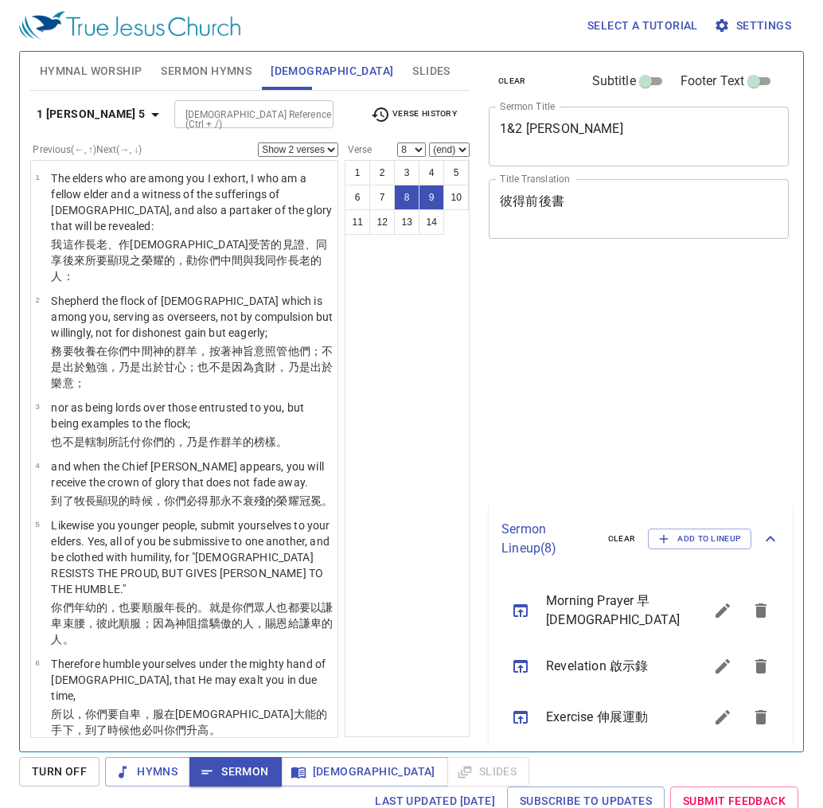
scroll to position [7, 0]
select select "2"
select select "8"
select select "2"
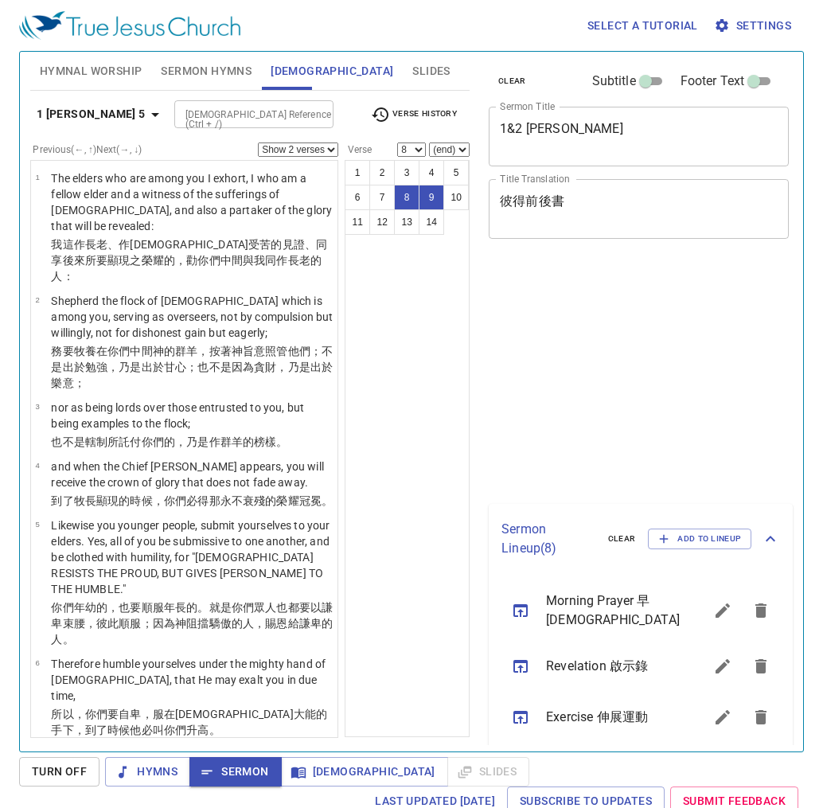
select select "8"
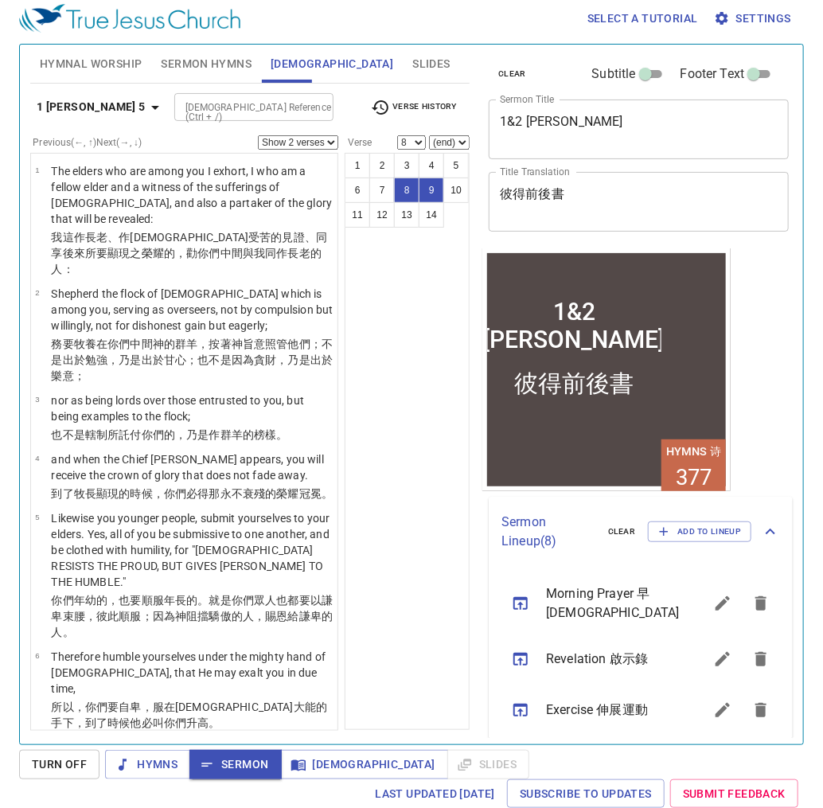
scroll to position [500, 0]
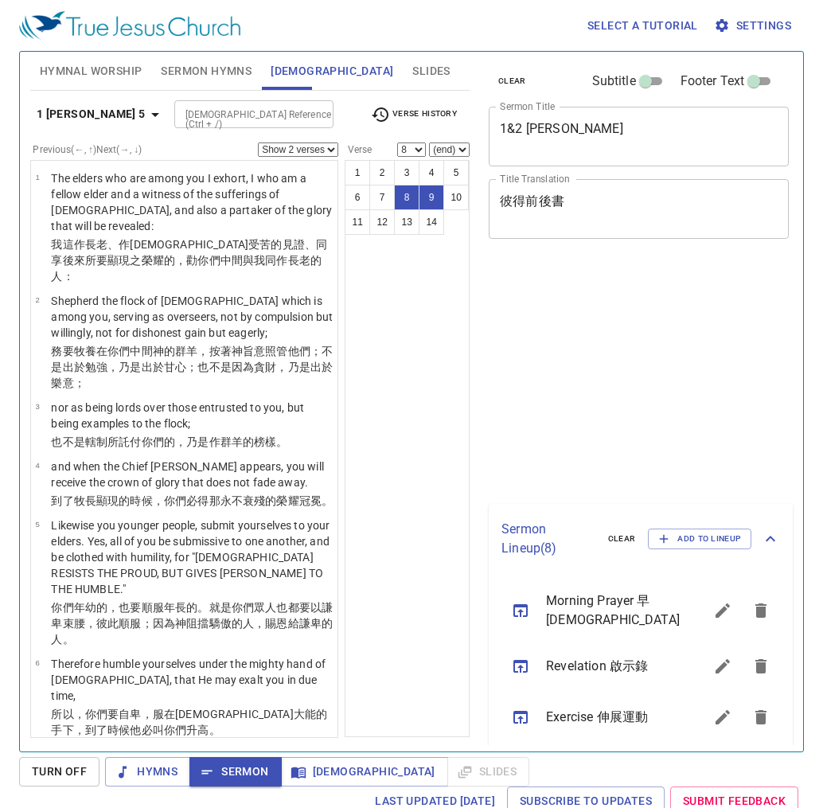
select select "2"
select select "8"
select select "2"
select select "8"
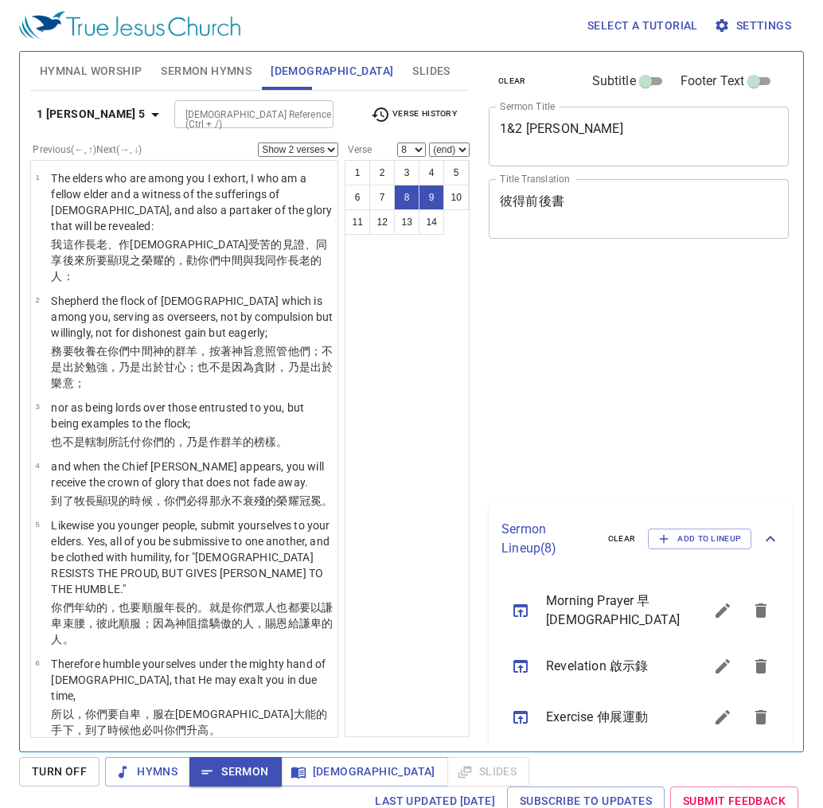
scroll to position [7, 0]
select select "2"
select select "8"
select select "2"
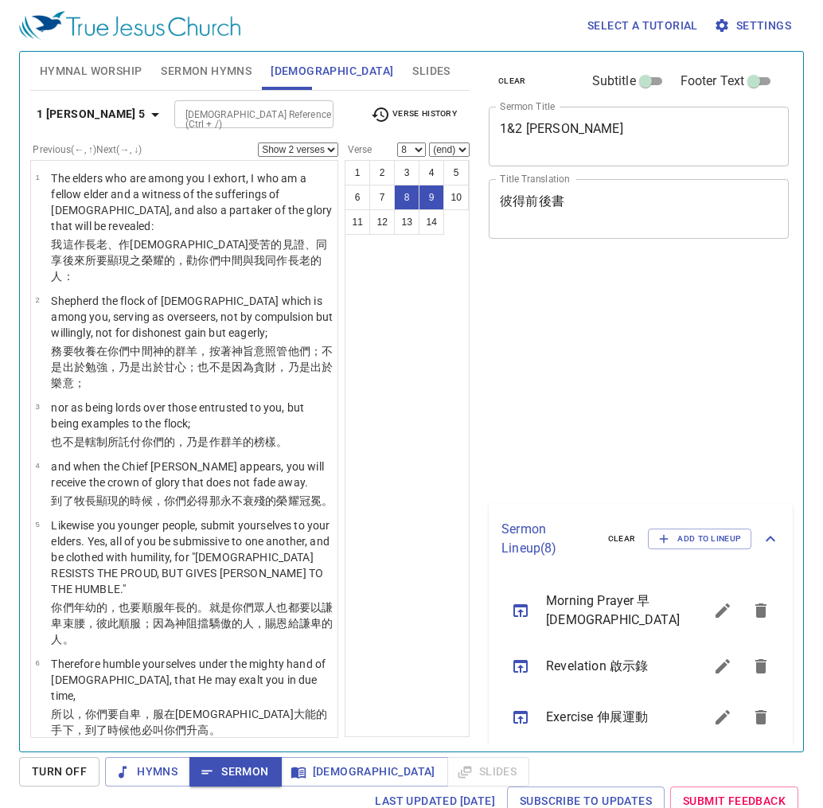
select select "8"
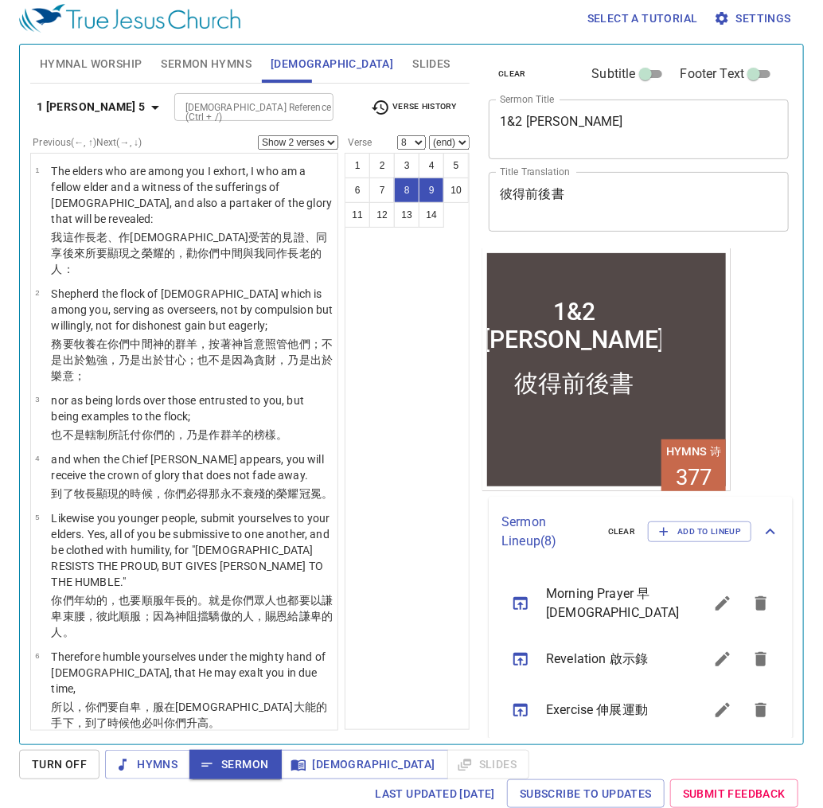
scroll to position [500, 0]
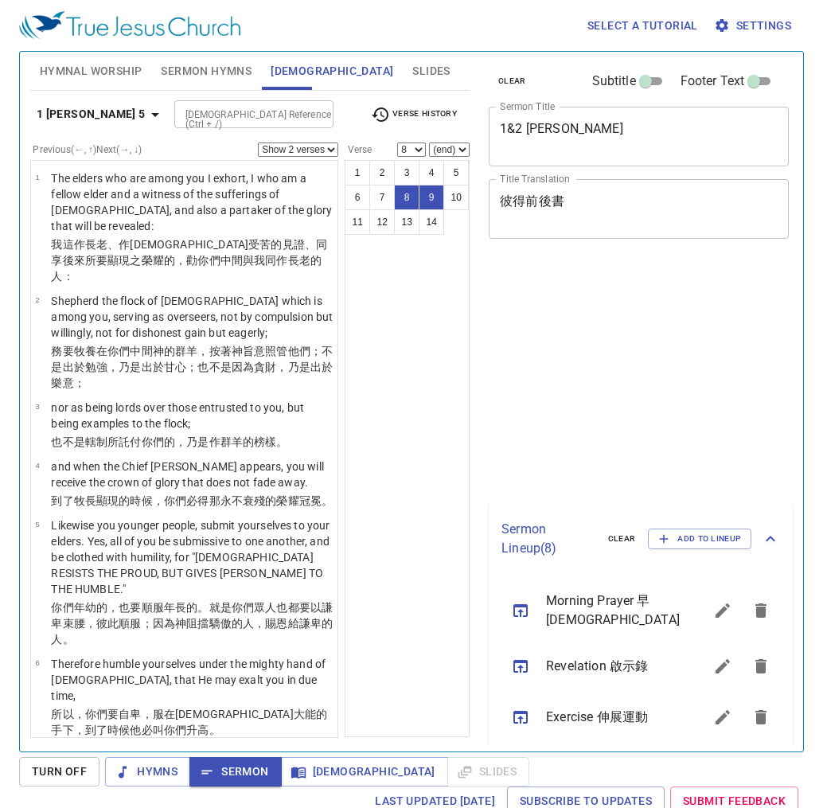
select select "2"
select select "8"
select select "2"
select select "8"
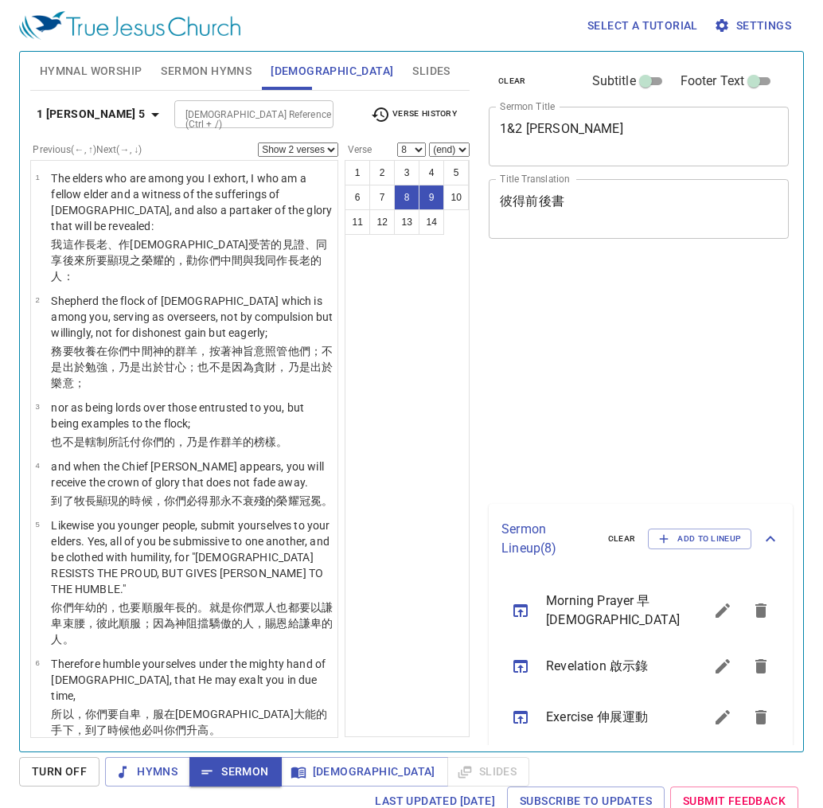
scroll to position [7, 0]
select select "2"
select select "8"
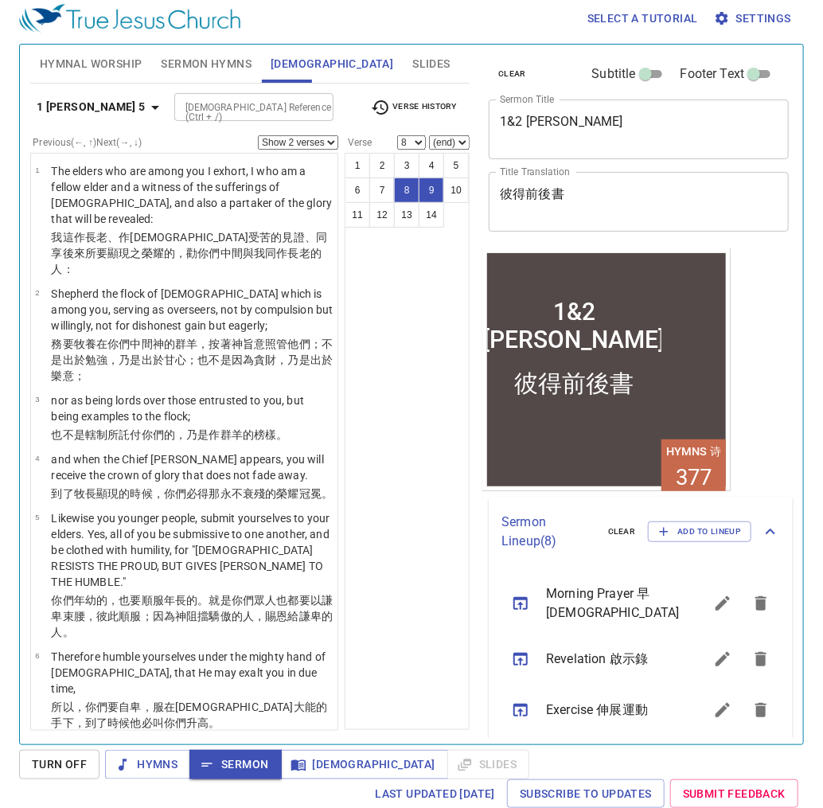
scroll to position [500, 0]
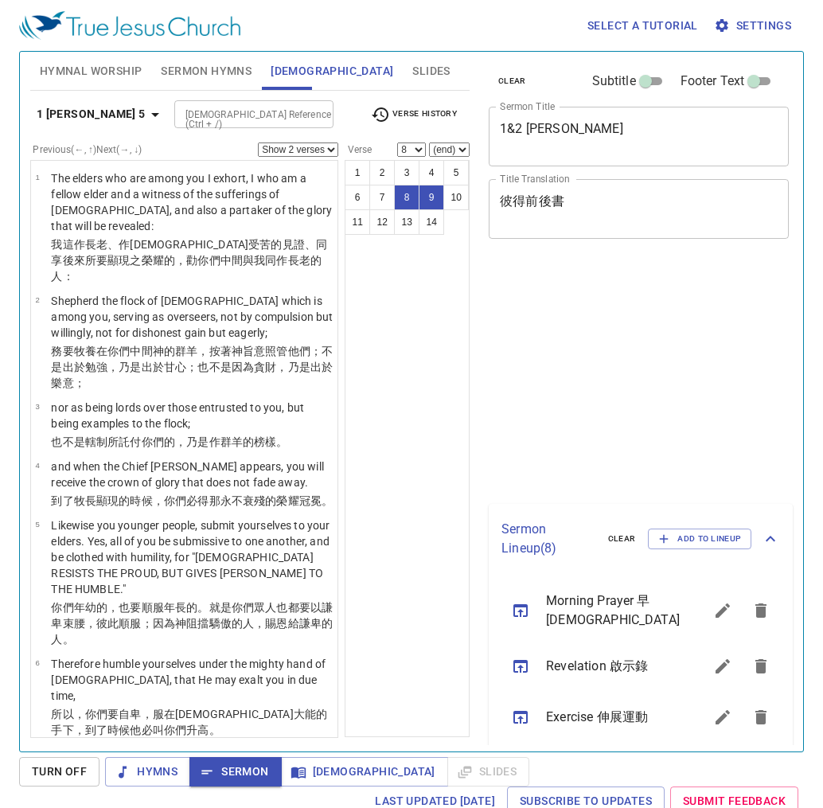
select select "2"
select select "8"
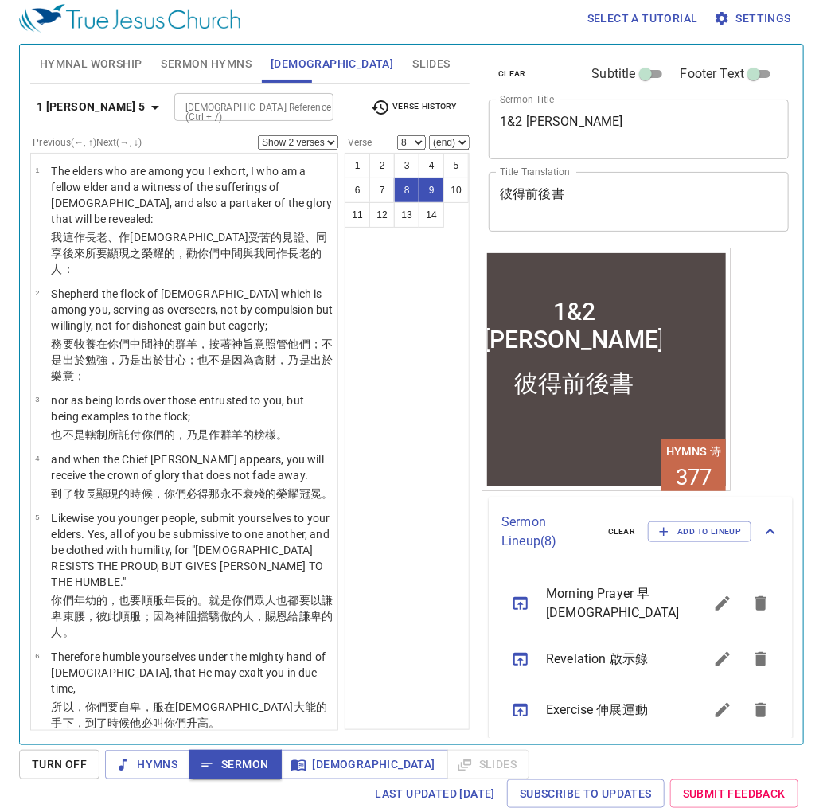
scroll to position [500, 0]
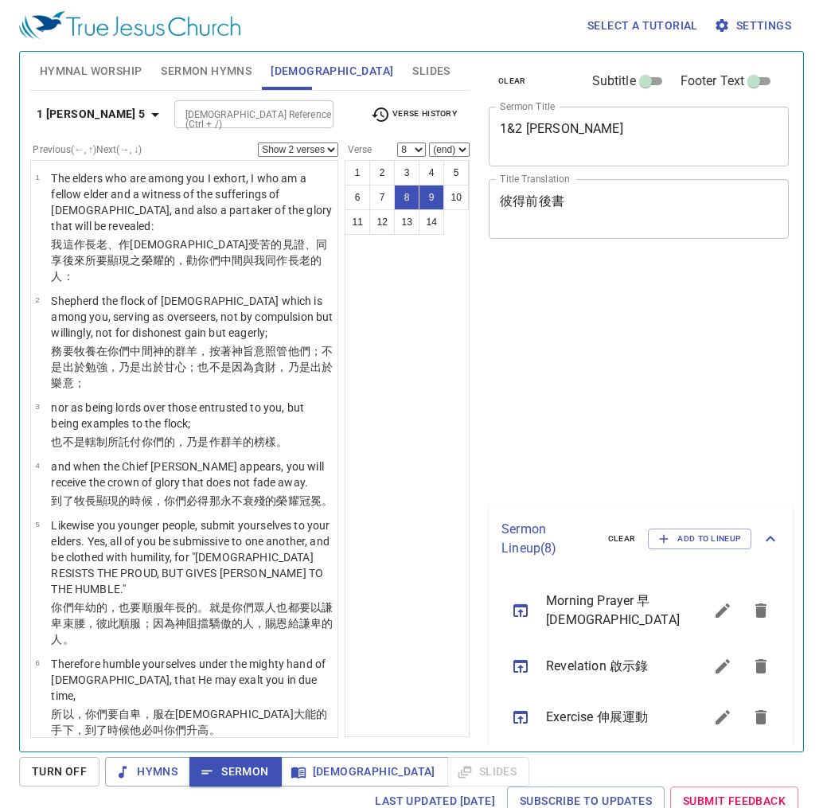
select select "2"
select select "8"
select select "2"
select select "8"
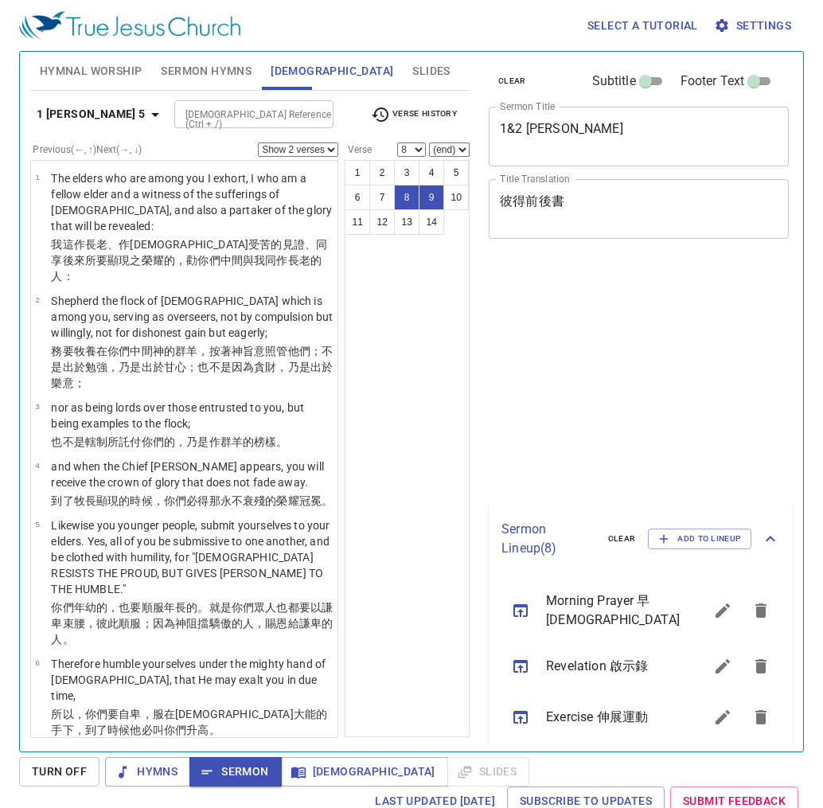
scroll to position [7, 0]
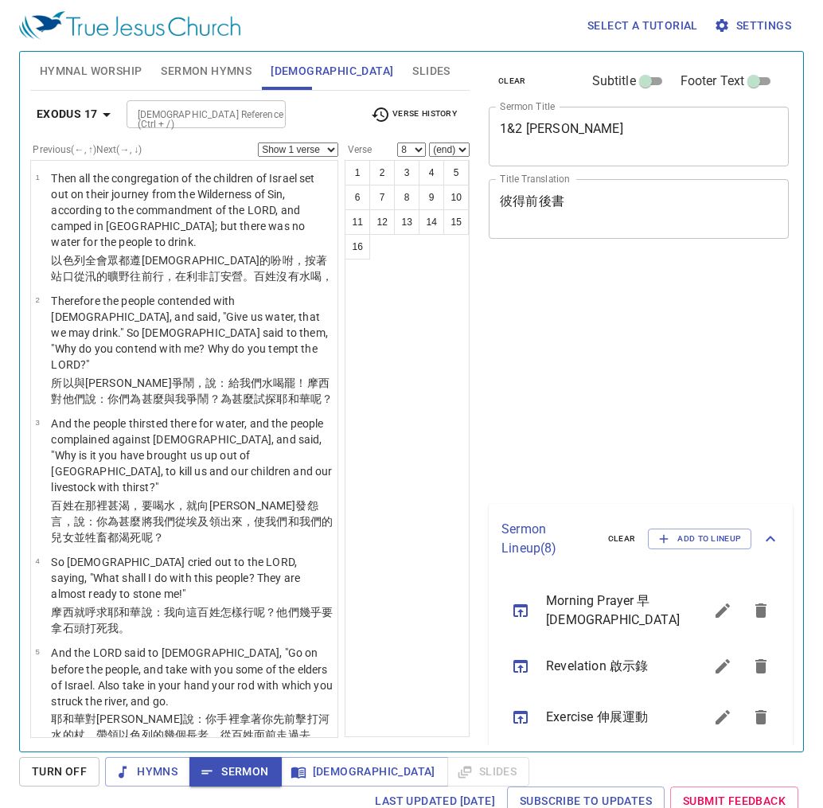
select select "8"
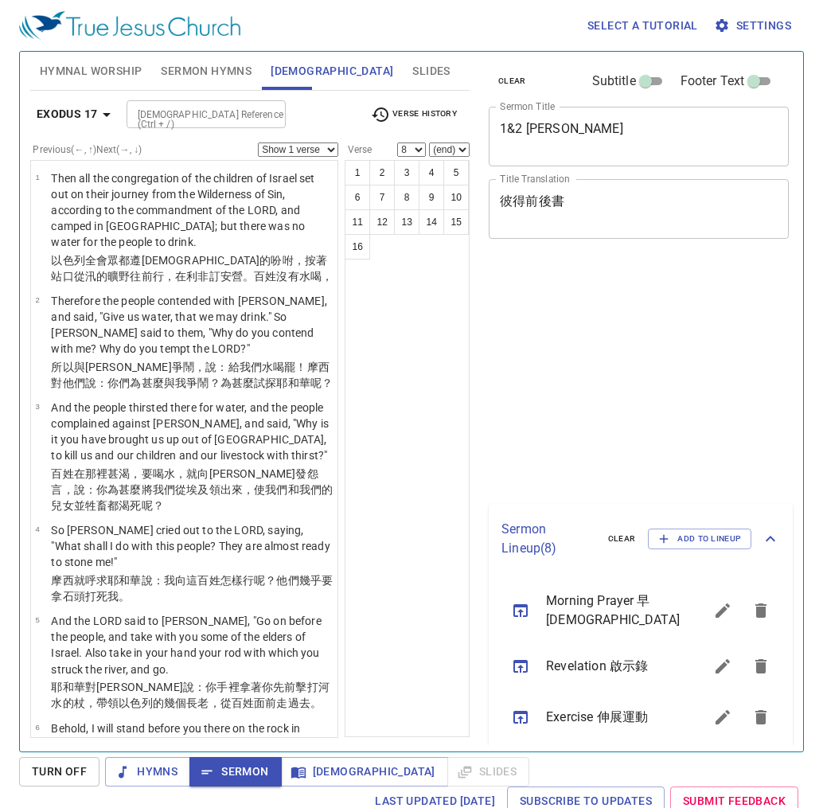
select select "8"
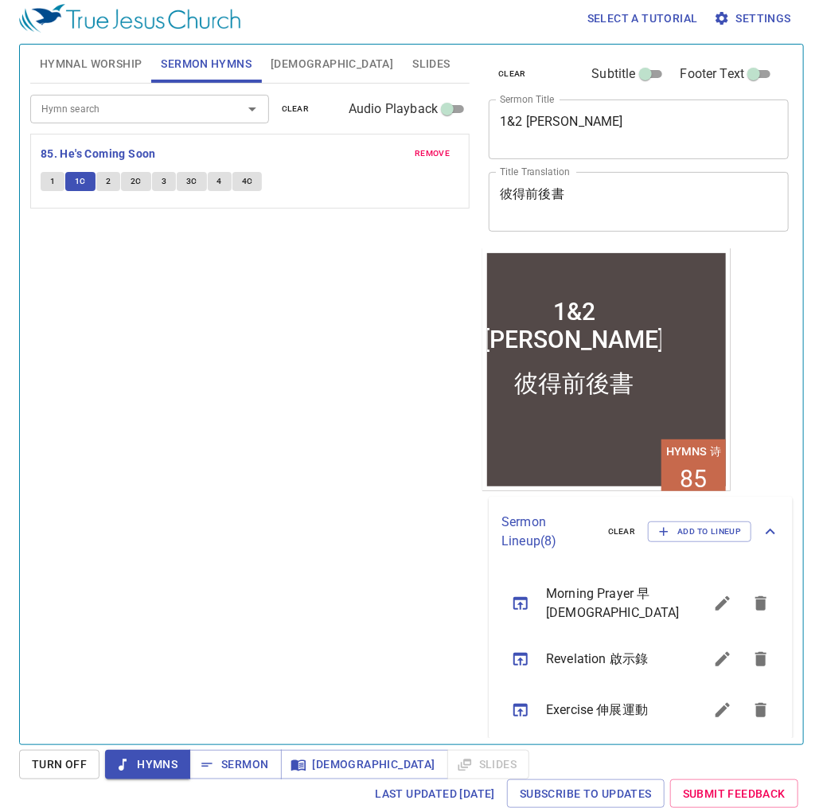
scroll to position [7, 0]
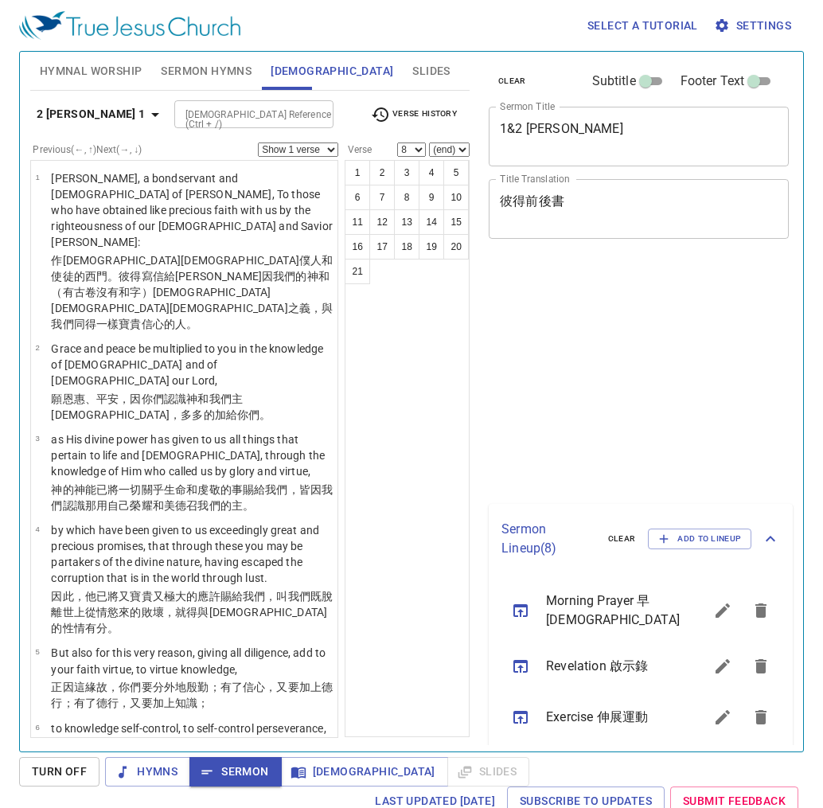
select select "8"
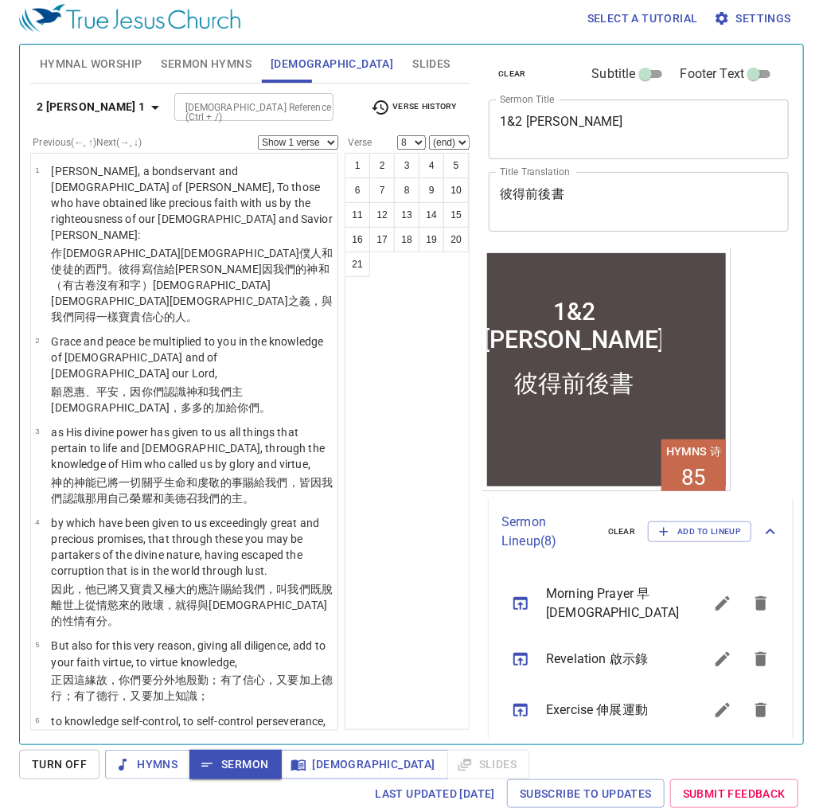
scroll to position [7, 0]
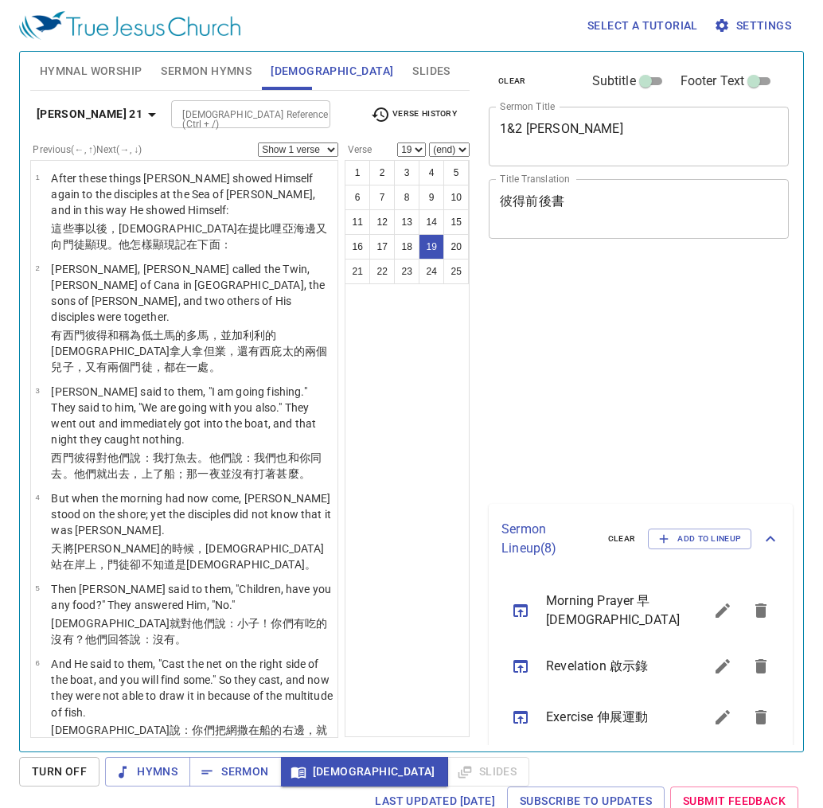
select select "19"
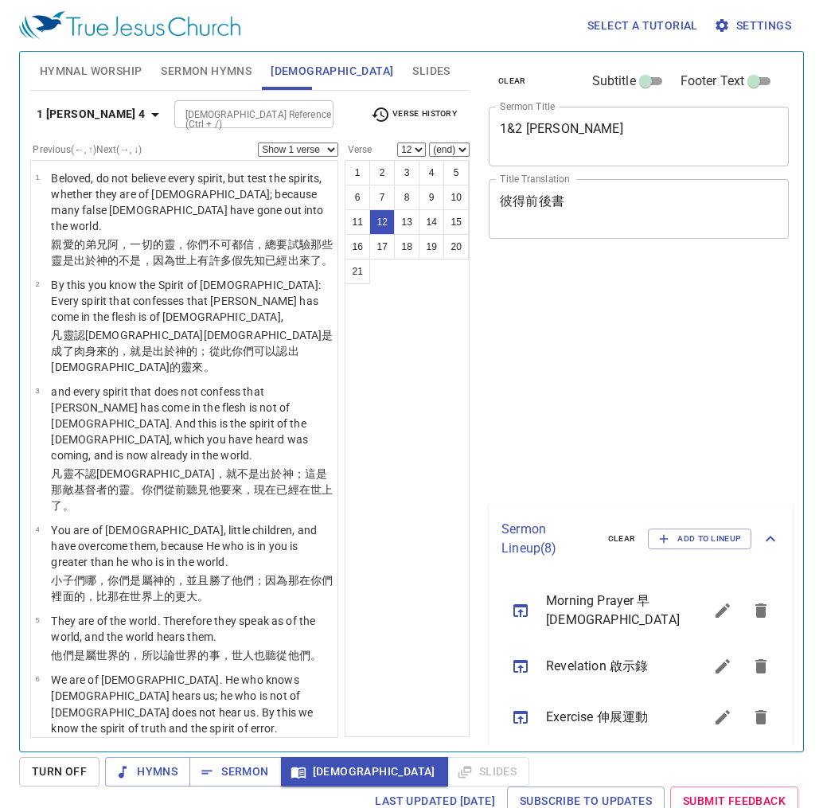
select select "12"
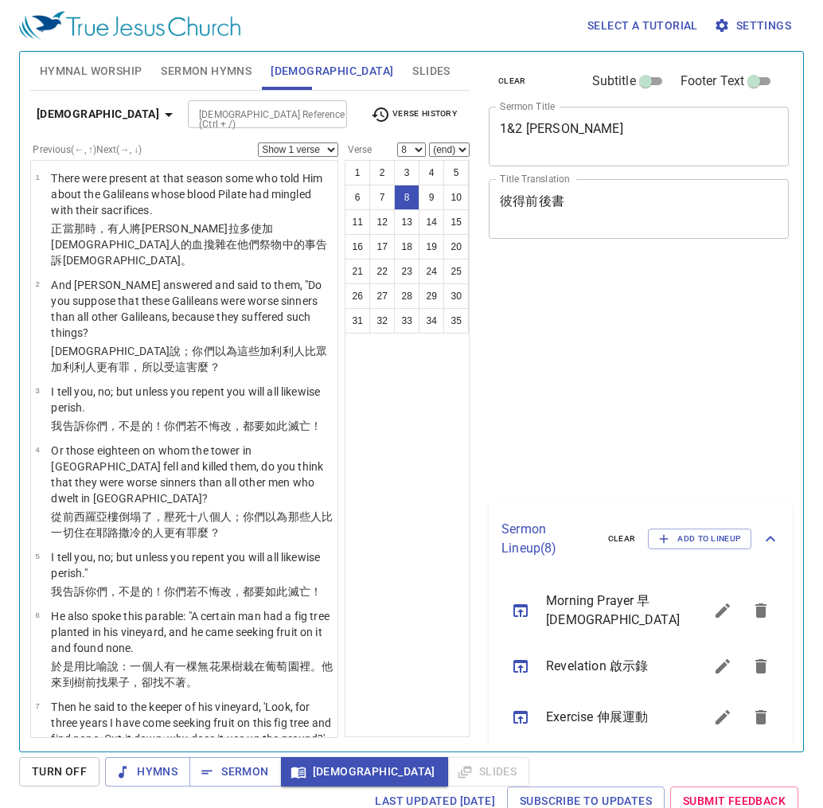
select select "8"
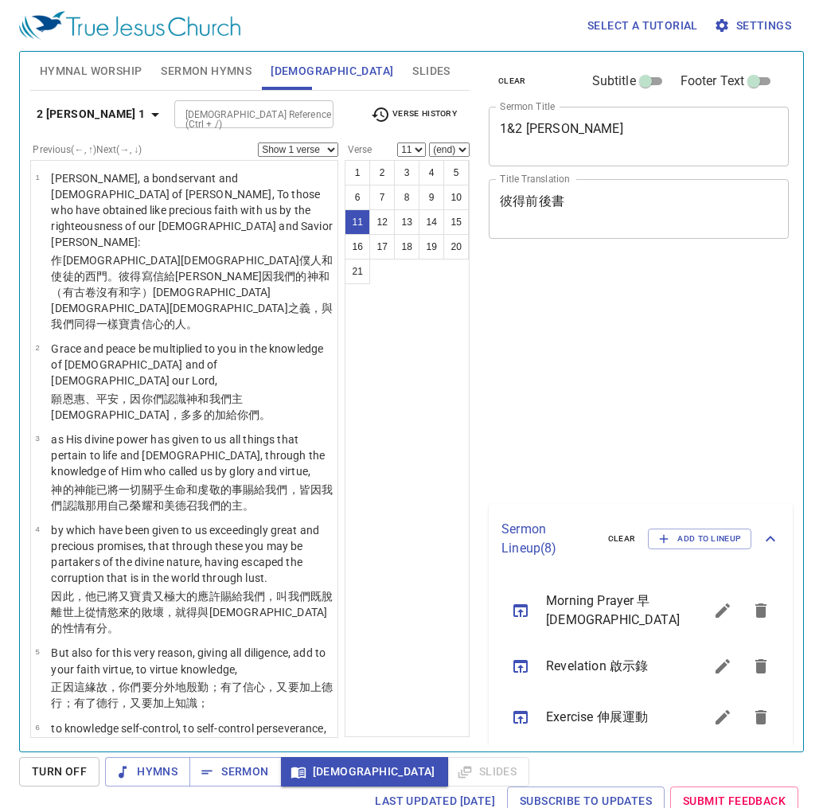
select select "11"
select select "16"
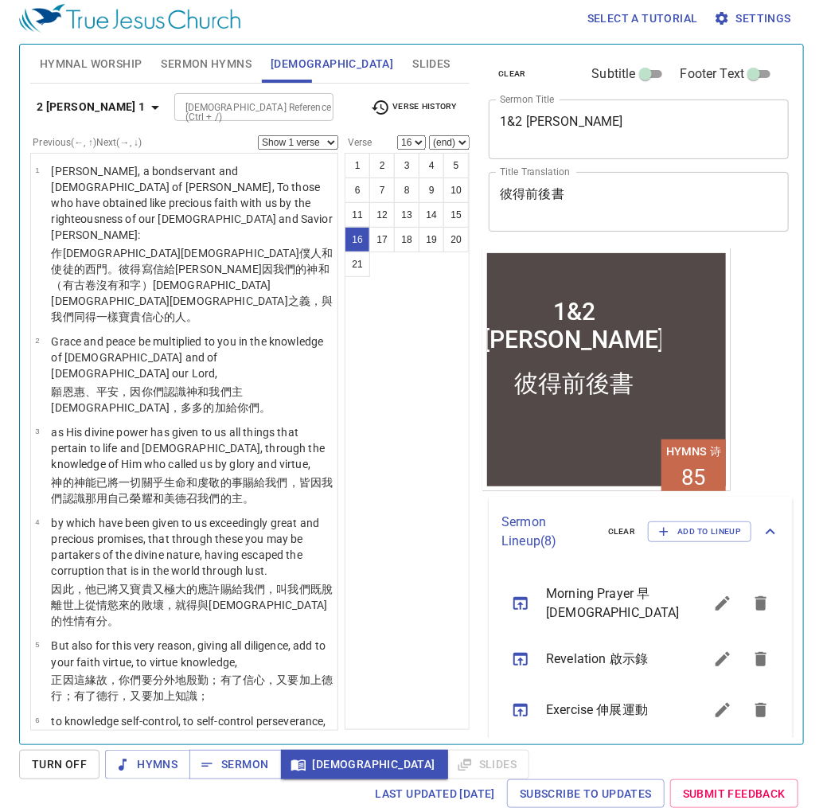
scroll to position [369, 0]
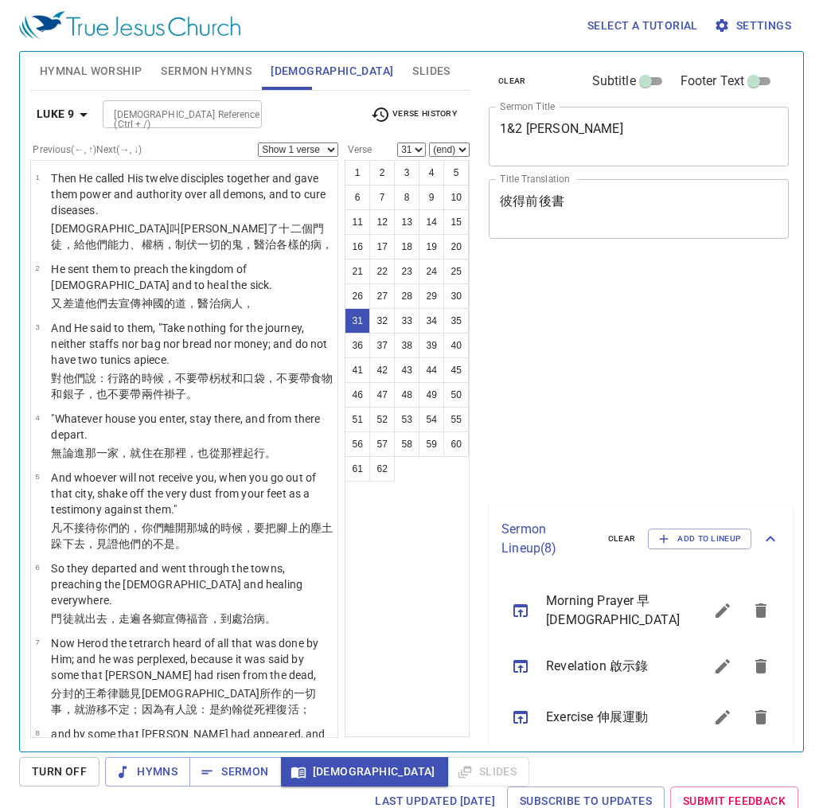
select select "31"
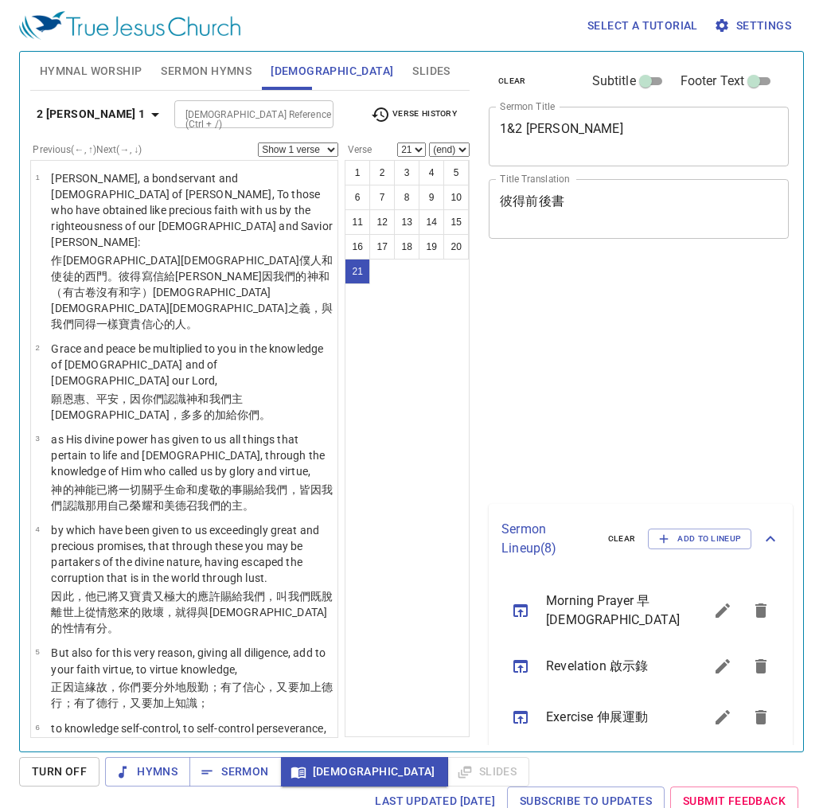
select select "21"
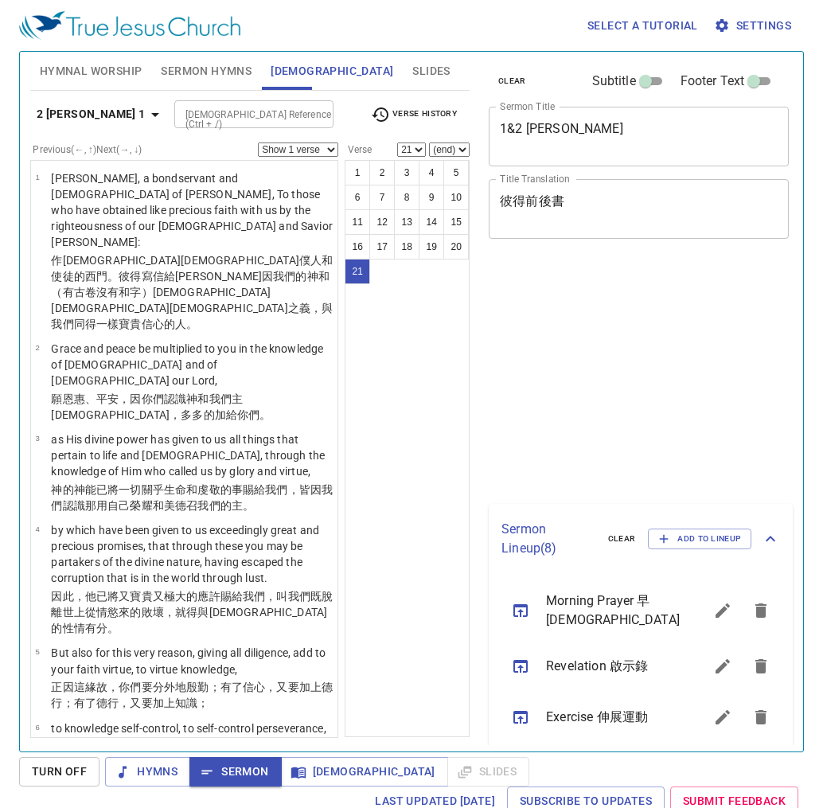
select select "21"
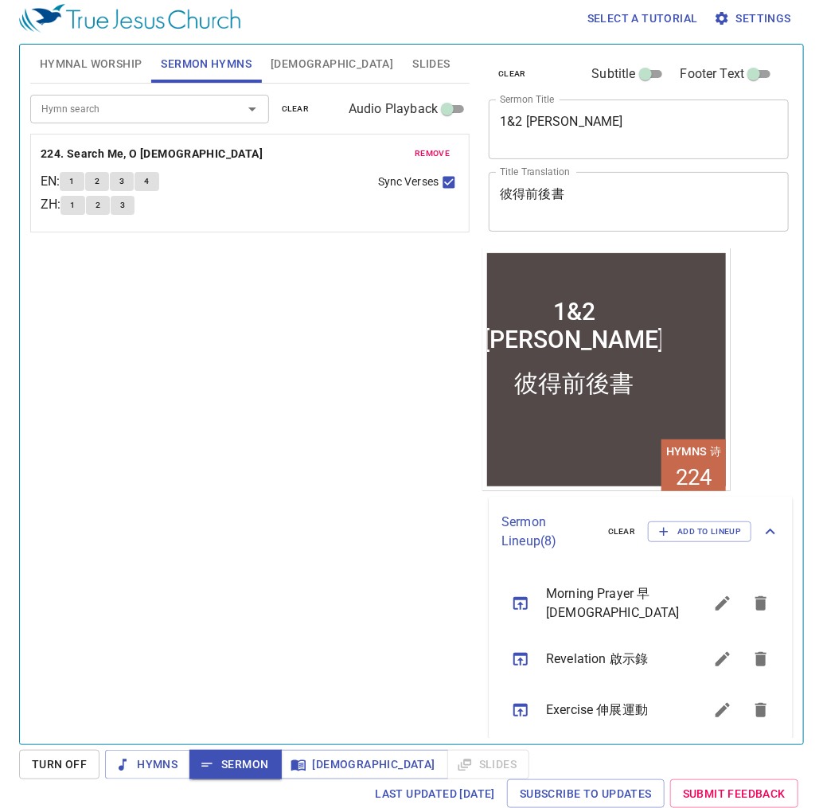
scroll to position [369, 0]
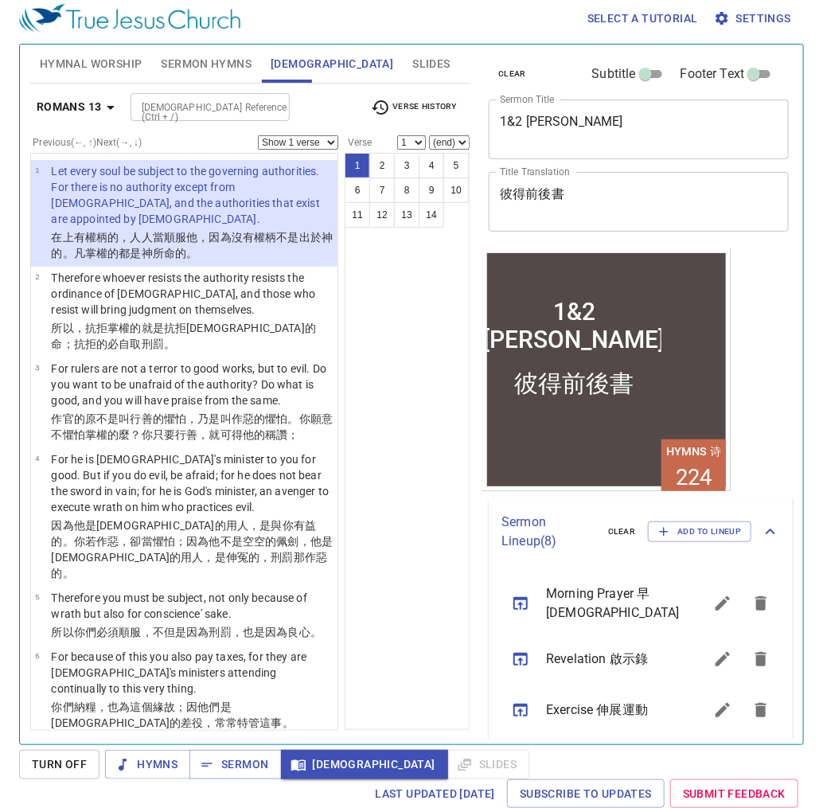
scroll to position [369, 0]
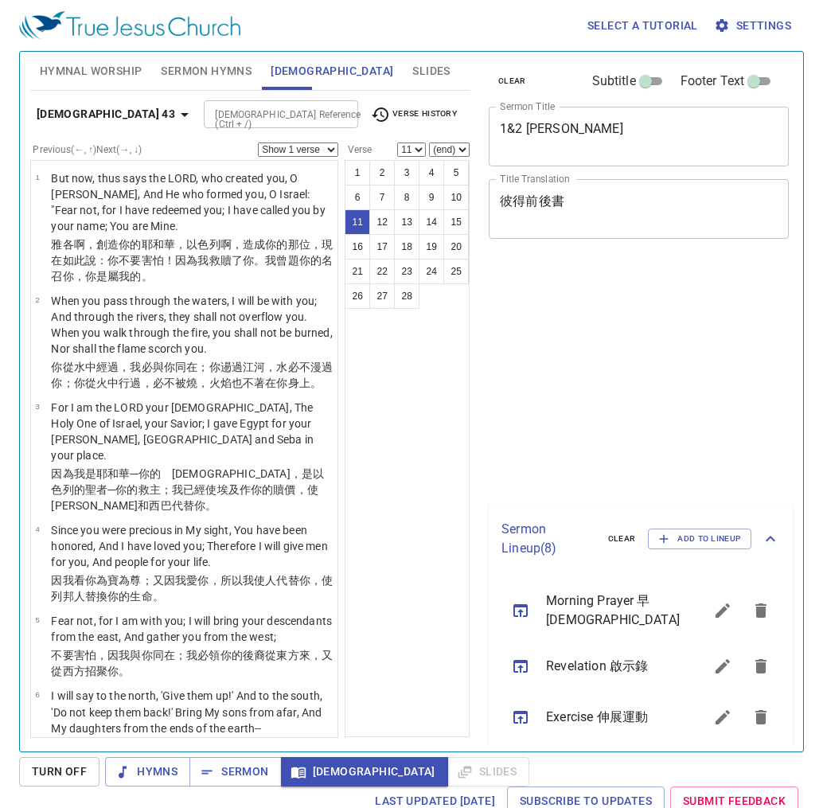
select select "11"
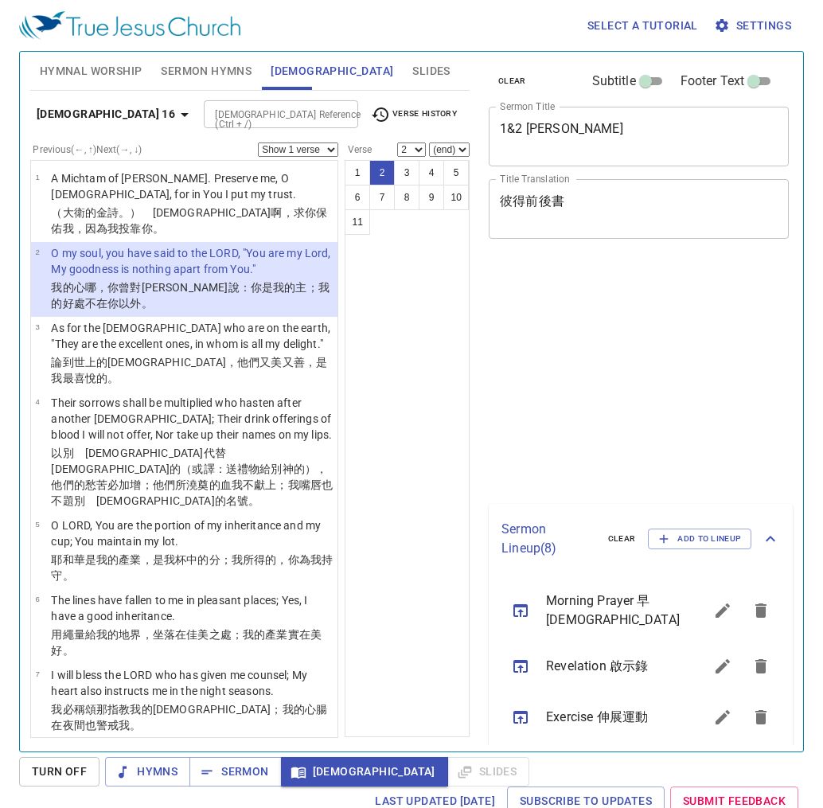
select select "2"
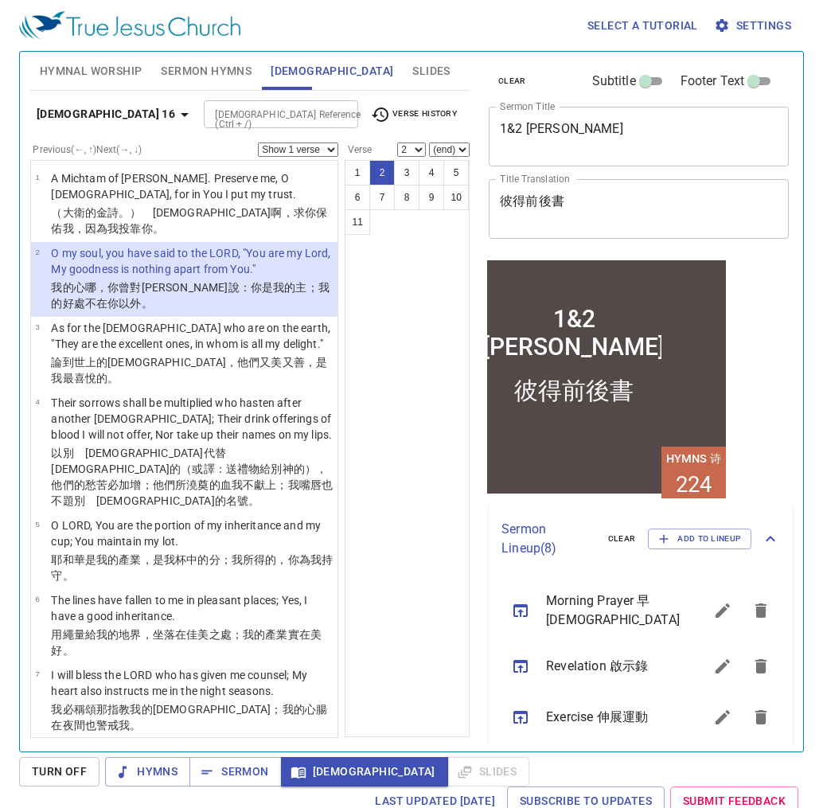
click at [83, 114] on b "Psalm 16" at bounding box center [106, 114] width 138 height 20
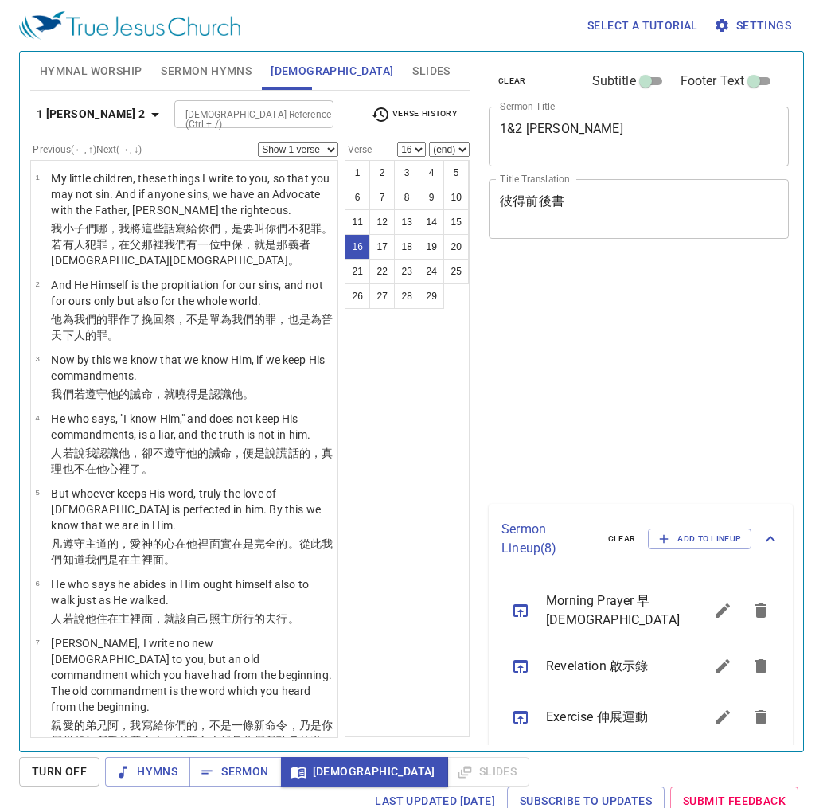
select select "16"
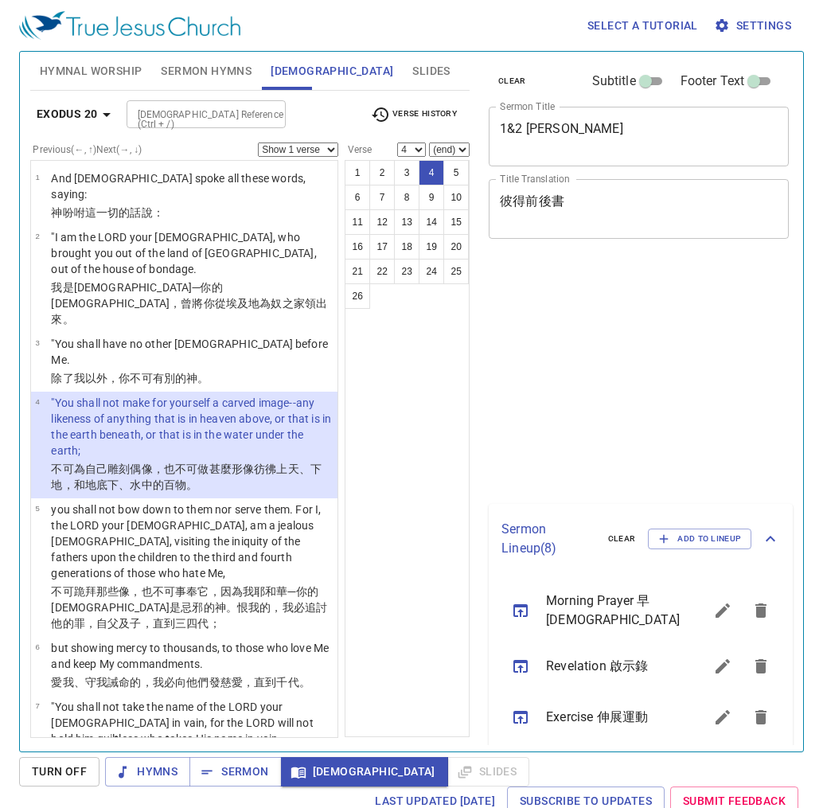
select select "4"
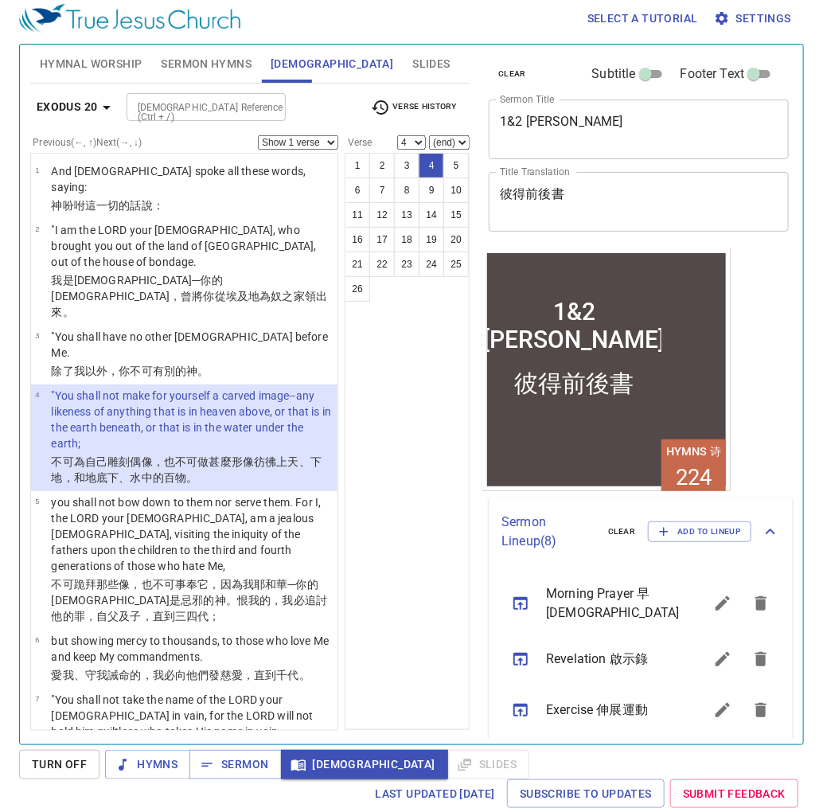
scroll to position [369, 0]
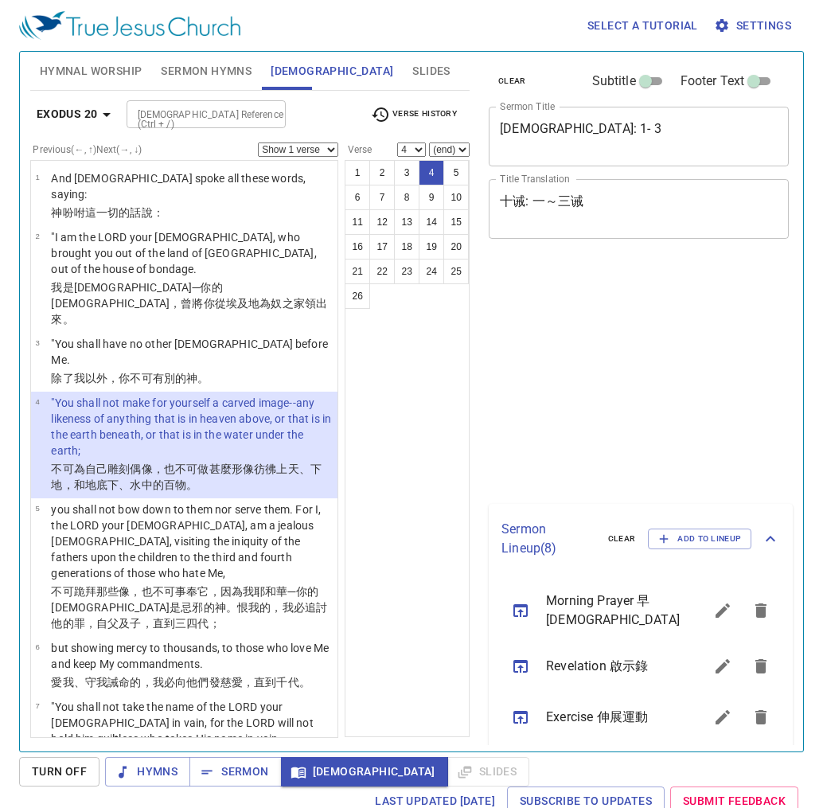
select select "4"
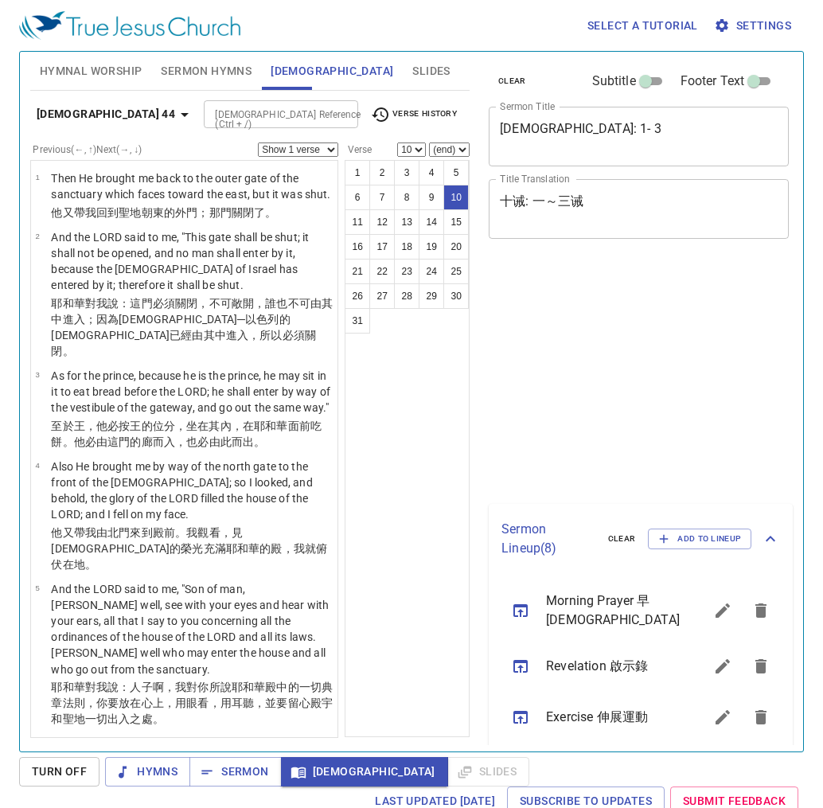
select select "10"
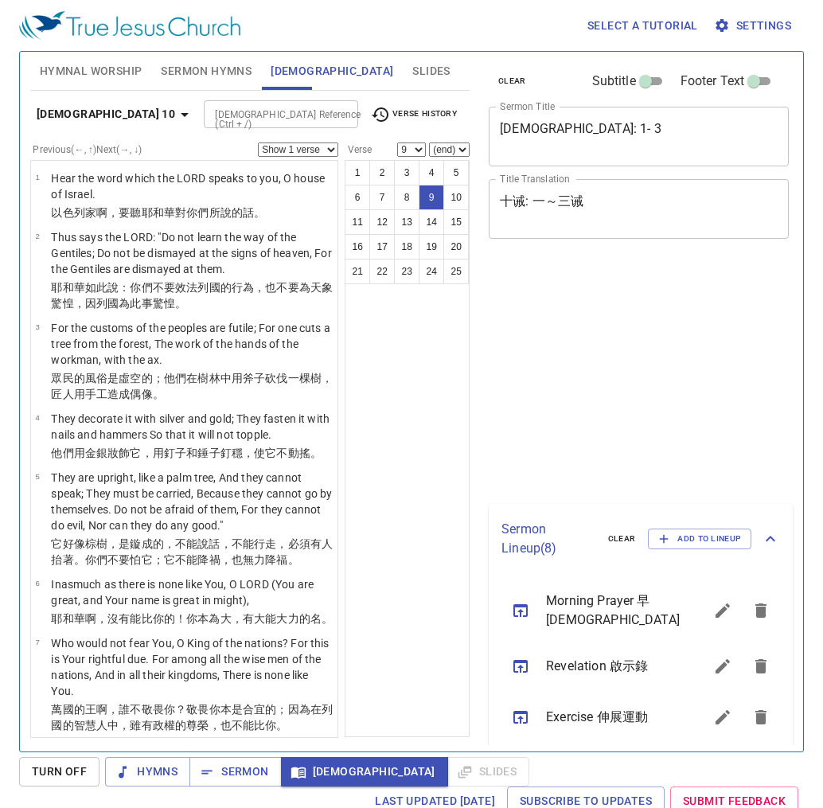
select select "9"
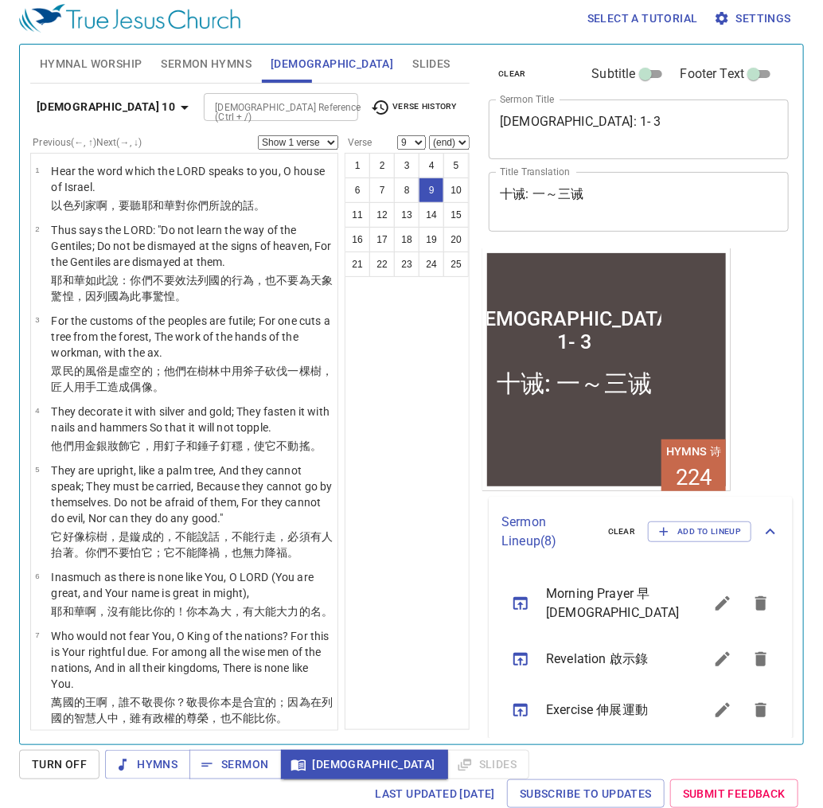
scroll to position [576, 0]
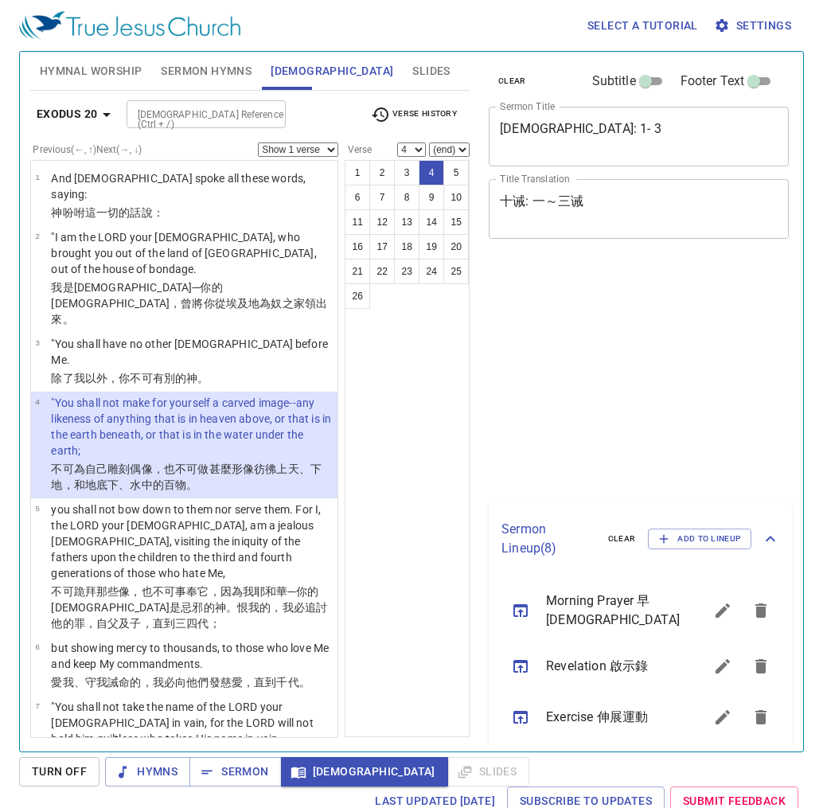
select select "4"
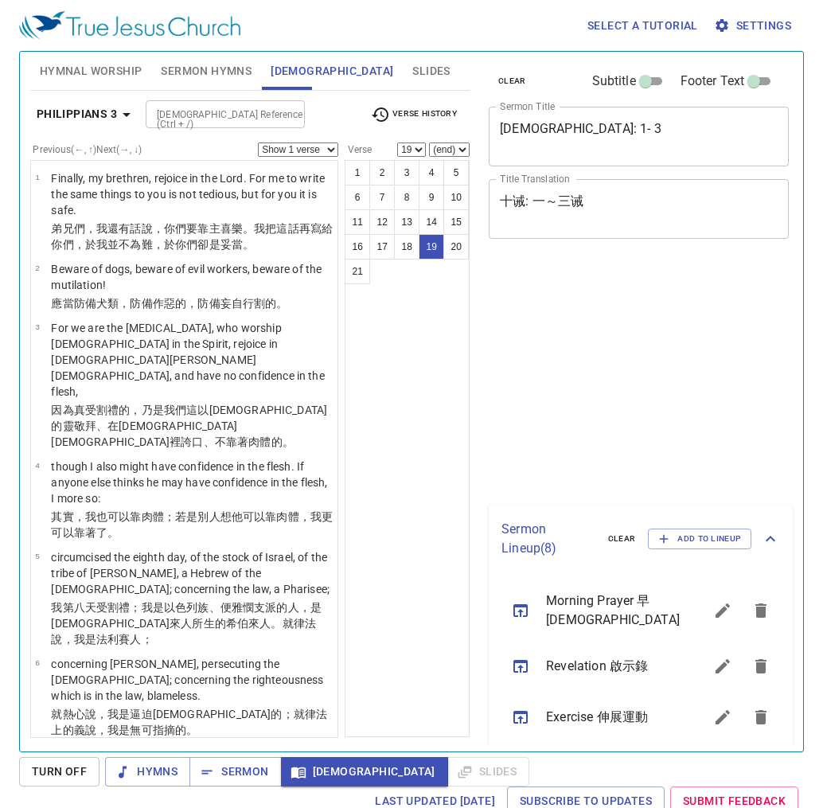
select select "19"
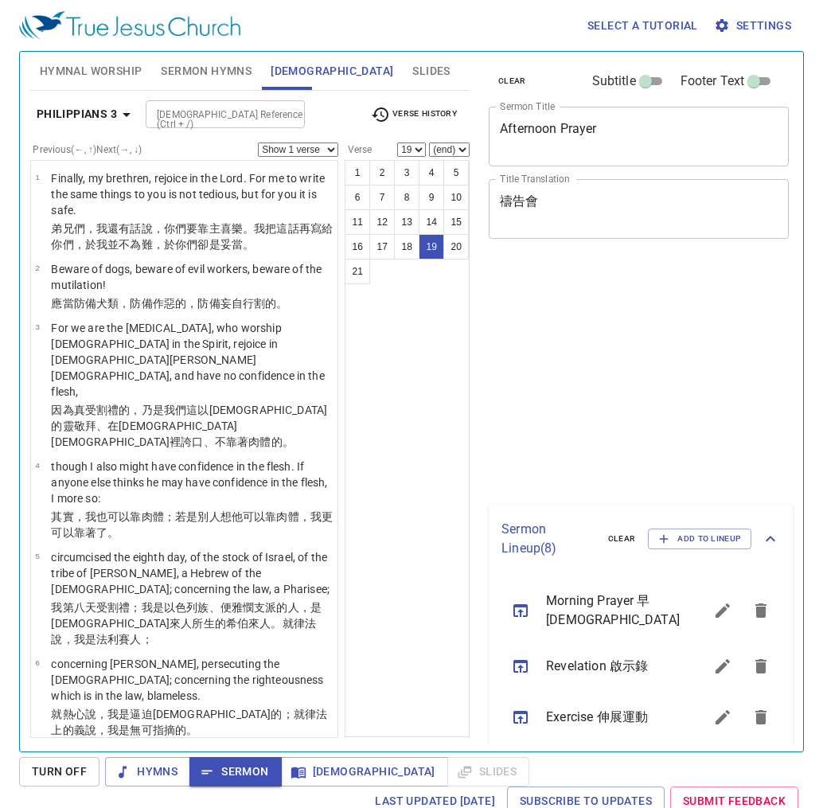
select select "19"
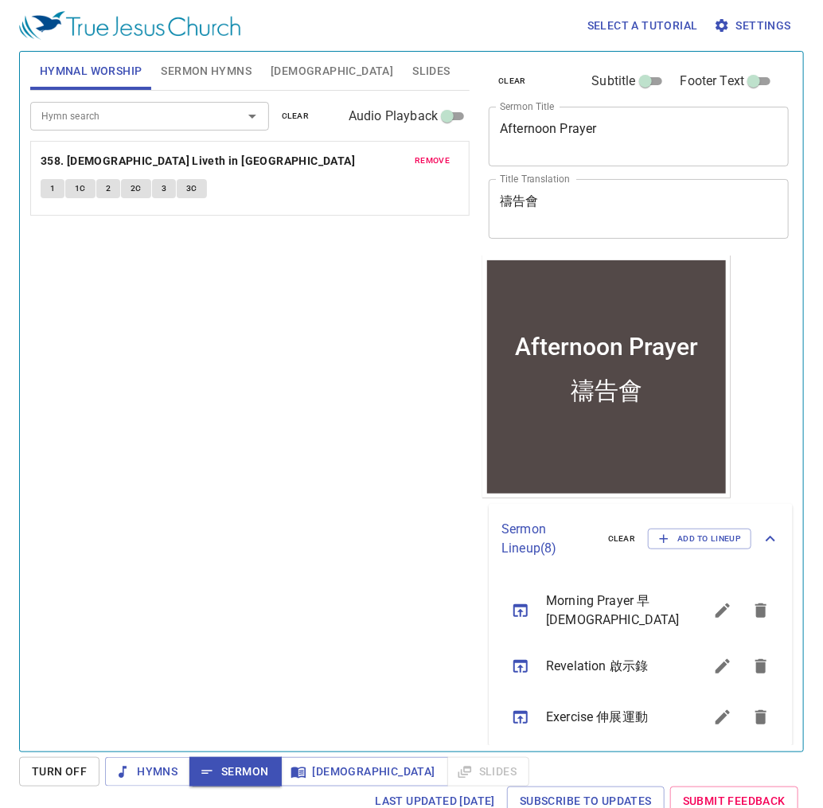
scroll to position [369, 0]
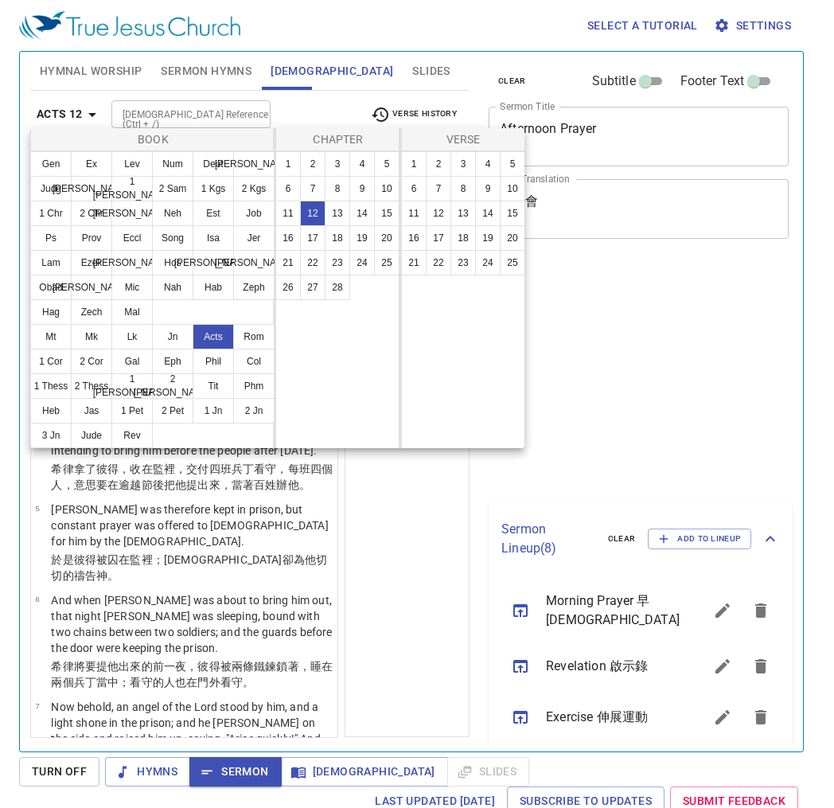
select select "19"
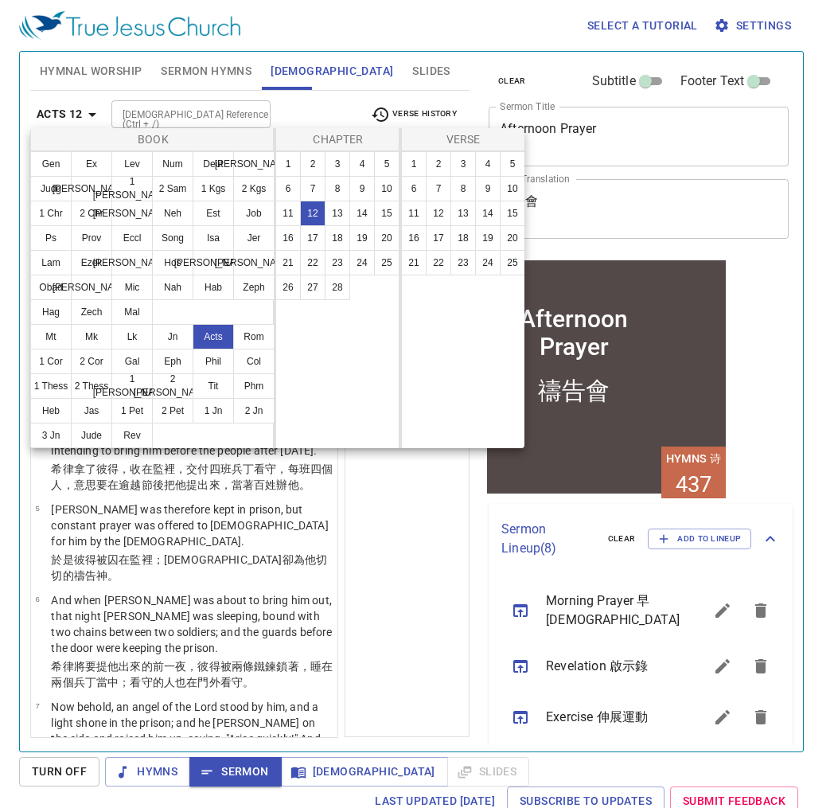
scroll to position [21, 0]
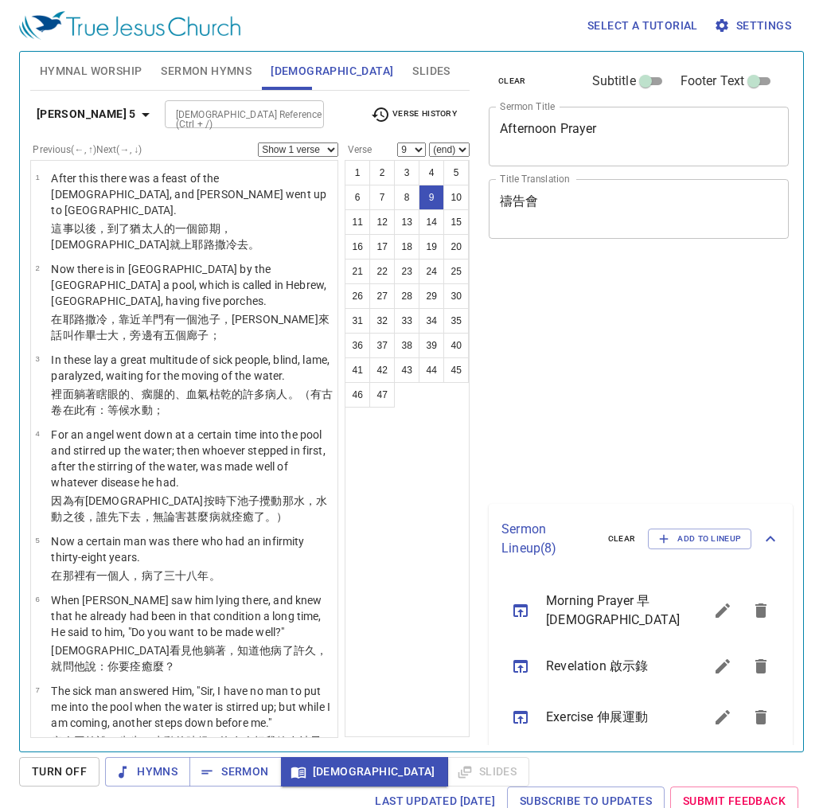
select select "9"
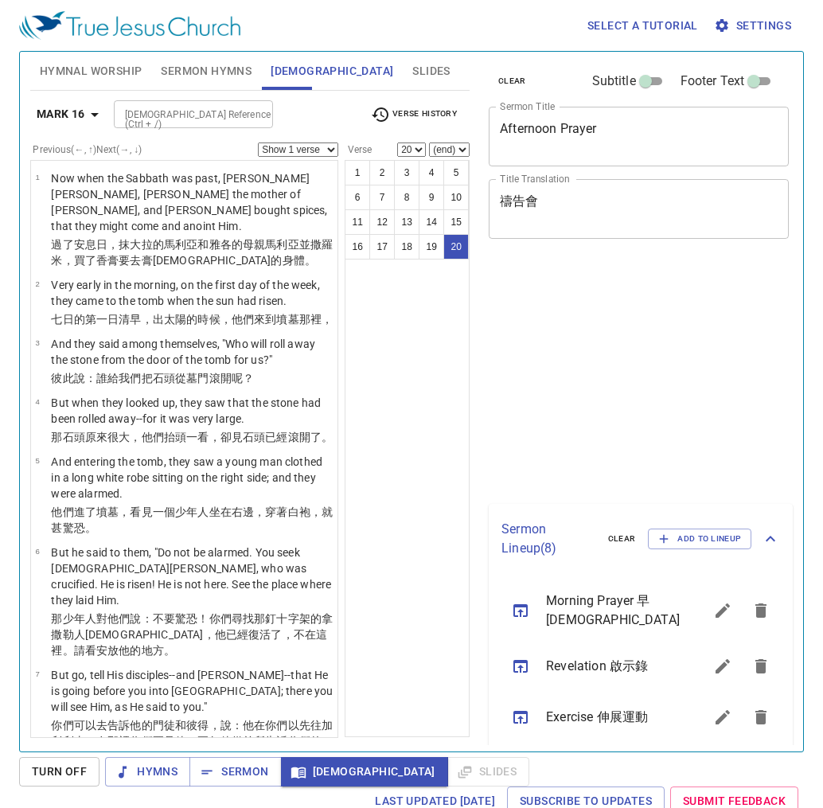
select select "20"
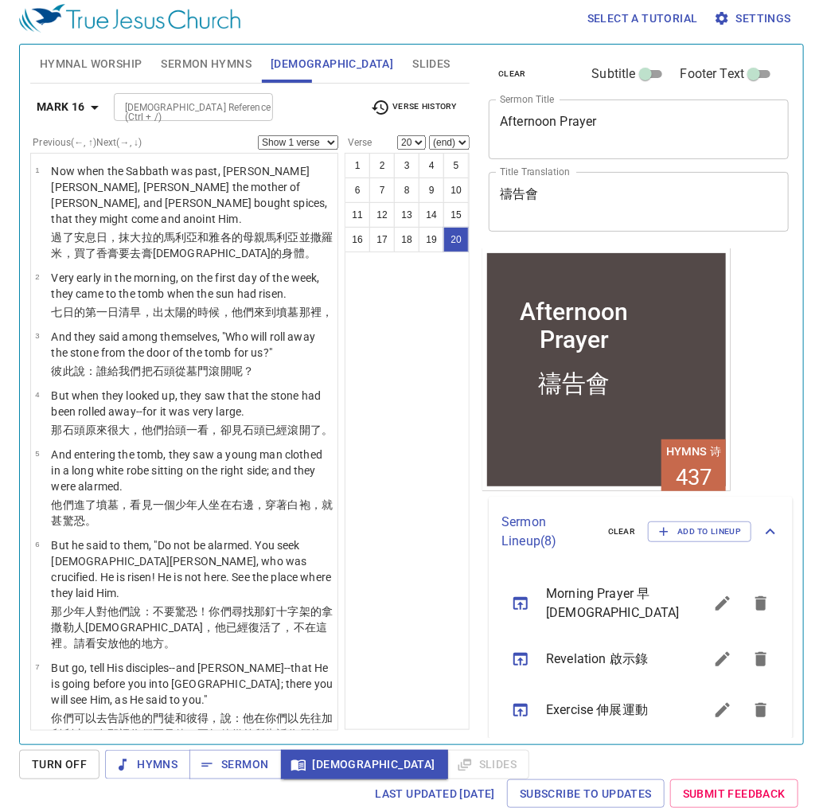
click at [356, 528] on div "1 2 3 4 5 6 7 8 9 10 11 12 13 14 15 16 17 18 19 20" at bounding box center [407, 441] width 125 height 577
click at [382, 496] on div "1 2 3 4 5 6 7 8 9 10 11 12 13 14 15 16 17 18 19 20" at bounding box center [407, 441] width 125 height 577
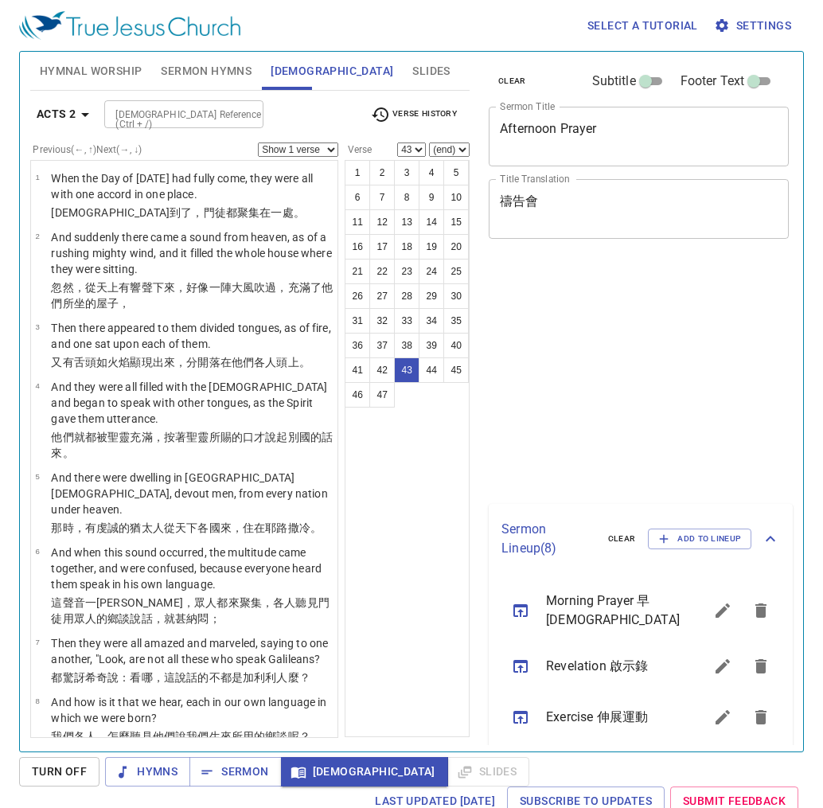
select select "43"
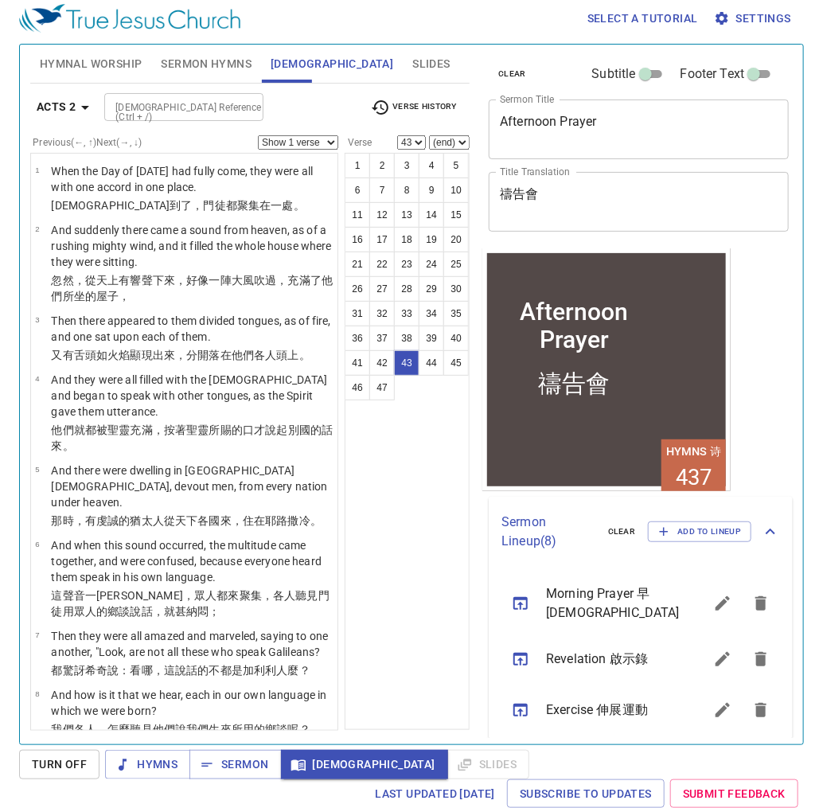
scroll to position [369, 0]
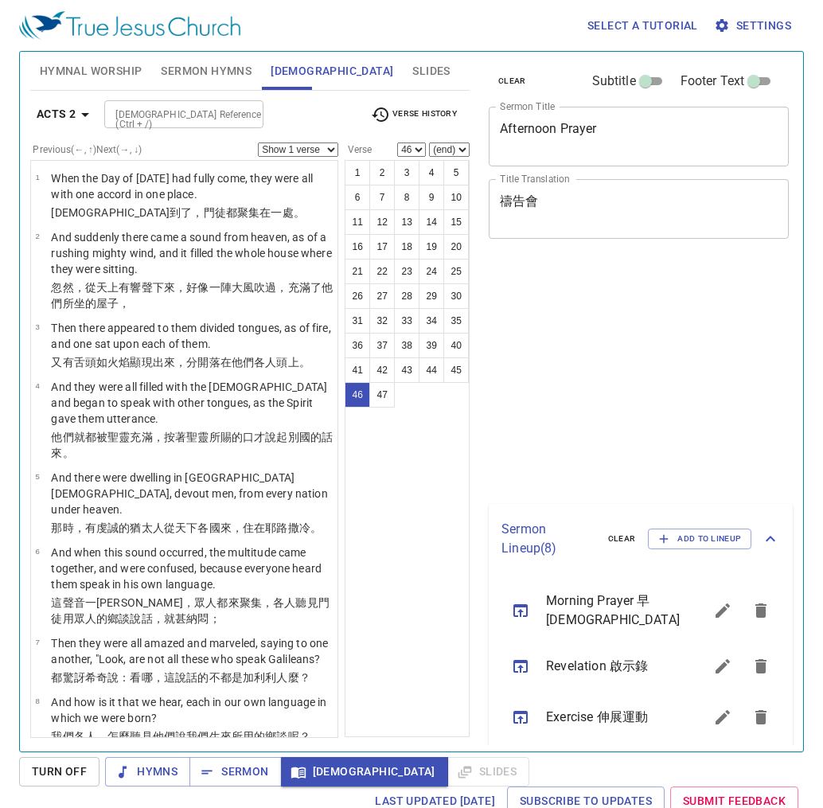
select select "46"
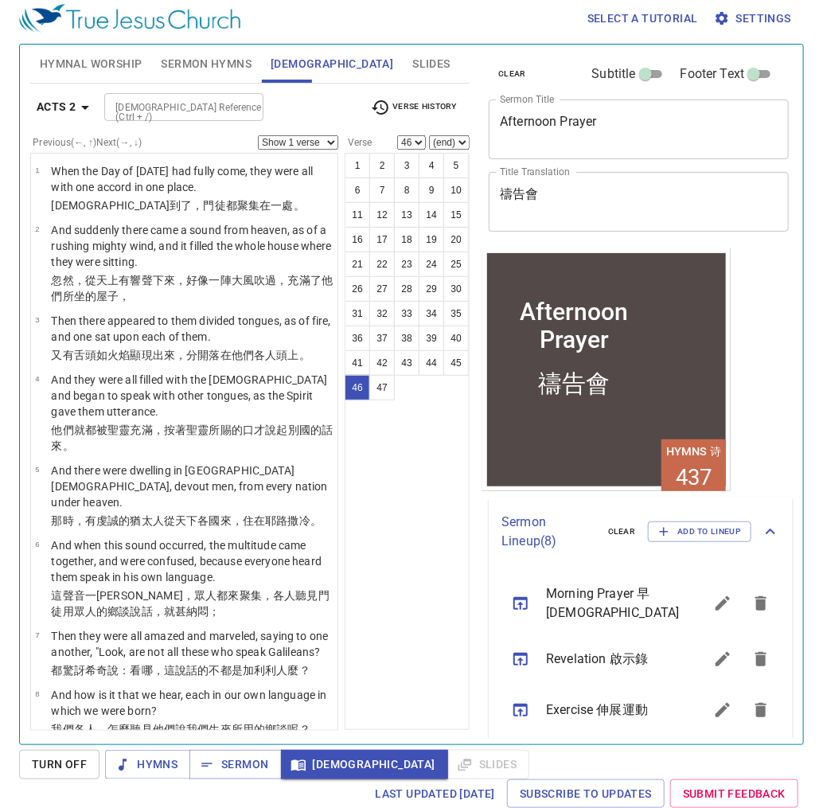
scroll to position [115, 0]
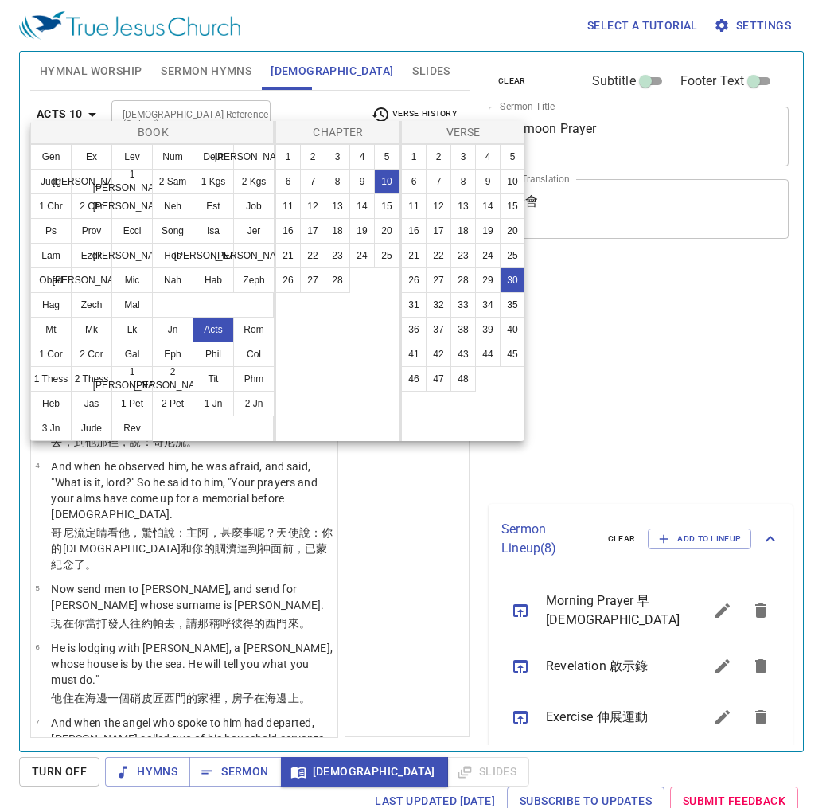
select select "30"
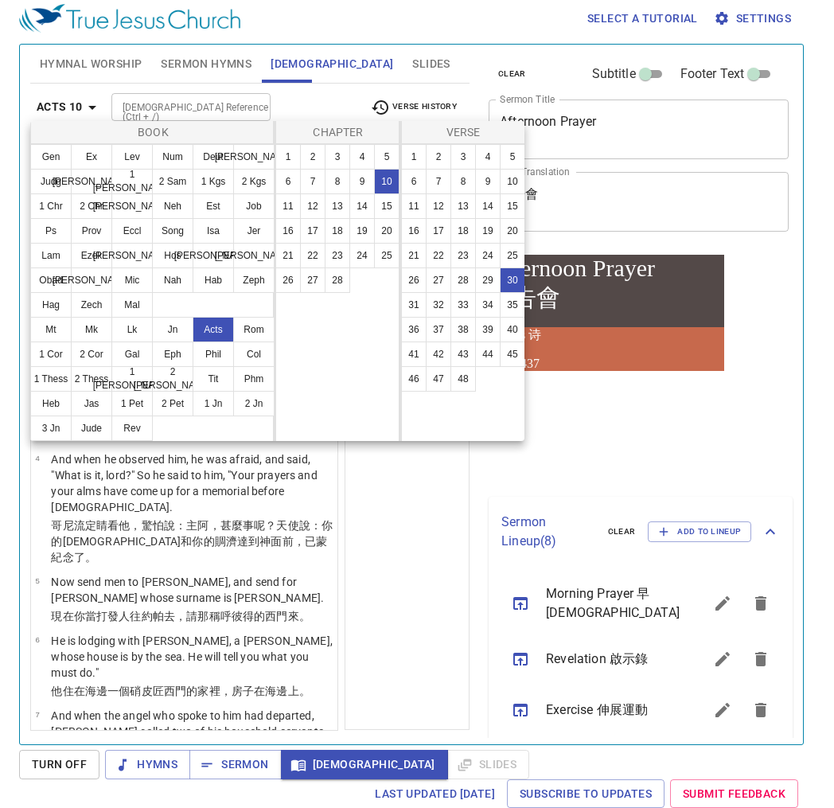
click at [313, 154] on button "2" at bounding box center [312, 156] width 25 height 25
click at [427, 509] on div at bounding box center [417, 404] width 834 height 808
click at [383, 542] on div "Book Gen Ex Lev Num Deut [PERSON_NAME] [PERSON_NAME] 1 [PERSON_NAME] 2 [PERSON_…" at bounding box center [417, 404] width 834 height 808
click at [379, 637] on div "Book Gen Ex Lev Num Deut [PERSON_NAME] [PERSON_NAME] 1 [PERSON_NAME] 2 [PERSON_…" at bounding box center [417, 404] width 834 height 808
click at [384, 584] on div "Book Gen Ex Lev Num Deut [PERSON_NAME] [PERSON_NAME] 1 [PERSON_NAME] 2 [PERSON_…" at bounding box center [417, 404] width 834 height 808
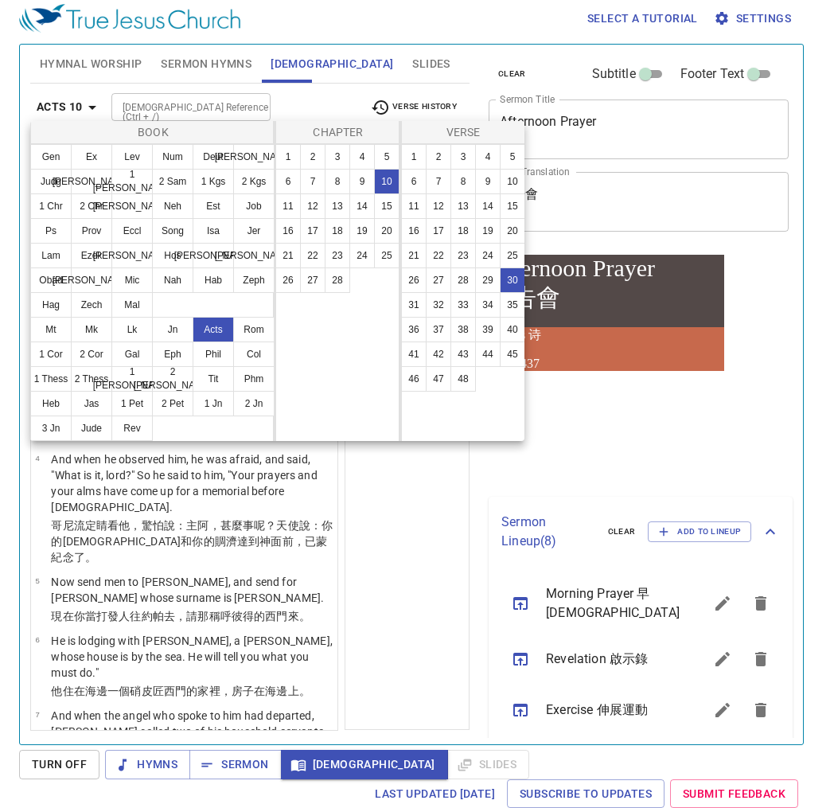
click at [384, 584] on div "Book Gen Ex Lev Num Deut [PERSON_NAME] [PERSON_NAME] 1 [PERSON_NAME] 2 [PERSON_…" at bounding box center [417, 404] width 834 height 808
